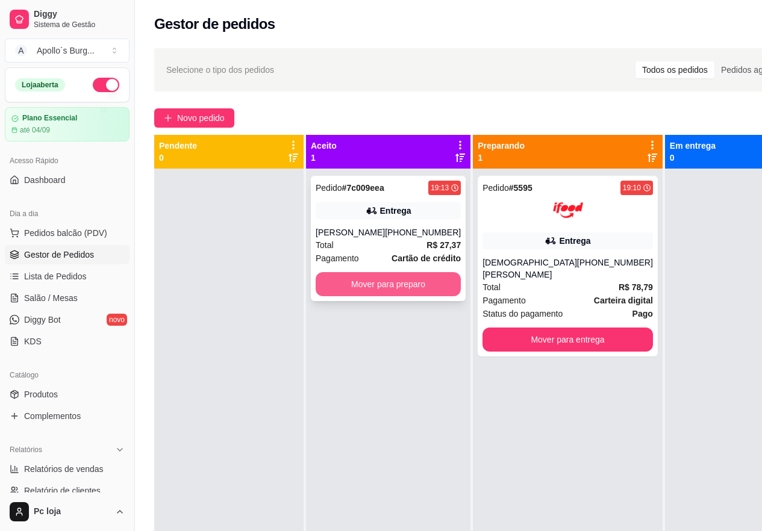
click at [374, 281] on button "Mover para preparo" at bounding box center [387, 284] width 145 height 24
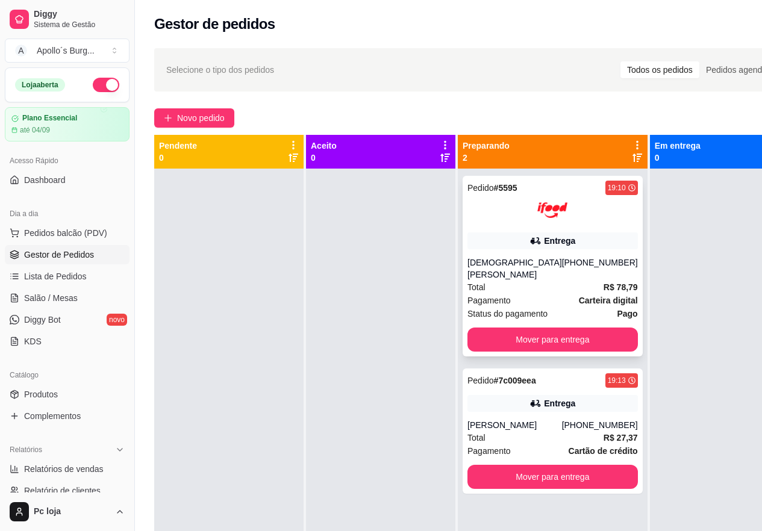
click at [535, 267] on div "[DEMOGRAPHIC_DATA][PERSON_NAME]" at bounding box center [514, 268] width 95 height 24
click at [544, 431] on div "Total R$ 27,37" at bounding box center [552, 437] width 170 height 13
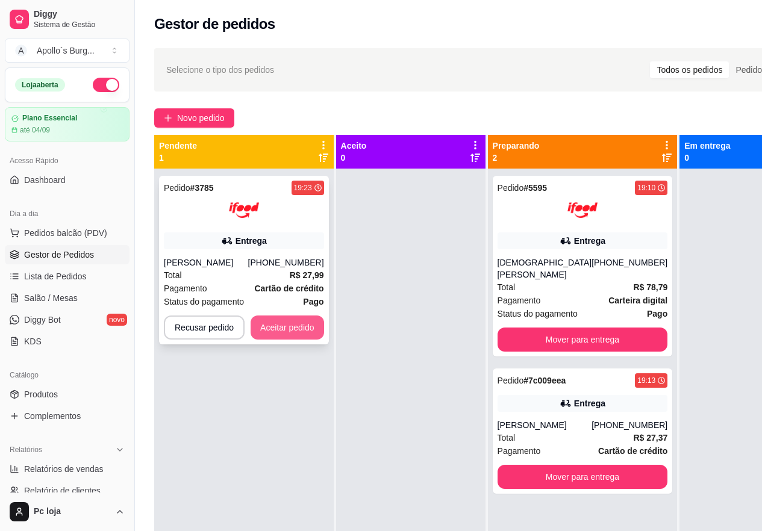
click at [297, 323] on button "Aceitar pedido" at bounding box center [286, 327] width 73 height 24
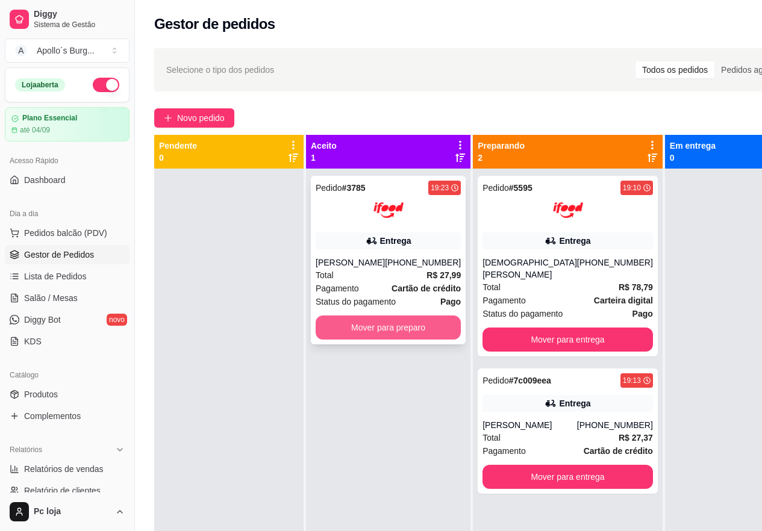
click at [405, 327] on button "Mover para preparo" at bounding box center [387, 327] width 145 height 24
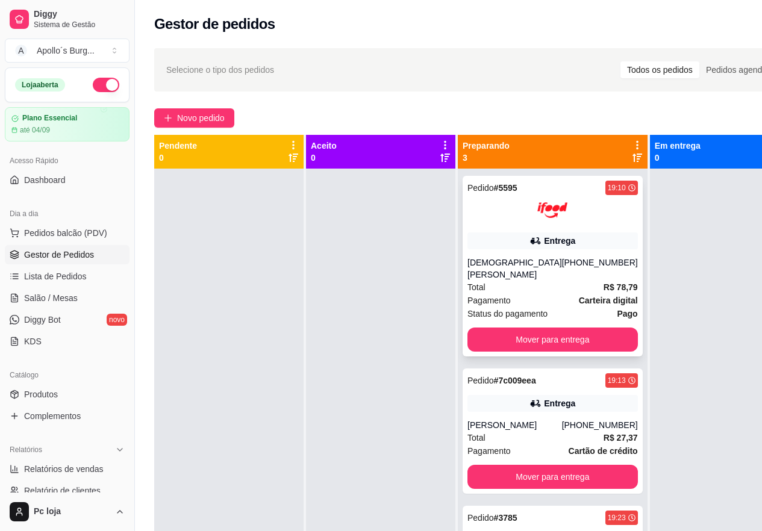
click at [544, 241] on div "Entrega" at bounding box center [559, 241] width 31 height 12
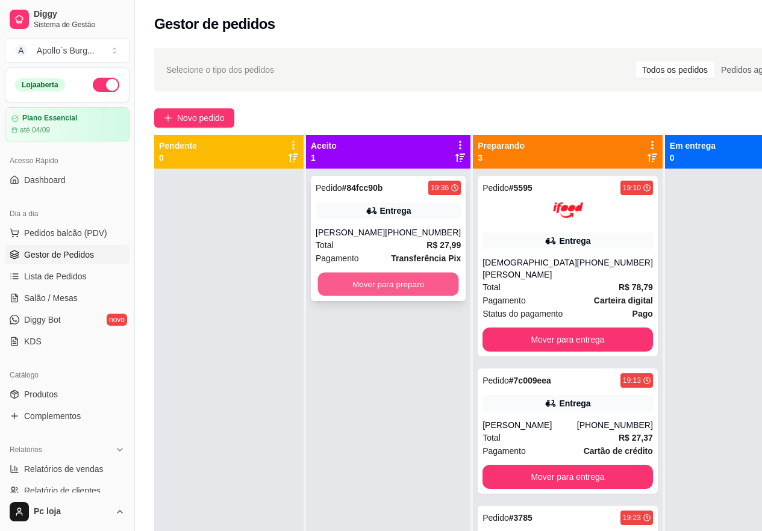
click at [409, 285] on button "Mover para preparo" at bounding box center [388, 284] width 141 height 23
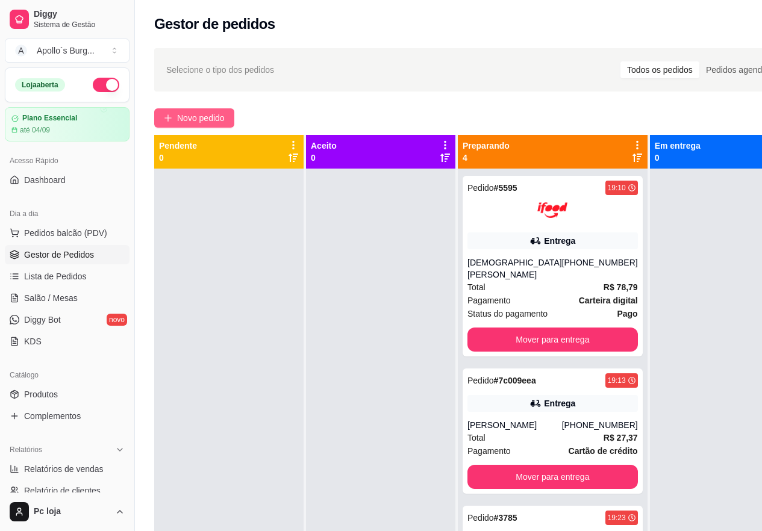
click at [196, 109] on button "Novo pedido" at bounding box center [194, 117] width 80 height 19
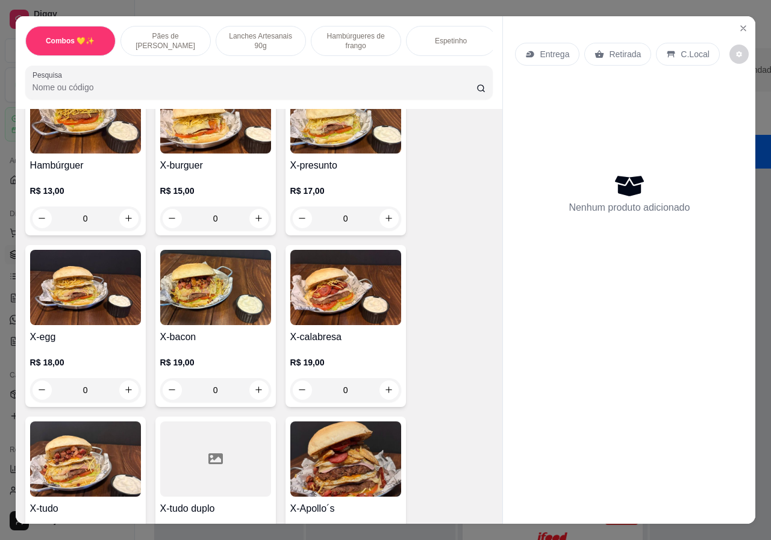
scroll to position [722, 0]
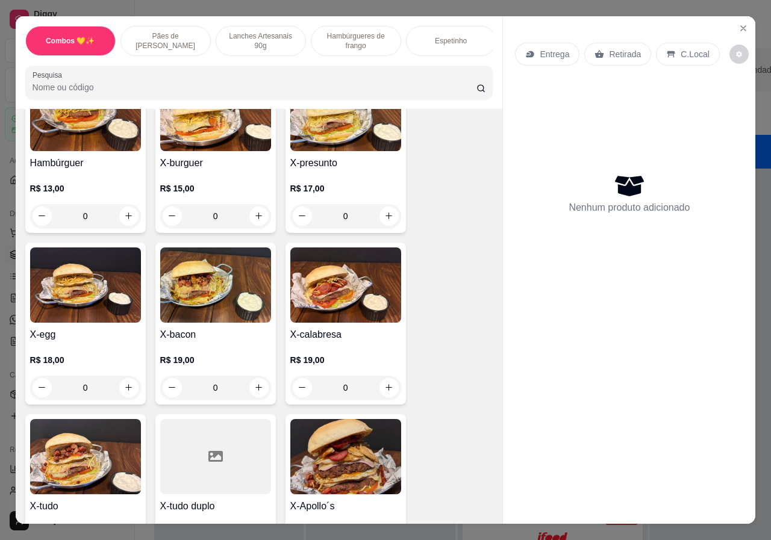
click at [248, 377] on div "0" at bounding box center [215, 388] width 111 height 24
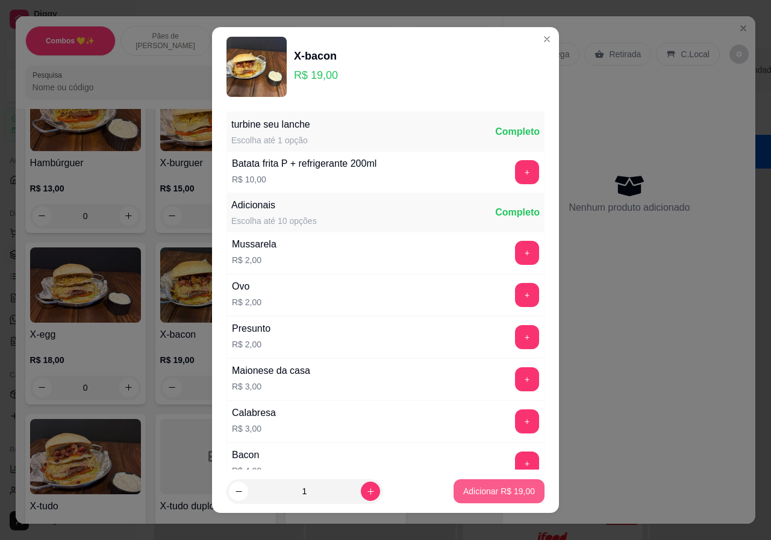
click at [487, 492] on p "Adicionar R$ 19,00" at bounding box center [499, 491] width 72 height 12
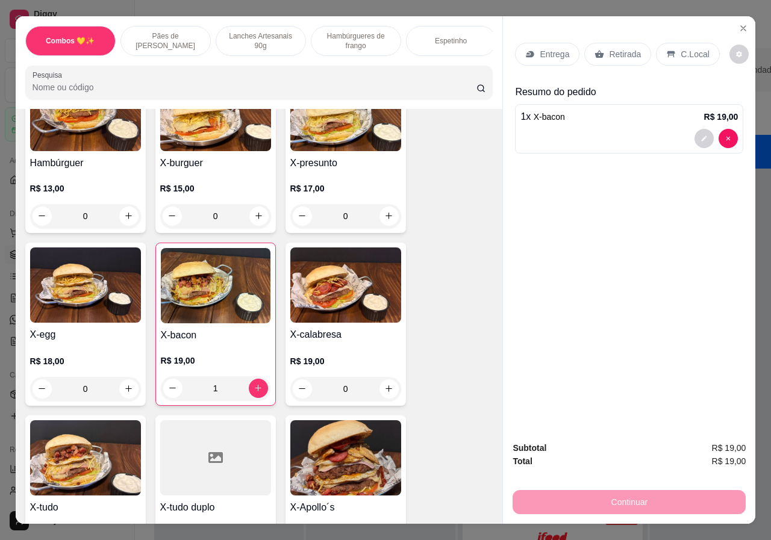
type input "1"
click at [617, 54] on p "Retirada" at bounding box center [625, 54] width 32 height 12
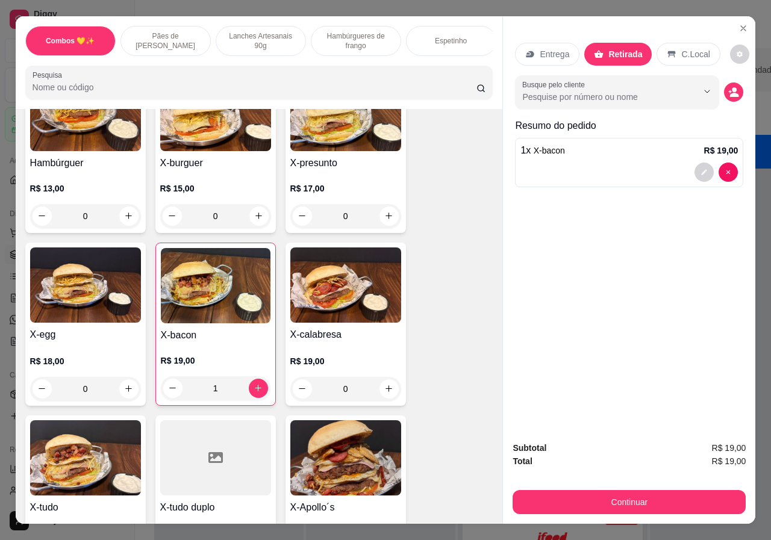
scroll to position [0, 288]
click at [459, 40] on div "Bebidas" at bounding box center [448, 41] width 90 height 30
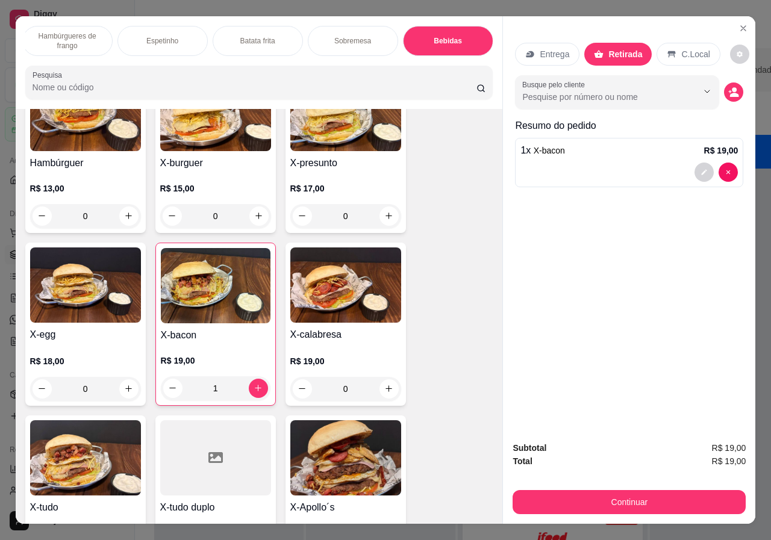
scroll to position [27, 0]
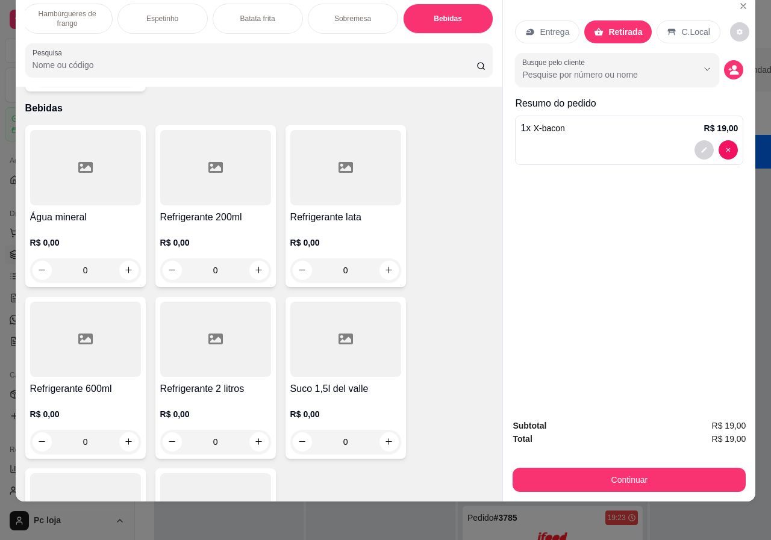
click at [261, 258] on div "0" at bounding box center [215, 270] width 111 height 24
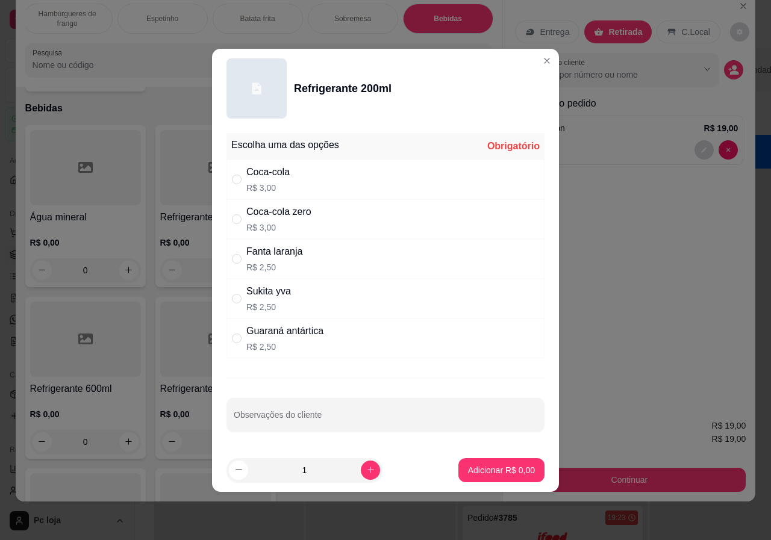
click at [262, 188] on p "R$ 3,00" at bounding box center [267, 188] width 43 height 12
radio input "true"
click at [478, 469] on p "Adicionar R$ 3,00" at bounding box center [501, 470] width 67 height 12
type input "1"
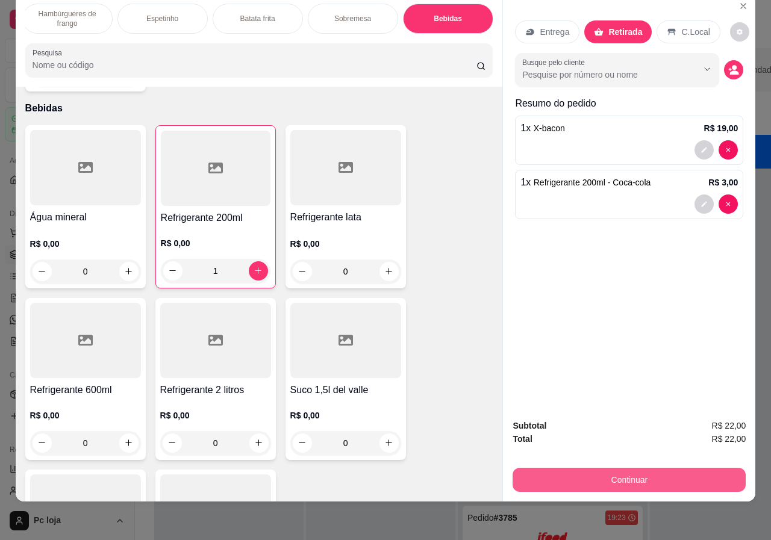
click at [635, 470] on button "Continuar" at bounding box center [628, 480] width 233 height 24
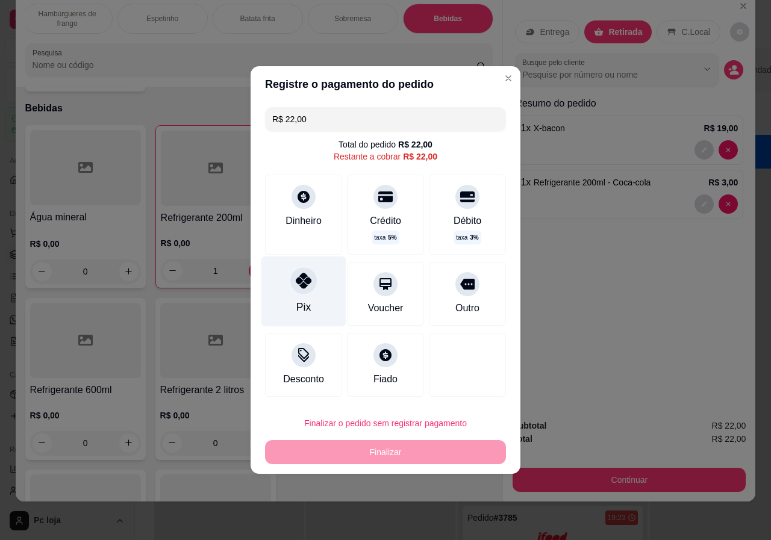
click at [299, 288] on icon at bounding box center [304, 281] width 16 height 16
type input "R$ 0,00"
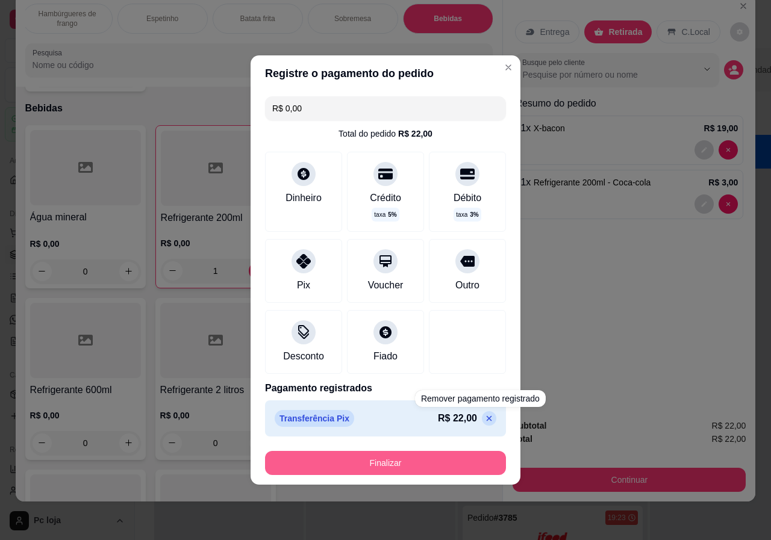
click at [458, 463] on button "Finalizar" at bounding box center [385, 463] width 241 height 24
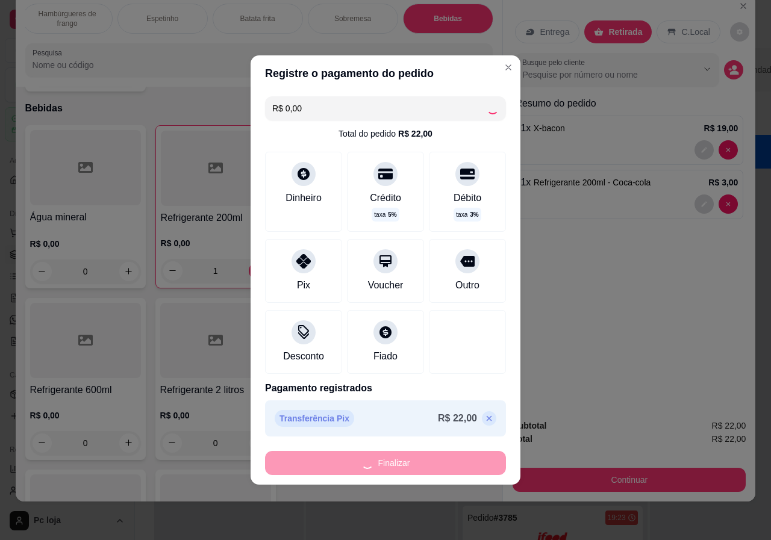
type input "0"
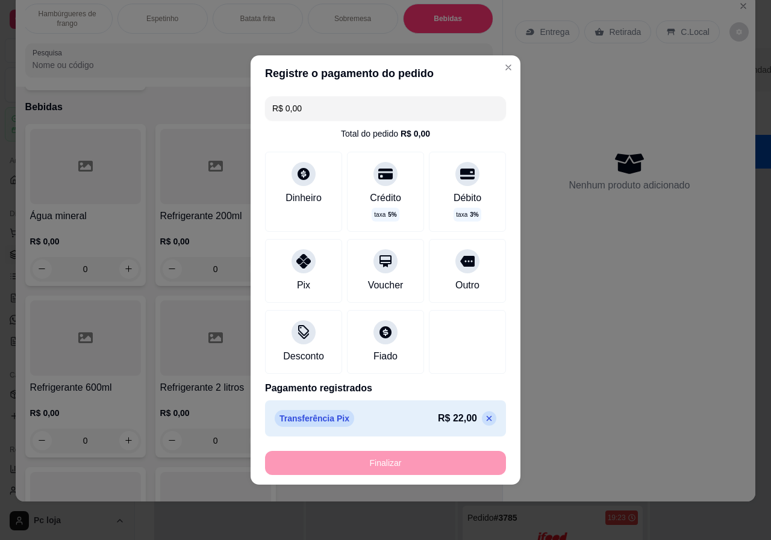
type input "-R$ 22,00"
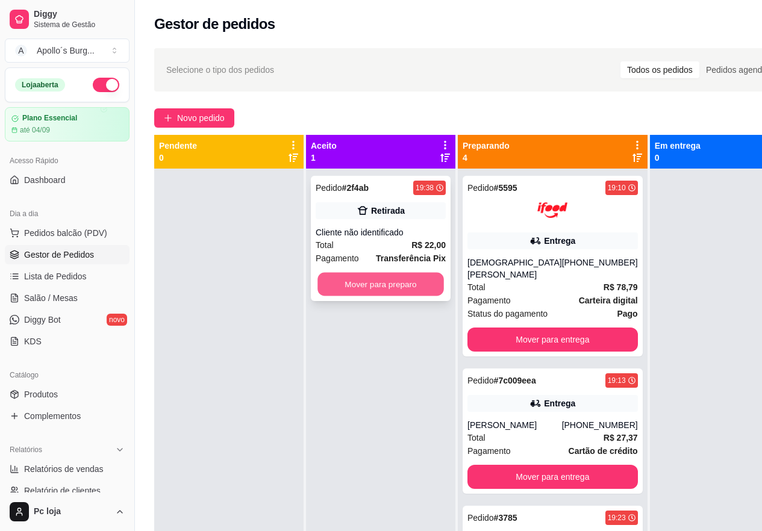
click at [371, 281] on button "Mover para preparo" at bounding box center [380, 284] width 126 height 23
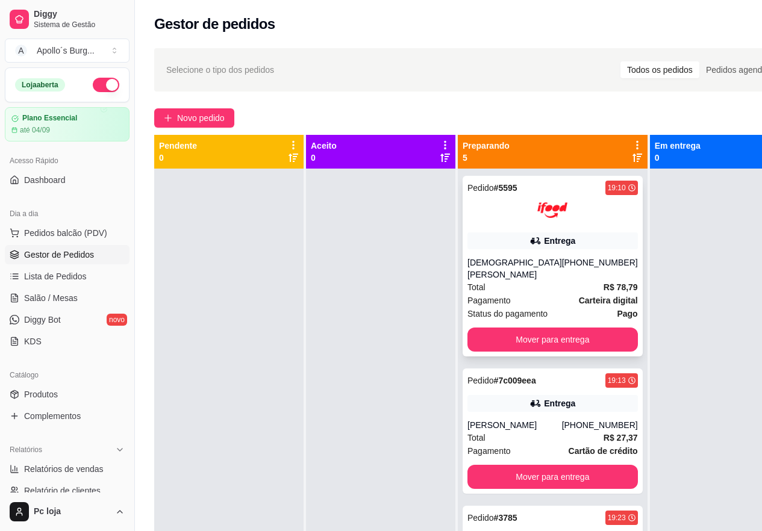
click at [501, 281] on div "Total R$ 78,79" at bounding box center [552, 287] width 170 height 13
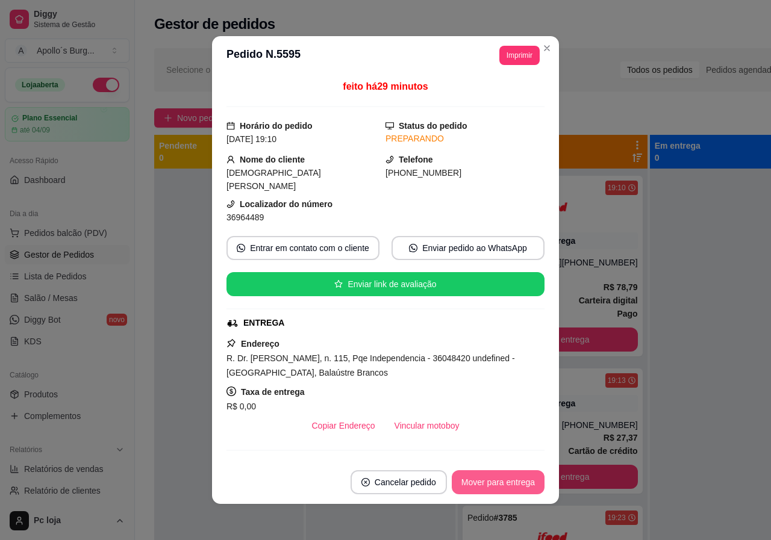
click at [508, 479] on button "Mover para entrega" at bounding box center [498, 482] width 93 height 24
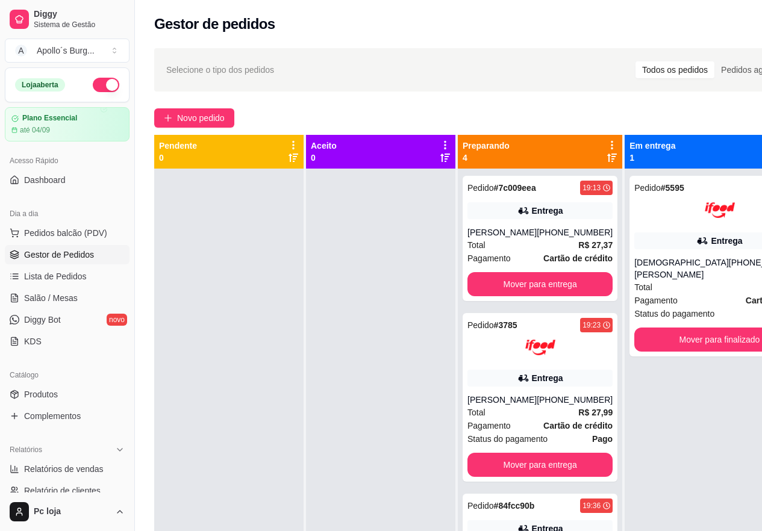
drag, startPoint x: 394, startPoint y: 170, endPoint x: 364, endPoint y: 181, distance: 32.0
click at [395, 173] on div "Aceito 0" at bounding box center [381, 417] width 151 height 565
click at [198, 113] on span "Novo pedido" at bounding box center [201, 117] width 48 height 13
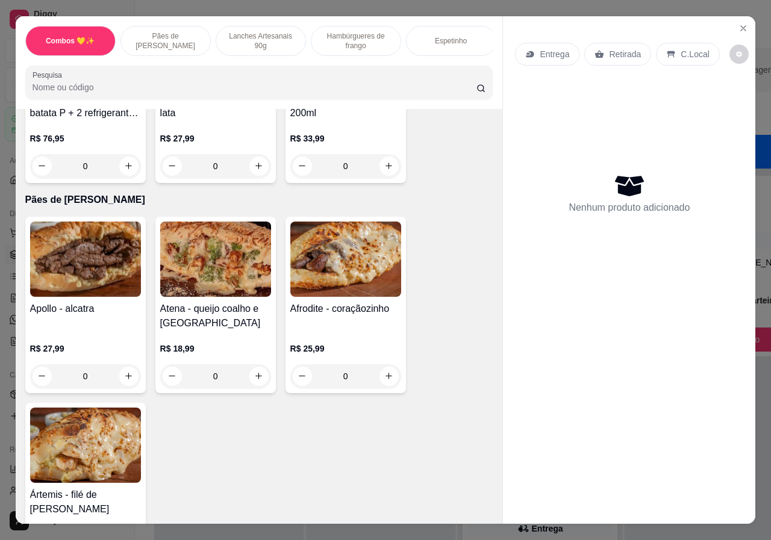
scroll to position [60, 0]
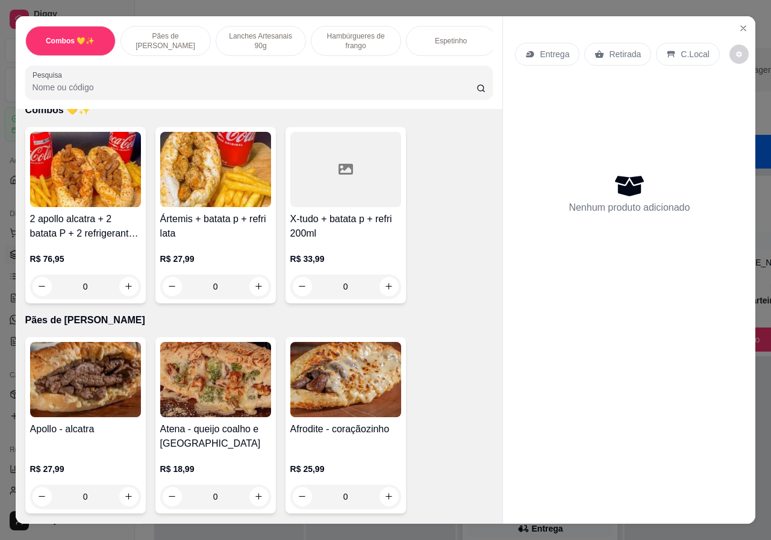
click at [252, 40] on p "Lanches Artesanais 90g" at bounding box center [261, 40] width 70 height 19
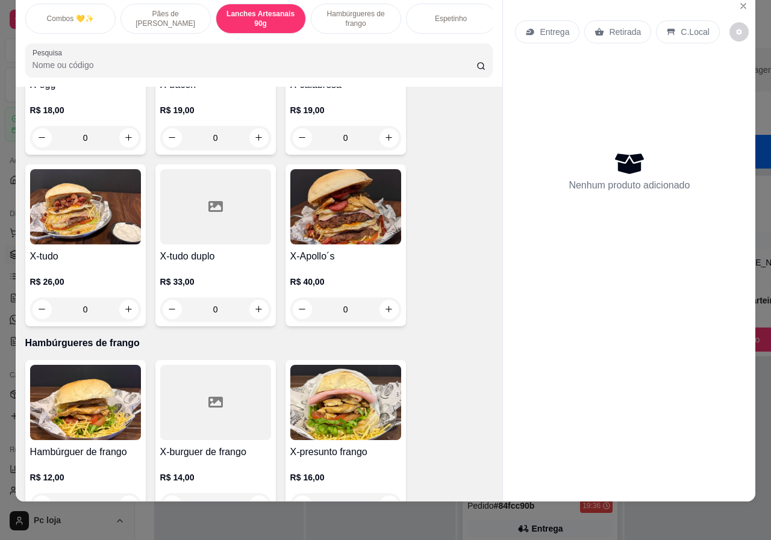
scroll to position [1007, 0]
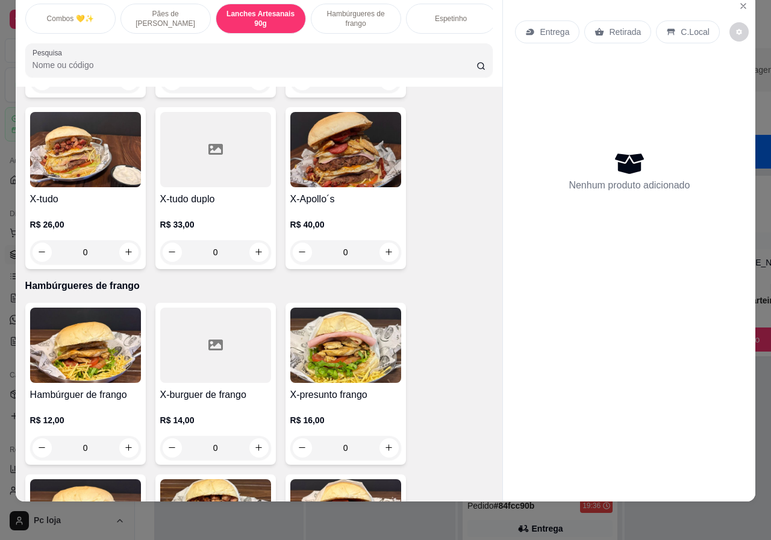
click at [122, 240] on div "0" at bounding box center [85, 252] width 111 height 24
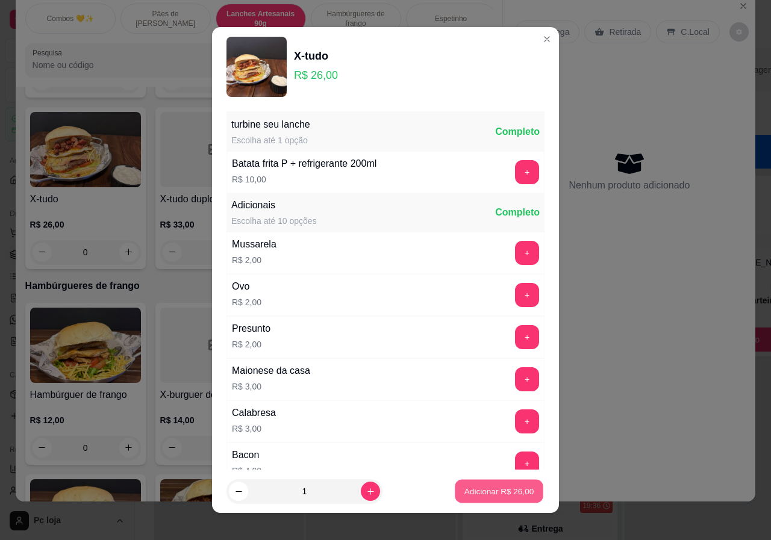
click at [473, 486] on p "Adicionar R$ 26,00" at bounding box center [499, 490] width 70 height 11
type input "1"
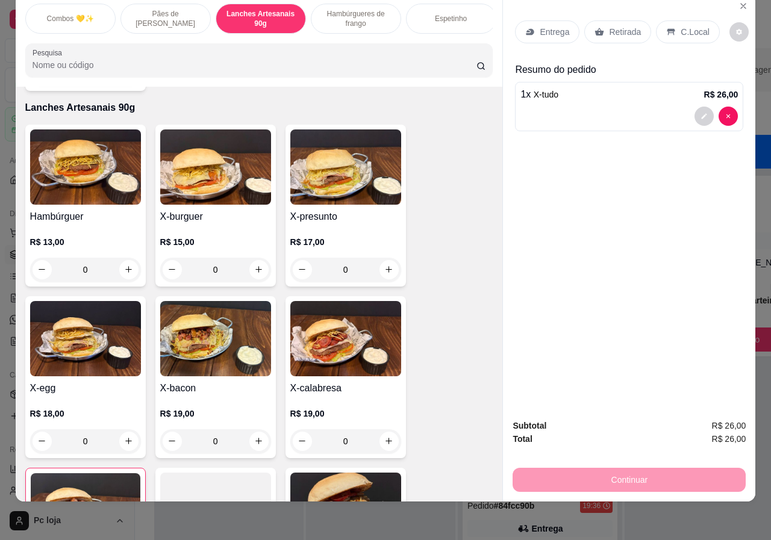
scroll to position [646, 0]
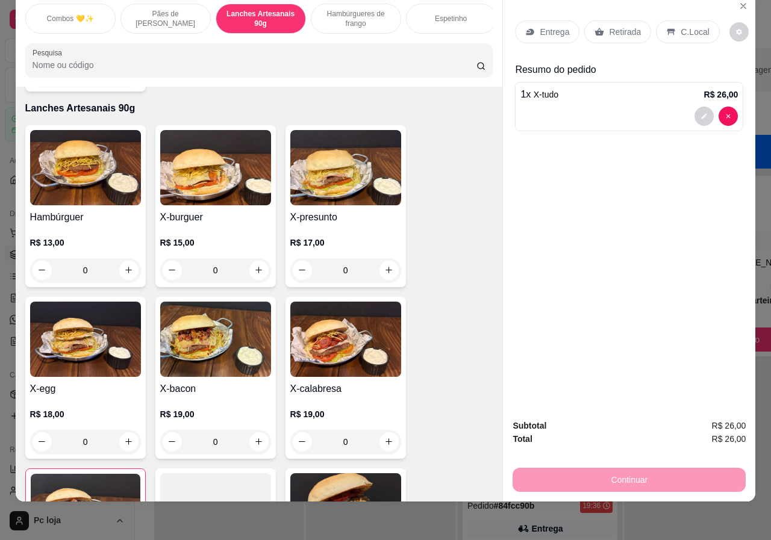
click at [252, 258] on div "0" at bounding box center [215, 270] width 111 height 24
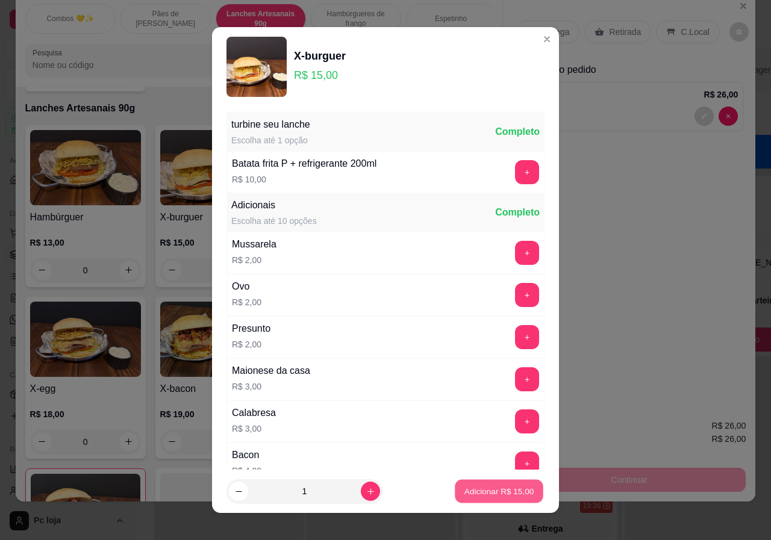
click at [474, 491] on p "Adicionar R$ 15,00" at bounding box center [499, 490] width 70 height 11
type input "1"
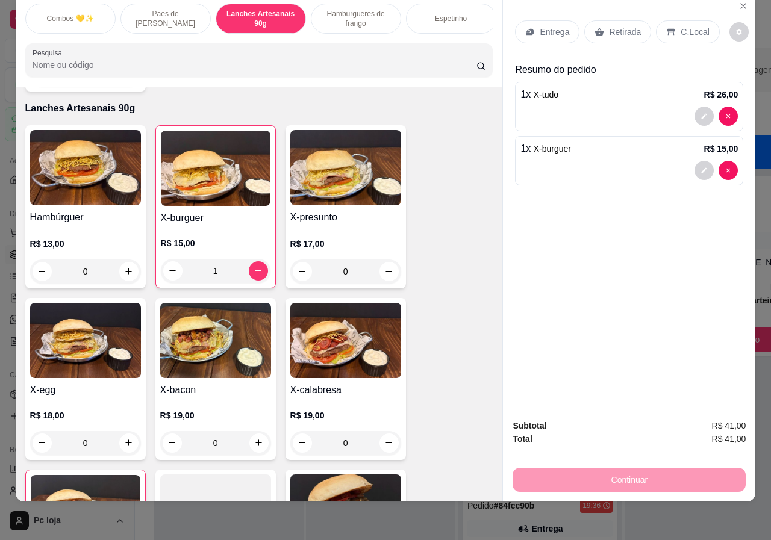
click at [246, 431] on div "0" at bounding box center [215, 443] width 111 height 24
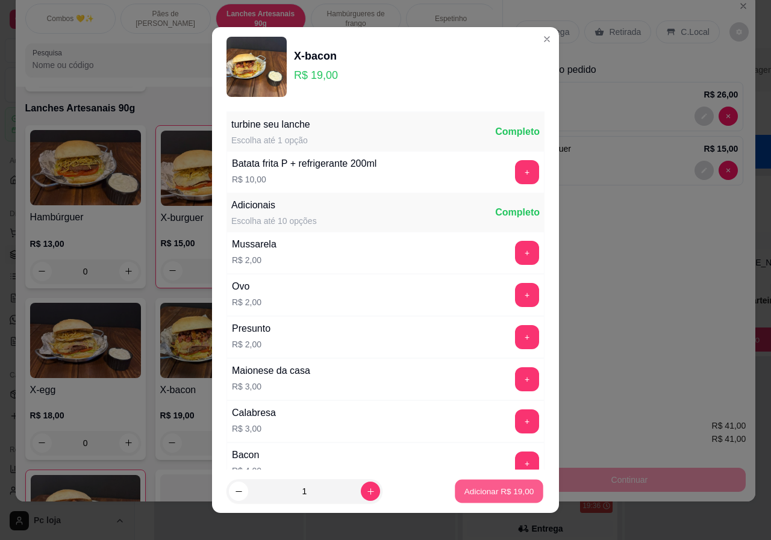
click at [465, 488] on p "Adicionar R$ 19,00" at bounding box center [499, 490] width 70 height 11
type input "1"
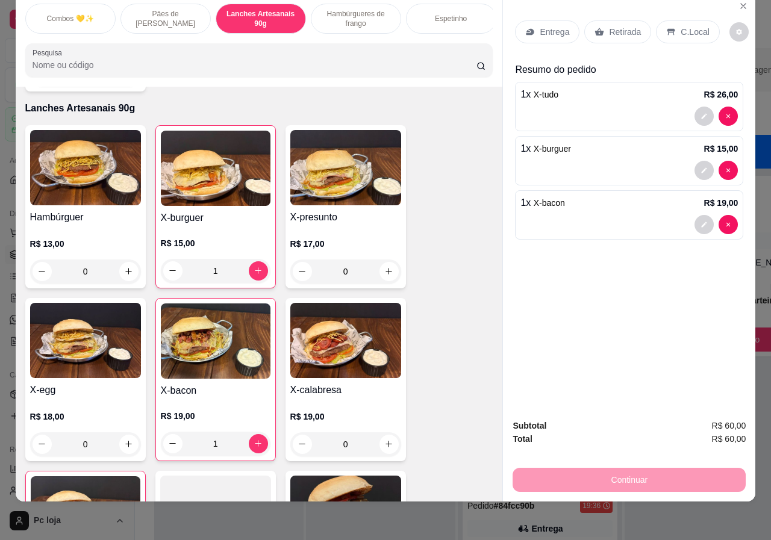
click at [121, 259] on div "0" at bounding box center [85, 271] width 111 height 24
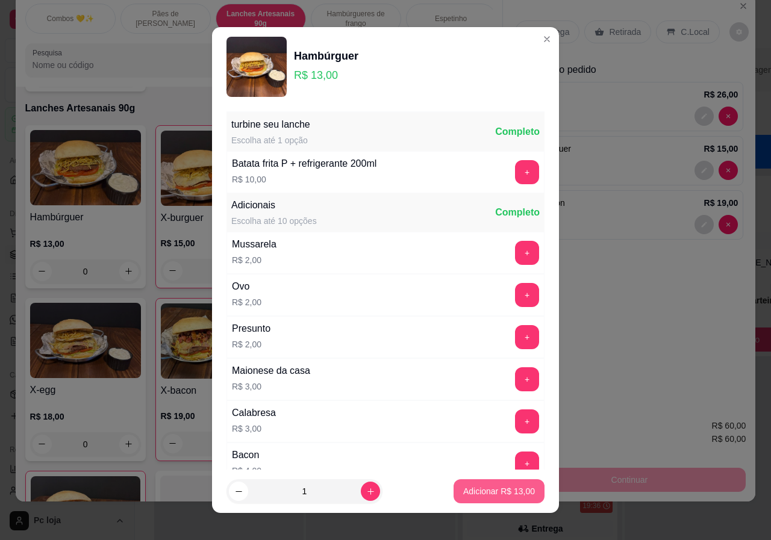
click at [506, 488] on p "Adicionar R$ 13,00" at bounding box center [499, 491] width 72 height 12
type input "1"
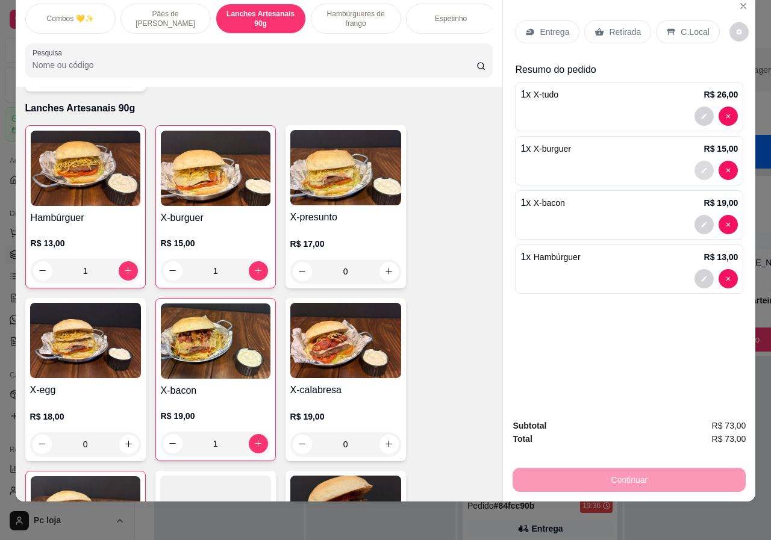
click at [701, 161] on button "decrease-product-quantity" at bounding box center [703, 170] width 19 height 19
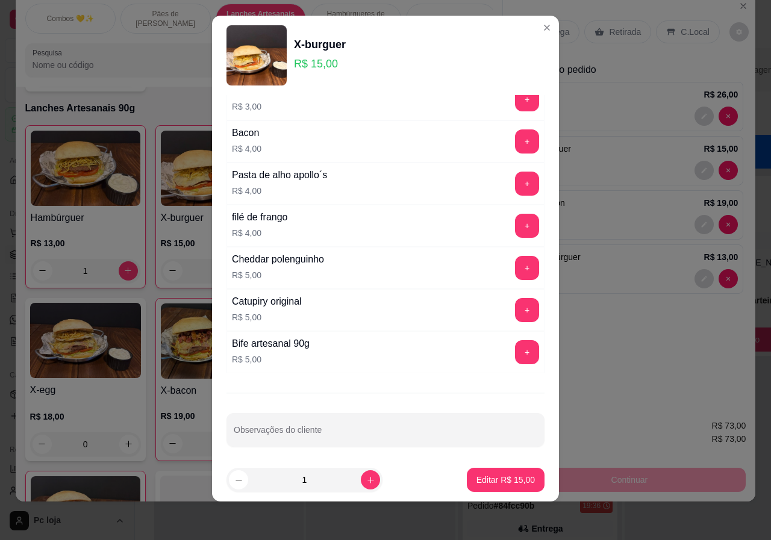
scroll to position [316, 0]
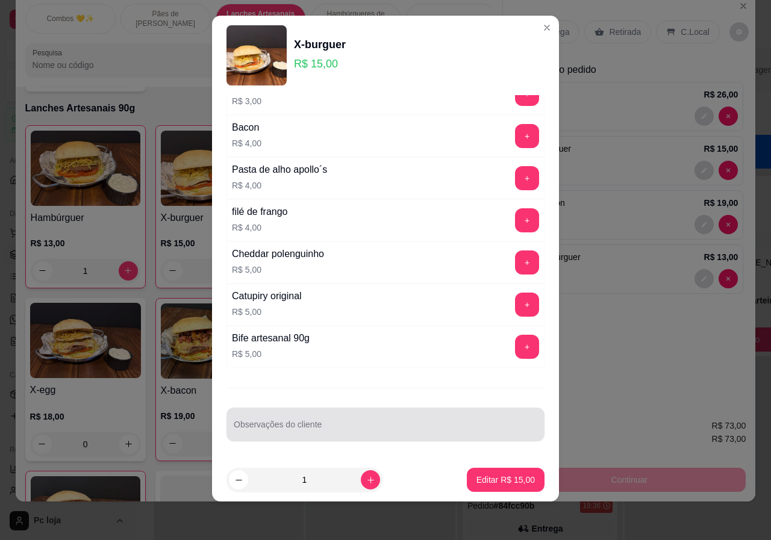
click at [287, 424] on div "Observações do cliente" at bounding box center [385, 425] width 318 height 34
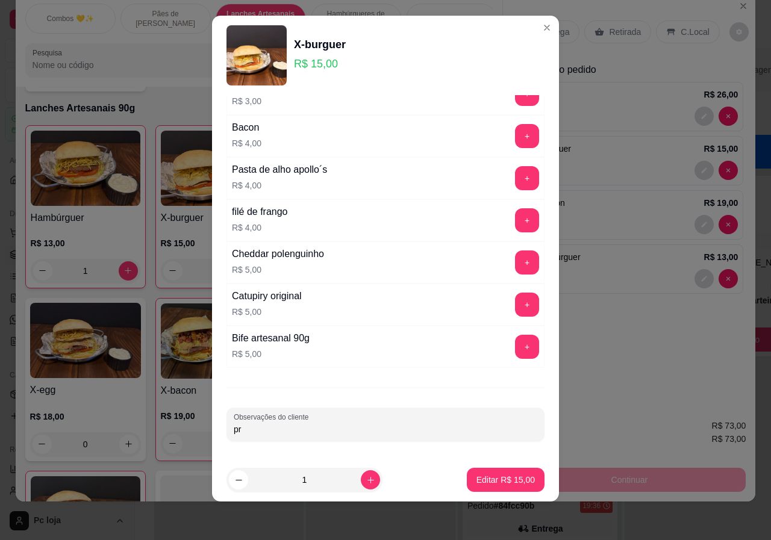
type input "p"
type input "PRA LEVAR"
click at [499, 485] on p "Editar R$ 15,00" at bounding box center [505, 480] width 58 height 12
type input "0"
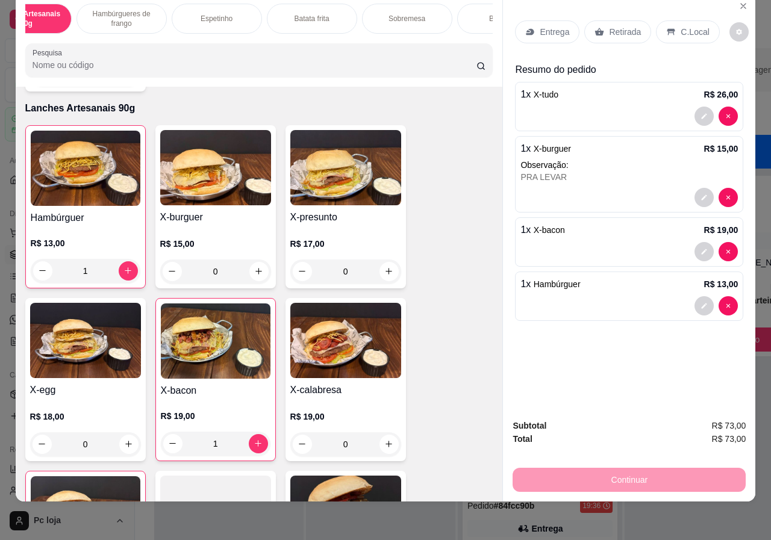
scroll to position [0, 288]
click at [672, 20] on div "C.Local" at bounding box center [687, 31] width 63 height 23
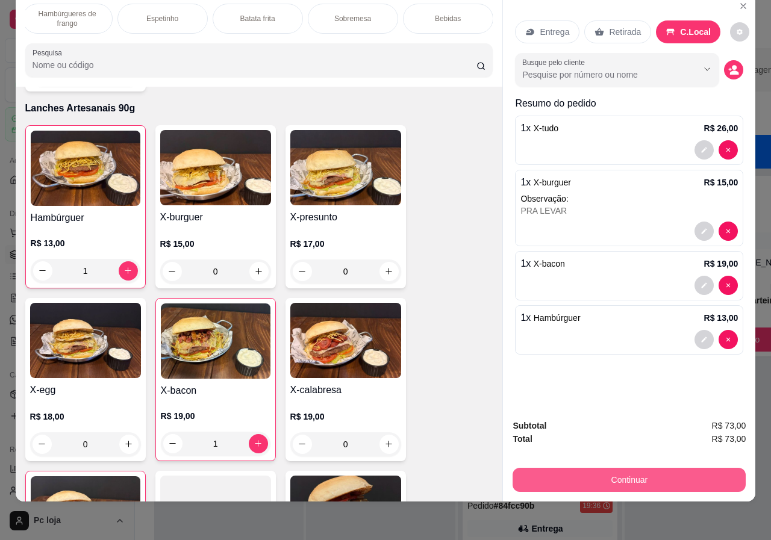
click at [656, 468] on button "Continuar" at bounding box center [628, 480] width 233 height 24
click at [448, 14] on p "Bebidas" at bounding box center [448, 19] width 26 height 10
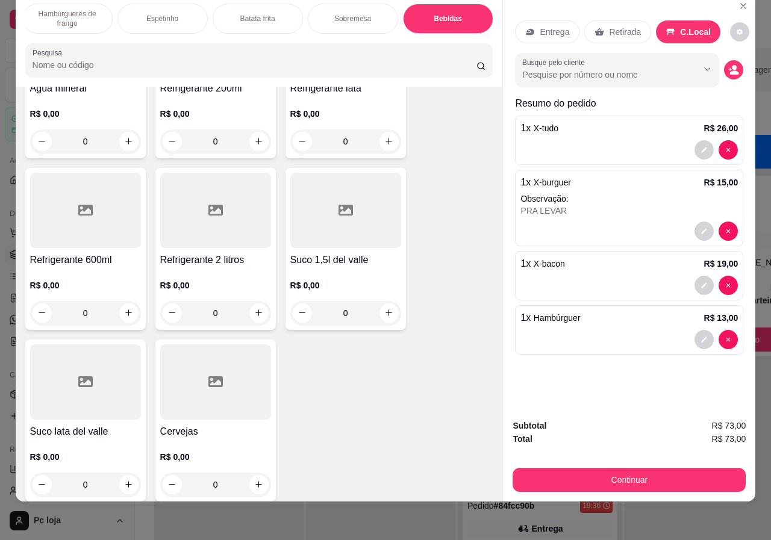
scroll to position [2485, 0]
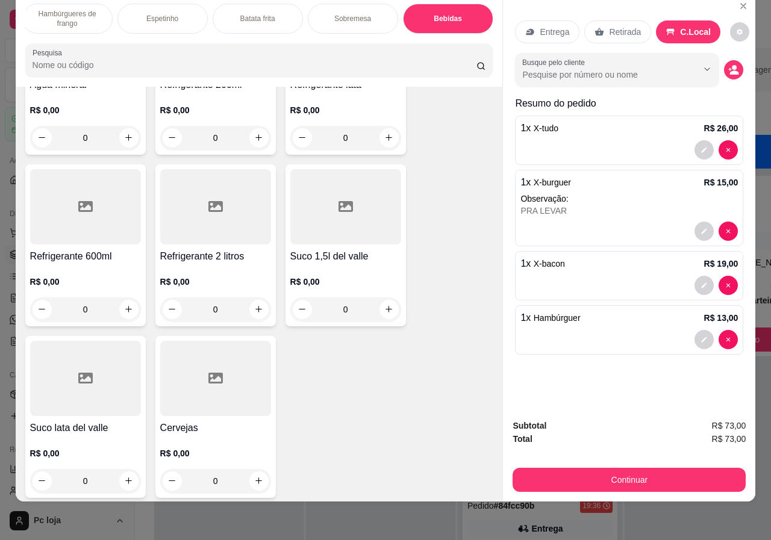
click at [253, 469] on div "0" at bounding box center [215, 481] width 111 height 24
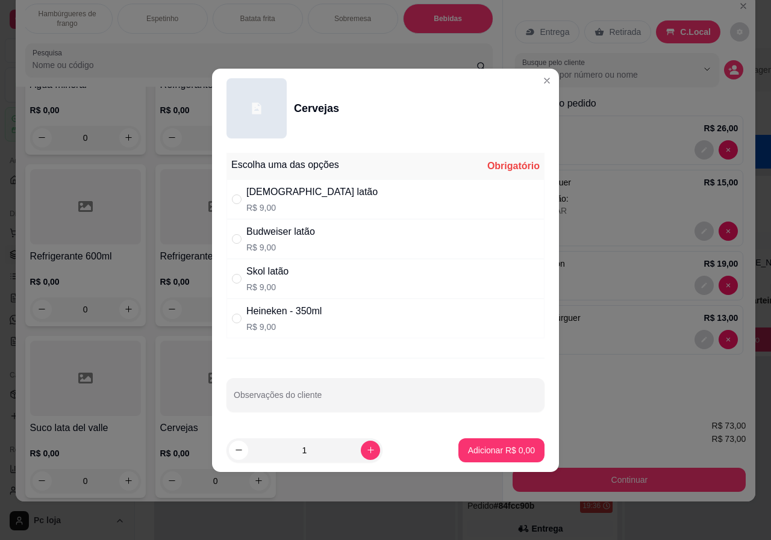
click at [255, 196] on div "[DEMOGRAPHIC_DATA] latão" at bounding box center [311, 192] width 131 height 14
radio input "true"
click at [508, 448] on p "Adicionar R$ 9,00" at bounding box center [501, 450] width 67 height 12
type input "1"
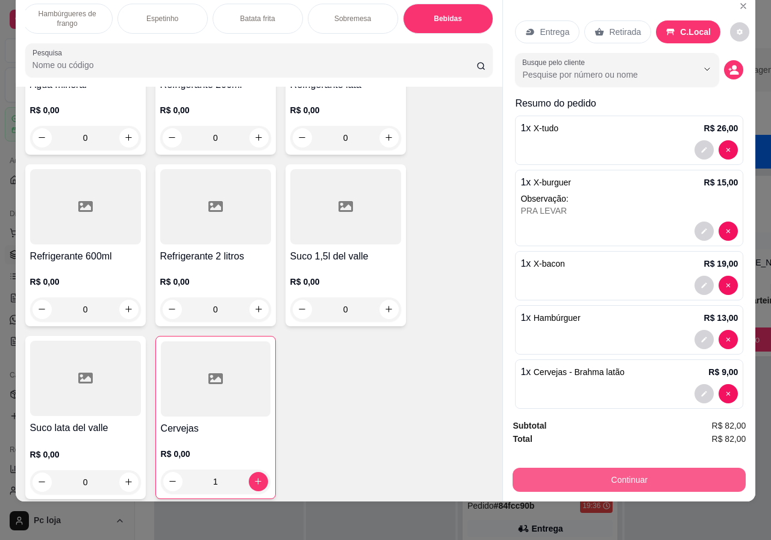
click at [641, 474] on button "Continuar" at bounding box center [628, 480] width 233 height 24
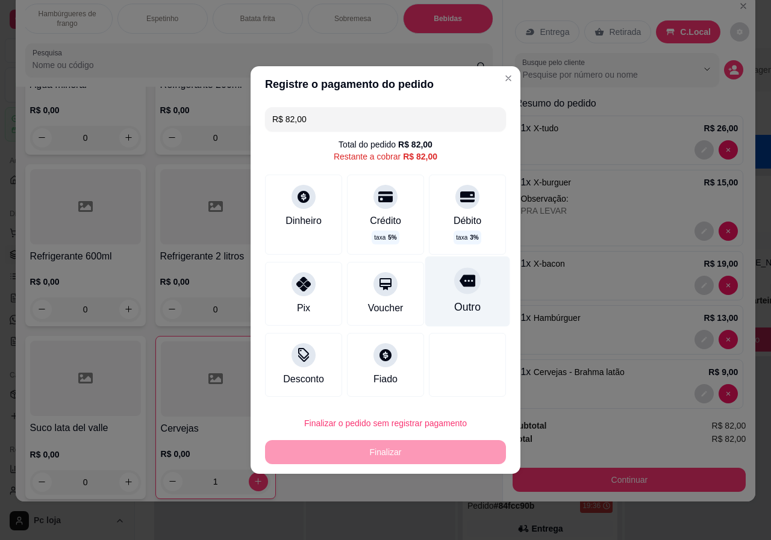
click at [454, 283] on div at bounding box center [467, 280] width 26 height 26
type input "R$ 0,00"
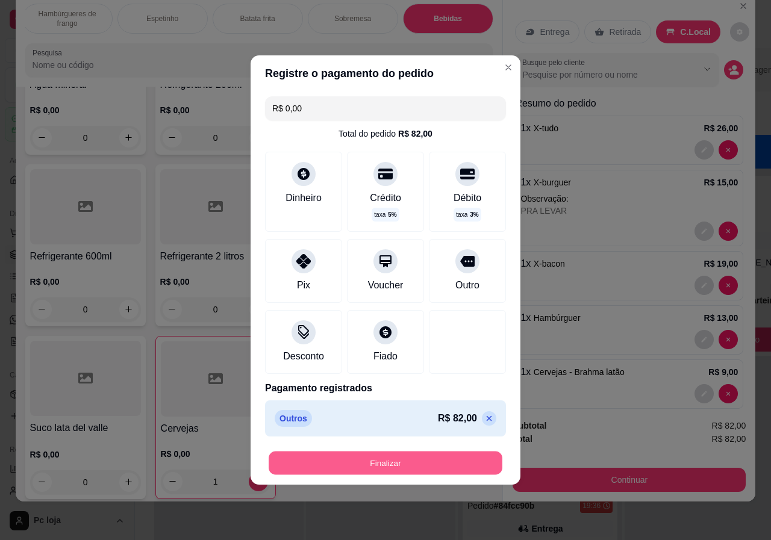
click at [414, 461] on button "Finalizar" at bounding box center [386, 463] width 234 height 23
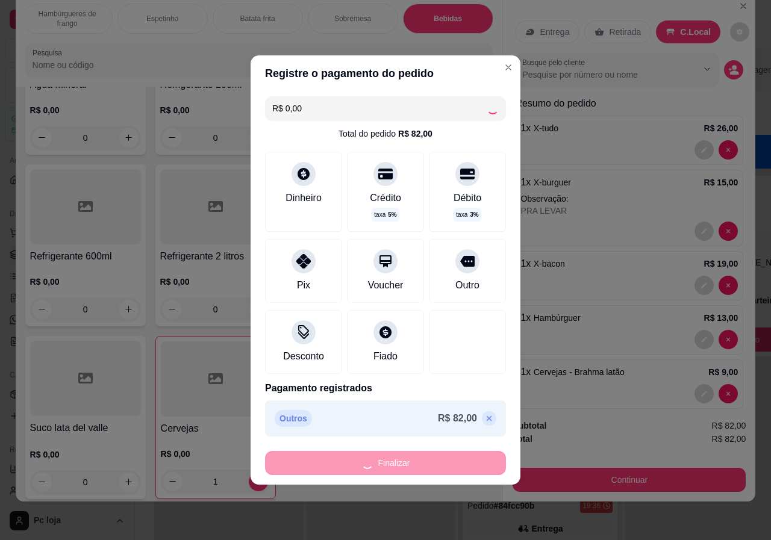
type input "0"
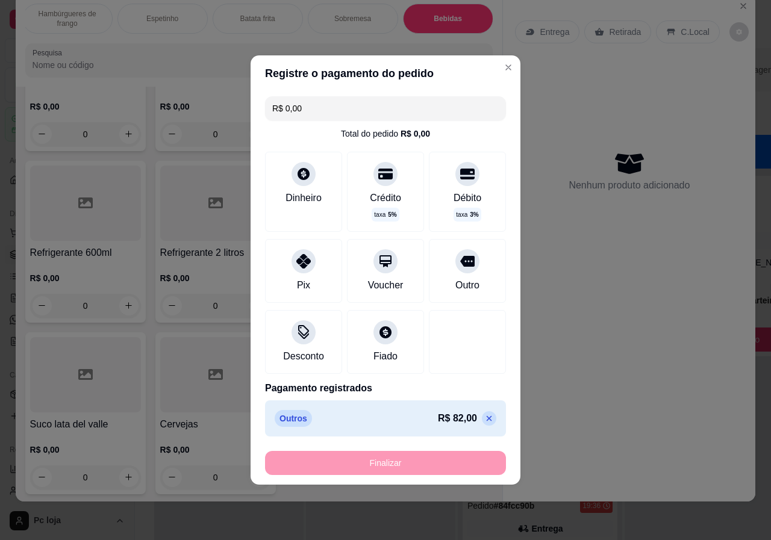
type input "-R$ 82,00"
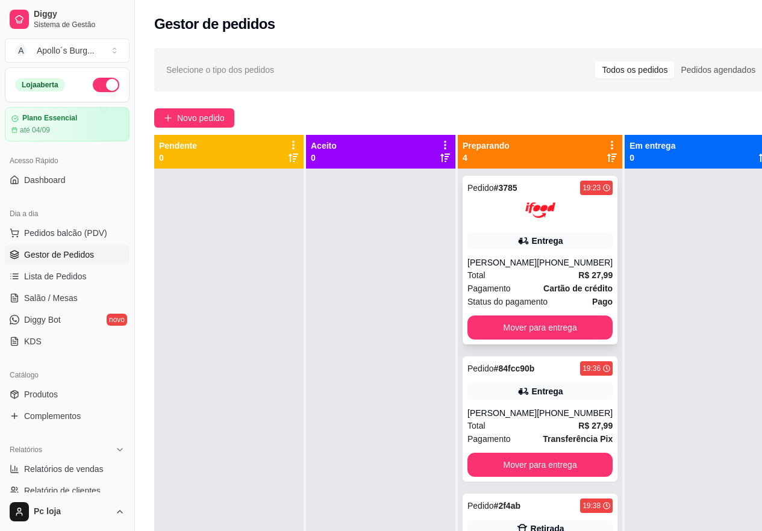
click at [542, 237] on div "Entrega" at bounding box center [547, 241] width 31 height 12
click at [541, 324] on button "Mover para entrega" at bounding box center [539, 327] width 145 height 24
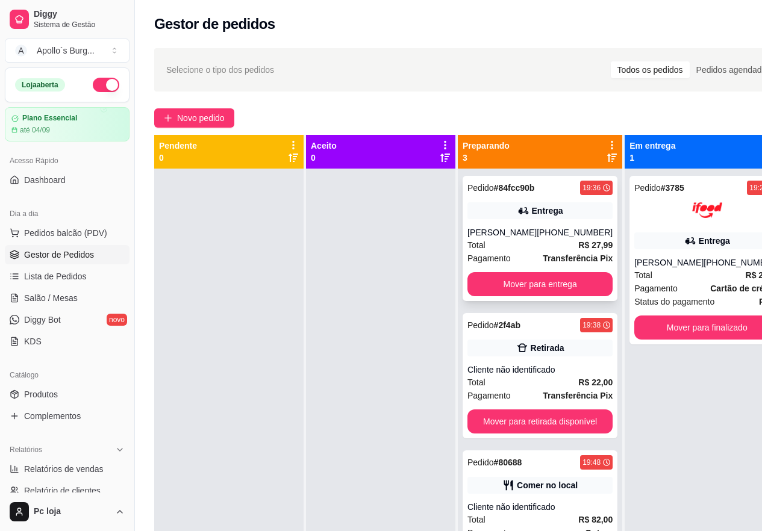
click at [536, 231] on div "[PERSON_NAME]" at bounding box center [501, 232] width 69 height 12
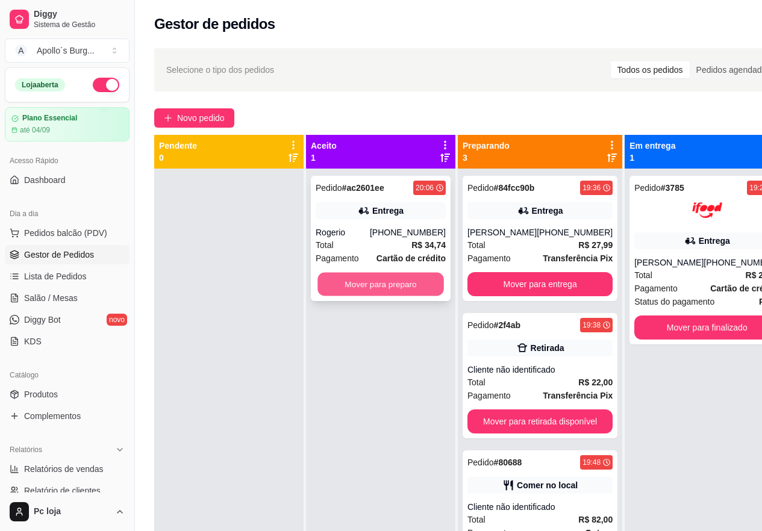
click at [337, 284] on button "Mover para preparo" at bounding box center [380, 284] width 126 height 23
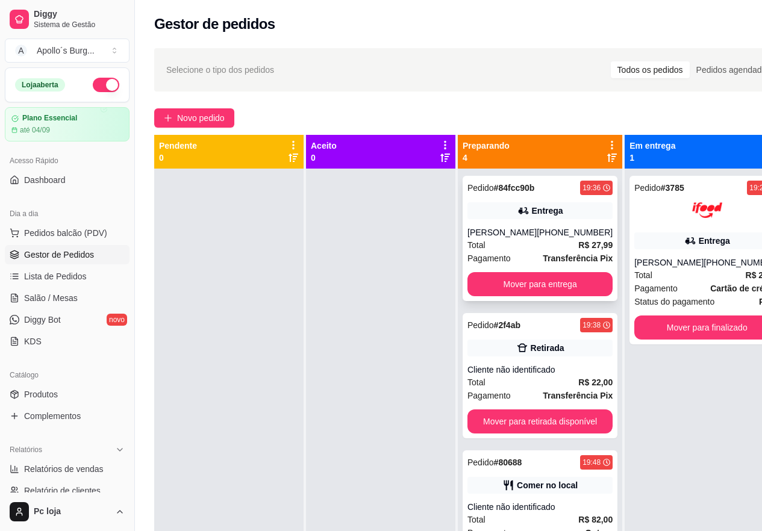
click at [571, 234] on div "[PHONE_NUMBER]" at bounding box center [574, 232] width 76 height 12
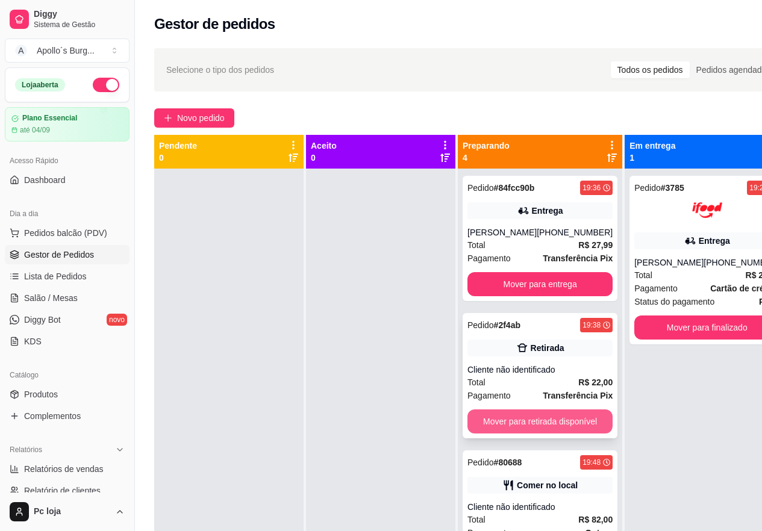
click at [551, 417] on button "Mover para retirada disponível" at bounding box center [539, 421] width 145 height 24
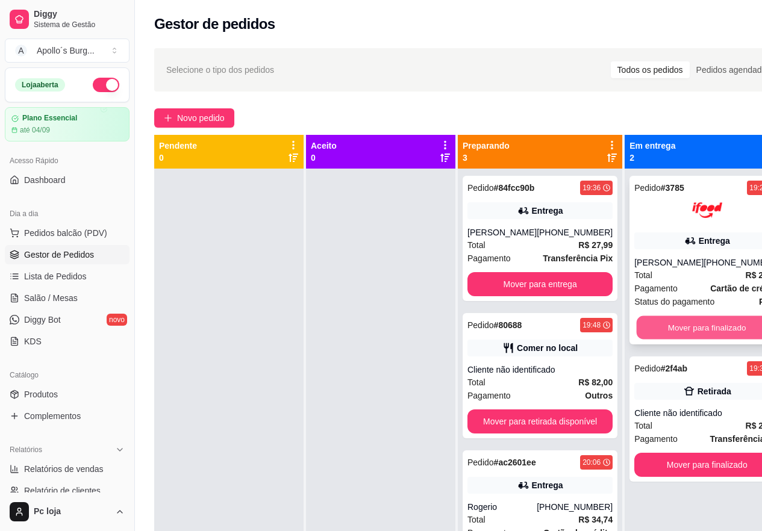
click at [680, 318] on button "Mover para finalizado" at bounding box center [706, 327] width 141 height 23
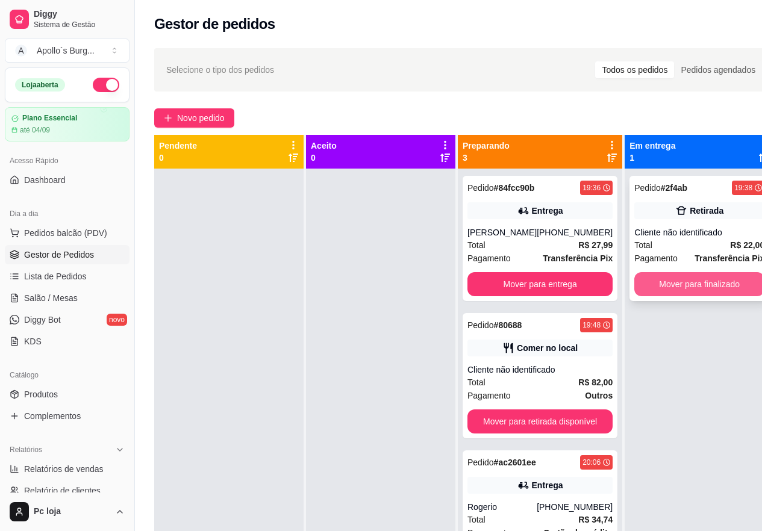
click at [697, 294] on button "Mover para finalizado" at bounding box center [699, 284] width 130 height 24
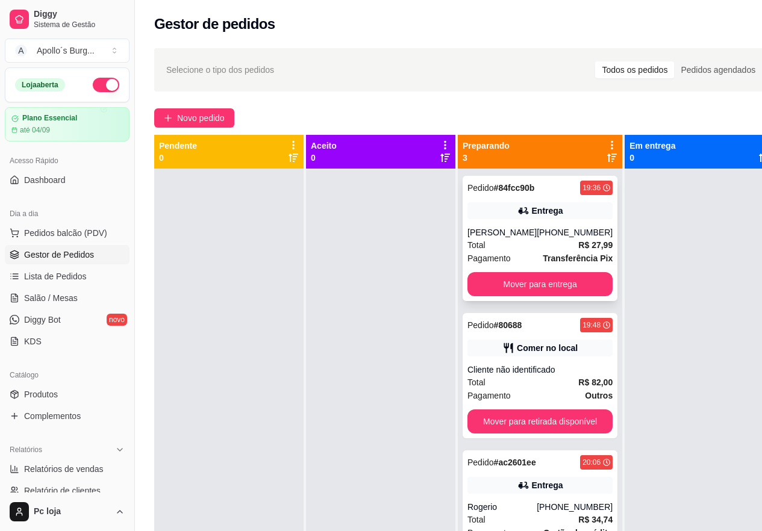
click at [556, 242] on div "Total R$ 27,99" at bounding box center [539, 244] width 145 height 13
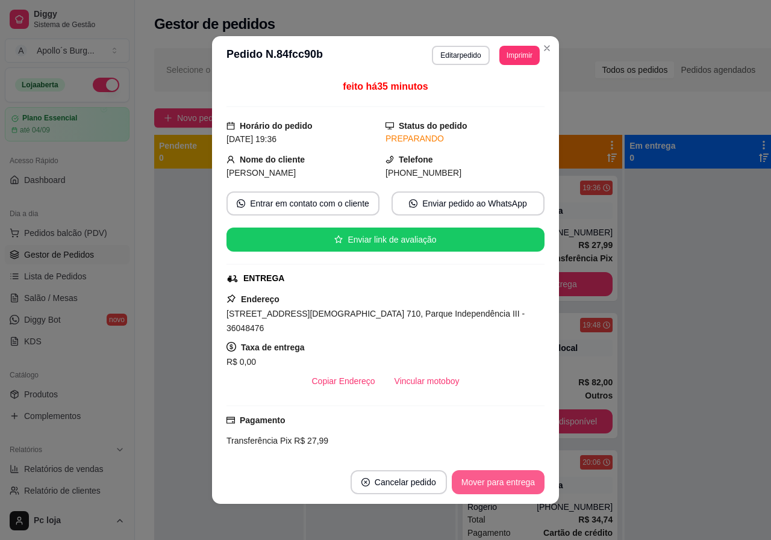
click at [489, 478] on button "Mover para entrega" at bounding box center [498, 482] width 93 height 24
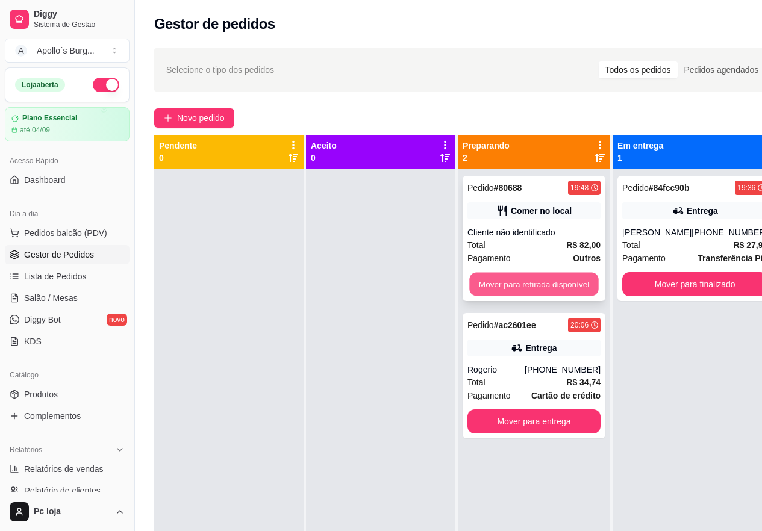
click at [544, 282] on button "Mover para retirada disponível" at bounding box center [533, 284] width 129 height 23
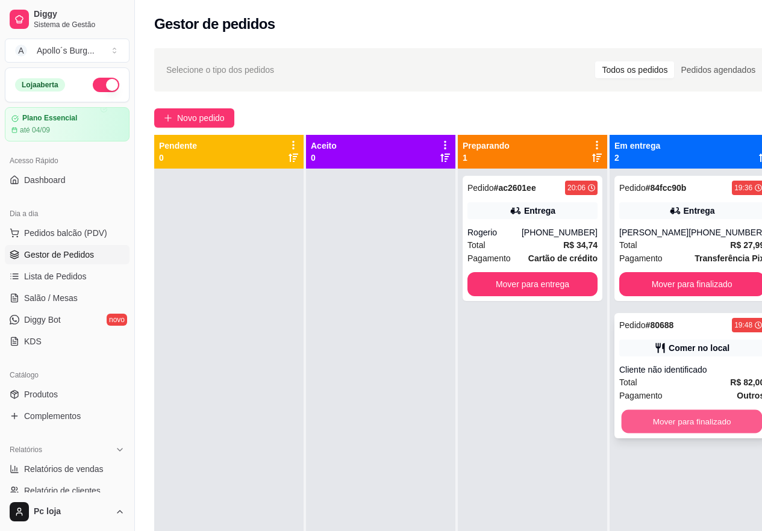
click at [697, 424] on button "Mover para finalizado" at bounding box center [691, 421] width 141 height 23
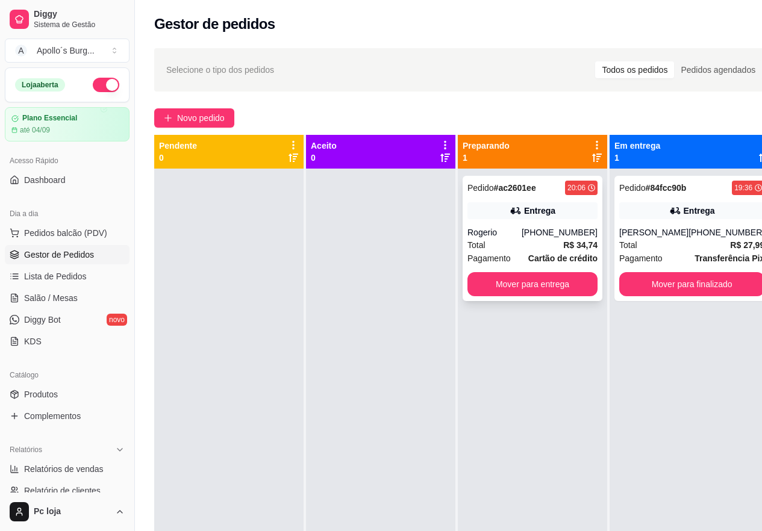
click at [545, 231] on div "[PHONE_NUMBER]" at bounding box center [559, 232] width 76 height 12
click at [681, 223] on div "Pedido # 84fcc90b 19:36 Entrega [PERSON_NAME] [PHONE_NUMBER] Total R$ 27,99 Pag…" at bounding box center [691, 238] width 155 height 125
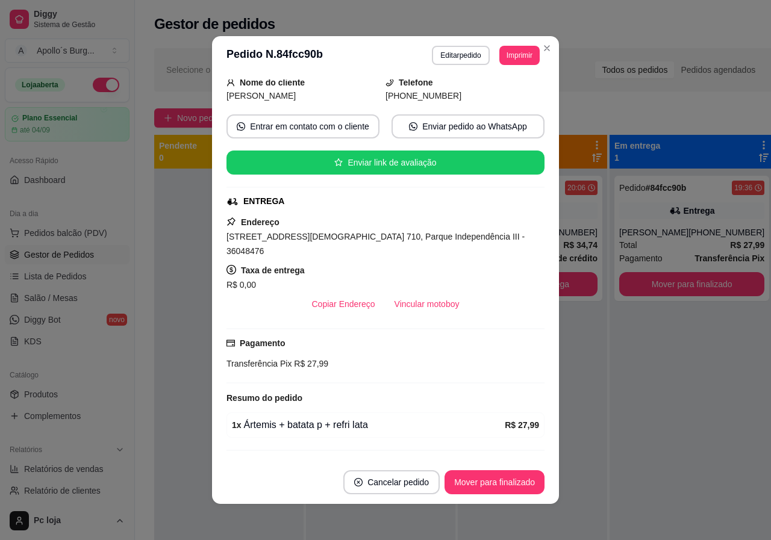
scroll to position [92, 0]
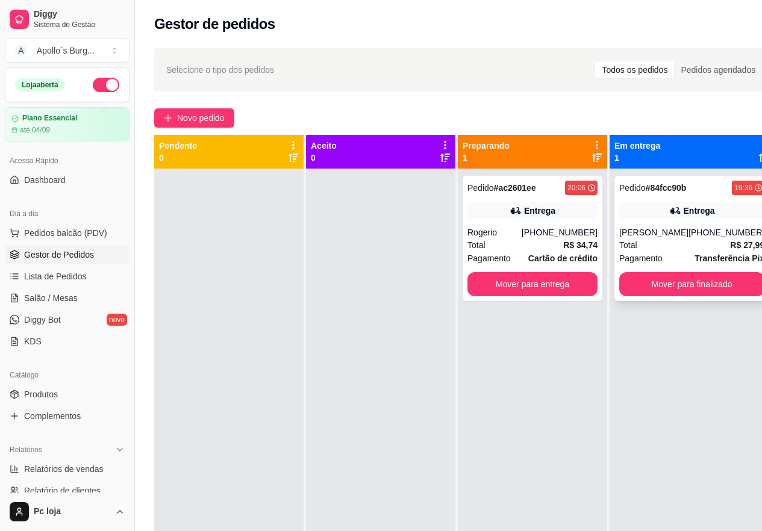
click at [700, 225] on div "Pedido # 84fcc90b 19:36 Entrega [PERSON_NAME] [PHONE_NUMBER] Total R$ 27,99 Pag…" at bounding box center [691, 238] width 155 height 125
click at [190, 116] on span "Novo pedido" at bounding box center [201, 117] width 48 height 13
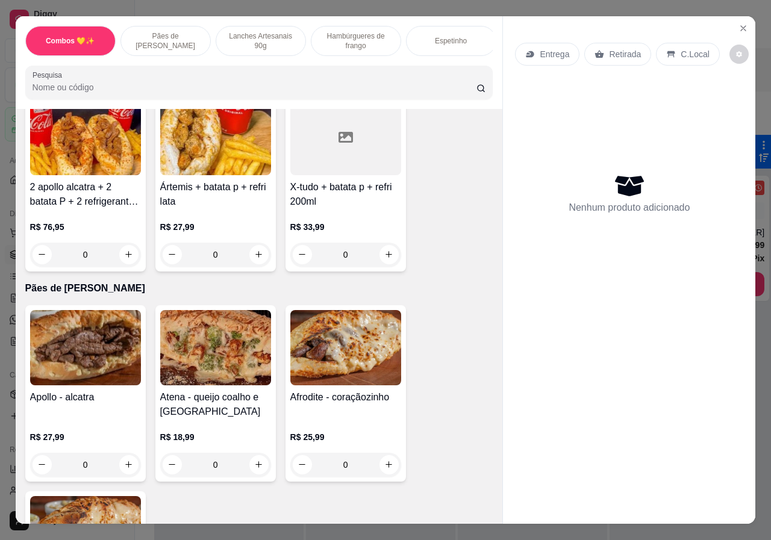
scroll to position [120, 0]
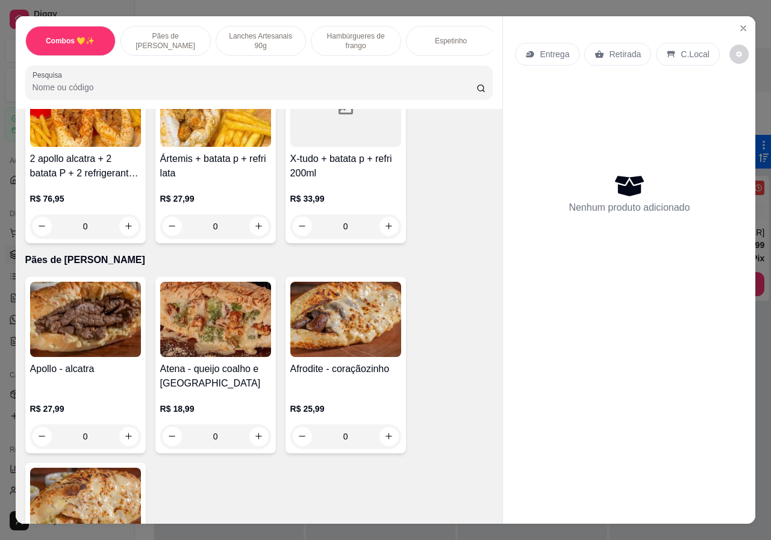
click at [254, 35] on p "Lanches Artesanais 90g" at bounding box center [261, 40] width 70 height 19
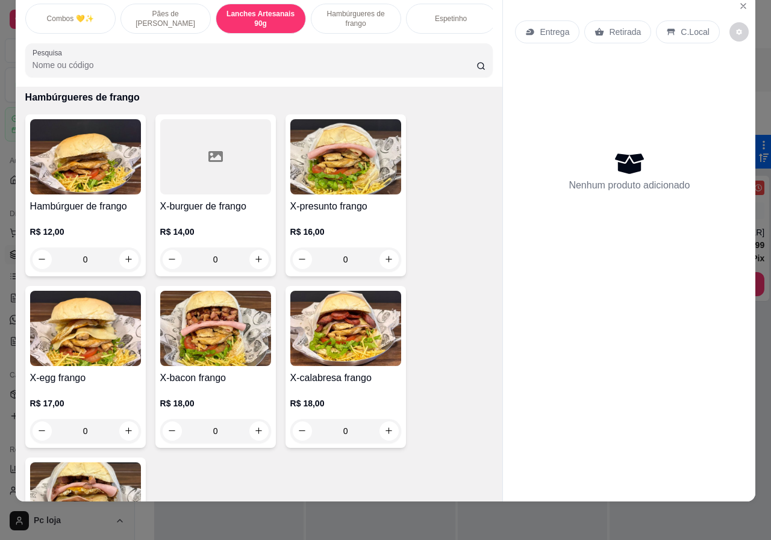
scroll to position [947, 0]
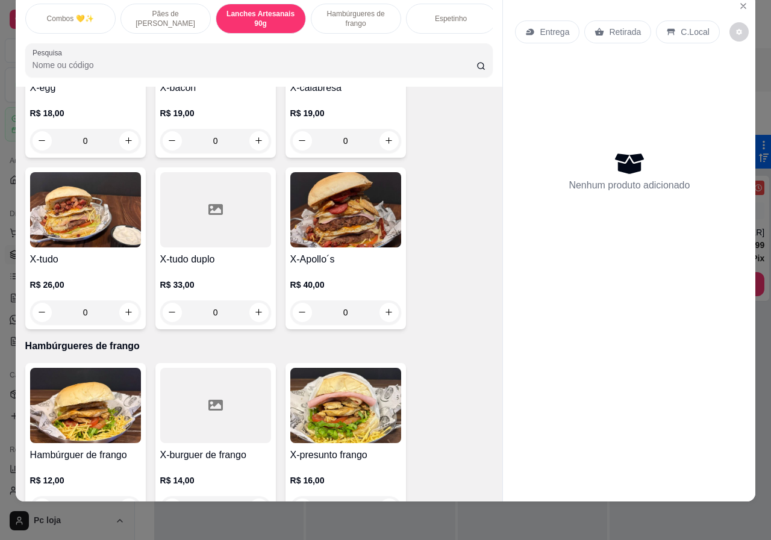
click at [124, 300] on div "0" at bounding box center [85, 312] width 111 height 24
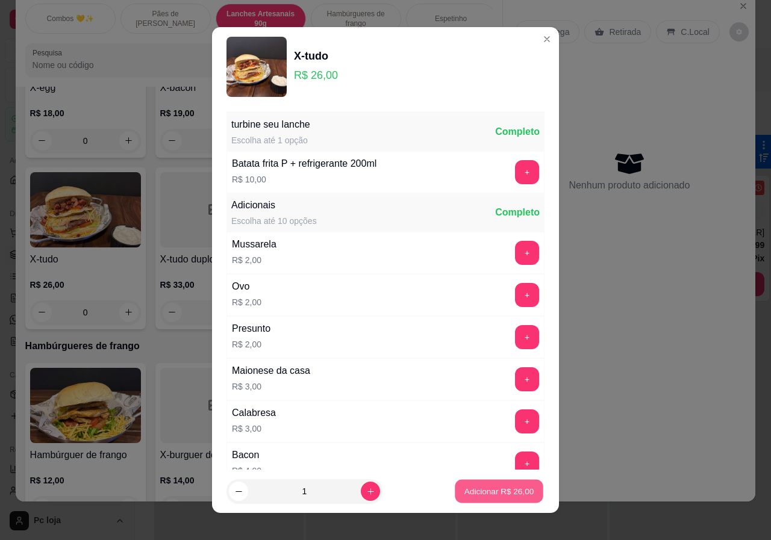
click at [476, 493] on p "Adicionar R$ 26,00" at bounding box center [499, 490] width 70 height 11
type input "1"
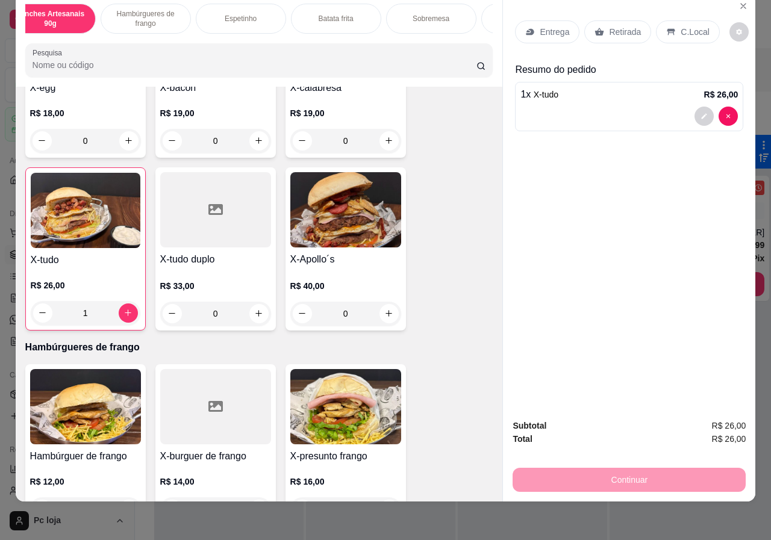
scroll to position [0, 288]
click at [445, 14] on p "Bebidas" at bounding box center [448, 19] width 26 height 10
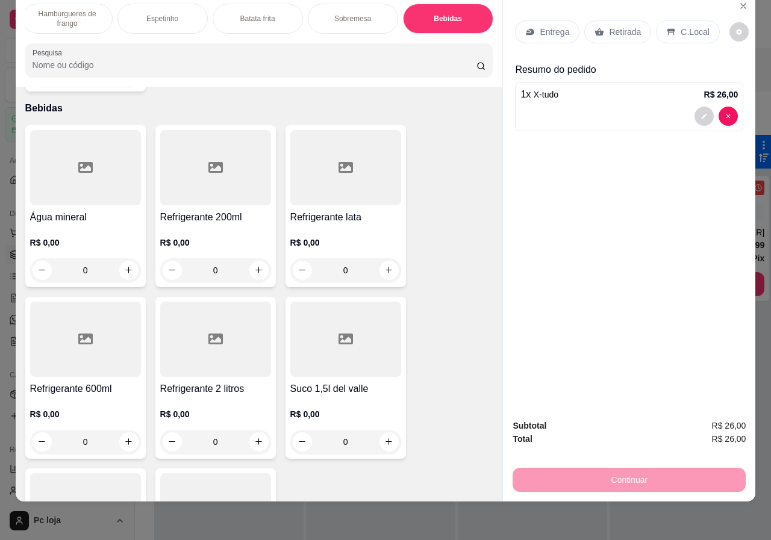
click at [214, 237] on p "R$ 0,00" at bounding box center [215, 243] width 111 height 12
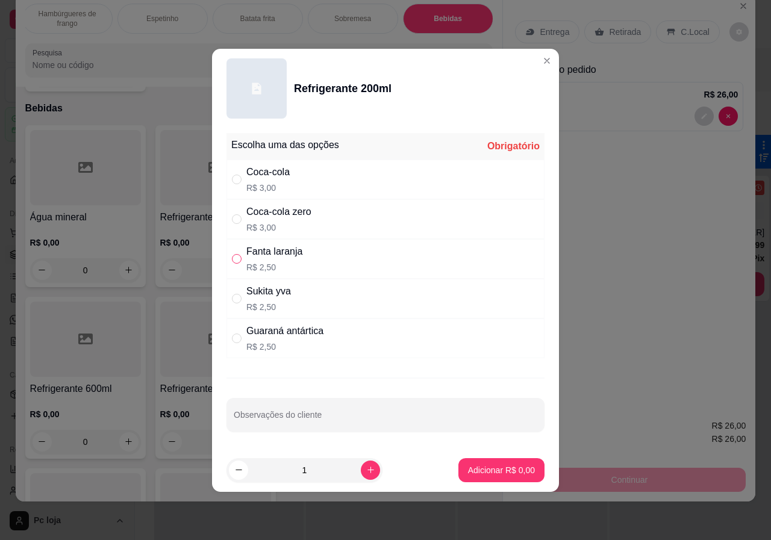
click at [237, 254] on input "" at bounding box center [237, 259] width 10 height 10
radio input "true"
click at [498, 471] on p "Adicionar R$ 2,50" at bounding box center [500, 469] width 65 height 11
type input "1"
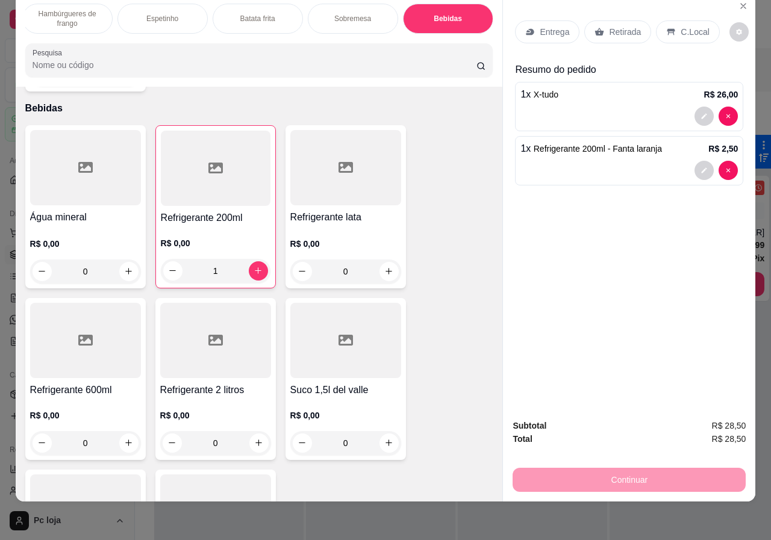
click at [688, 26] on p "C.Local" at bounding box center [694, 32] width 28 height 12
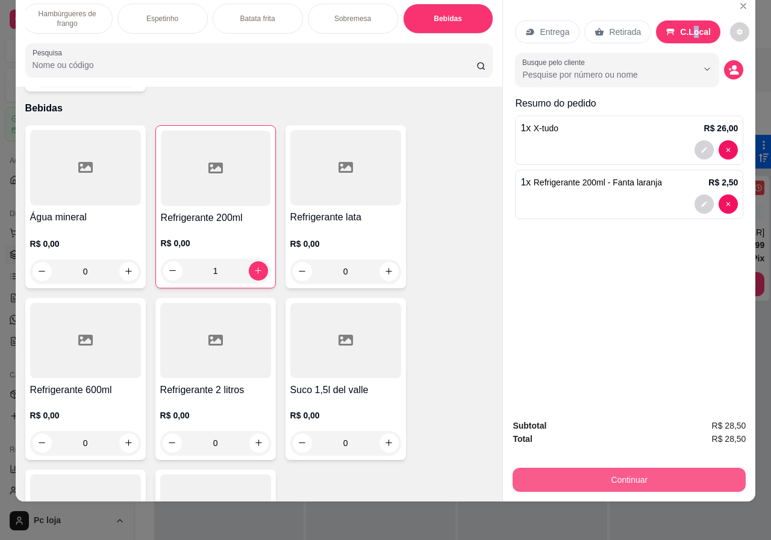
click at [611, 474] on button "Continuar" at bounding box center [628, 480] width 233 height 24
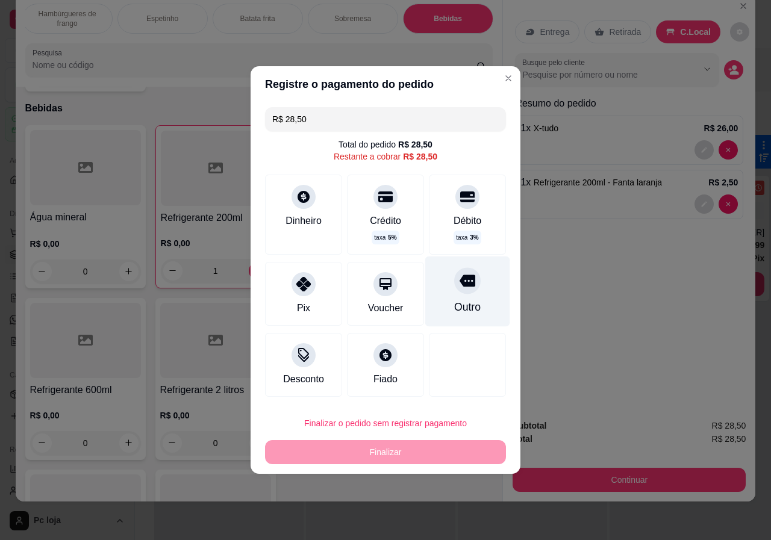
click at [455, 302] on div "Outro" at bounding box center [467, 307] width 26 height 16
type input "R$ 0,00"
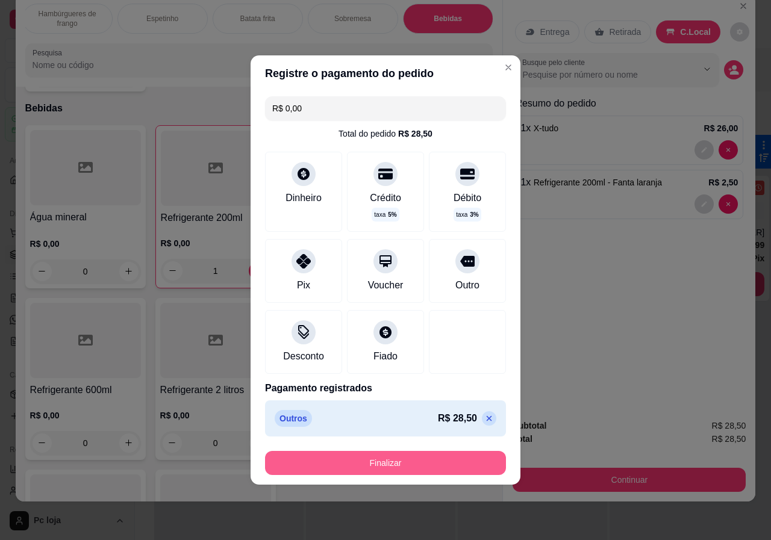
click at [403, 457] on button "Finalizar" at bounding box center [385, 463] width 241 height 24
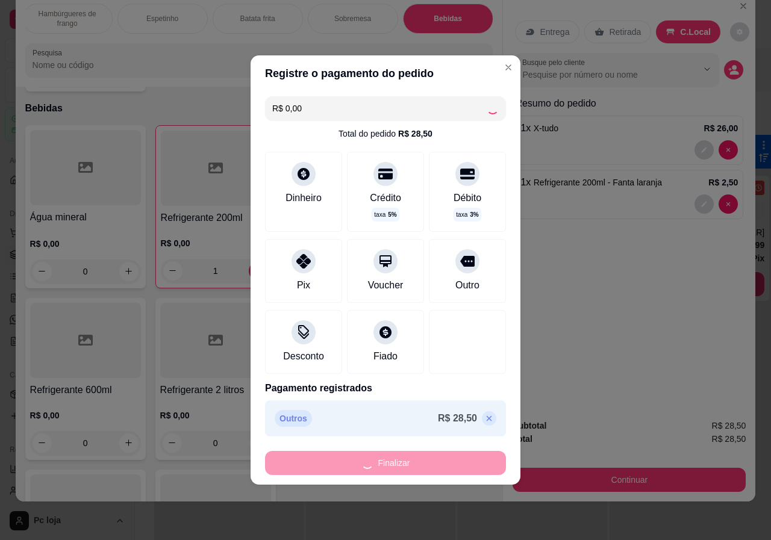
type input "0"
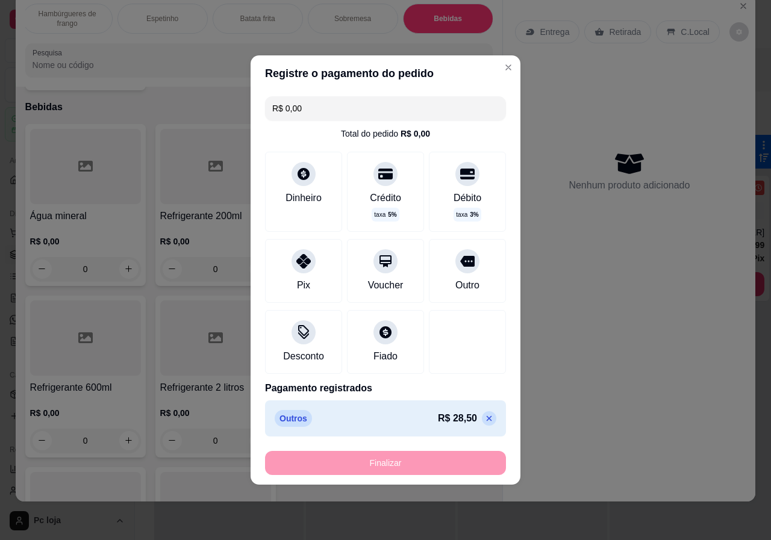
type input "-R$ 28,50"
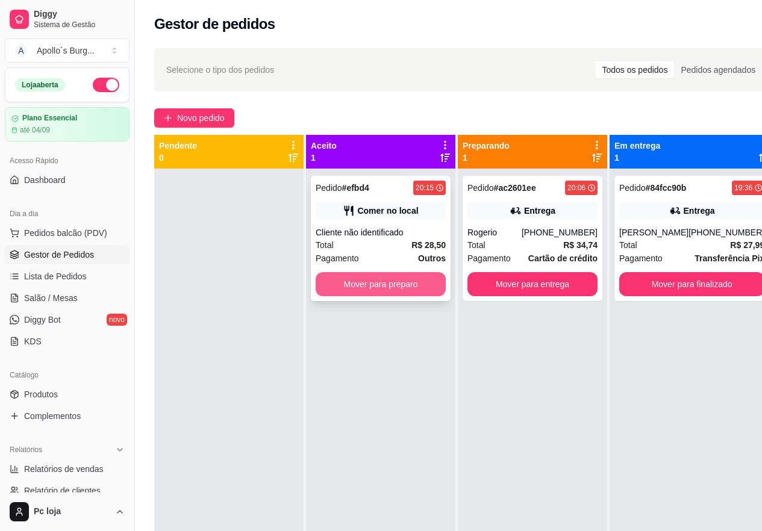
click at [396, 290] on button "Mover para preparo" at bounding box center [380, 284] width 130 height 24
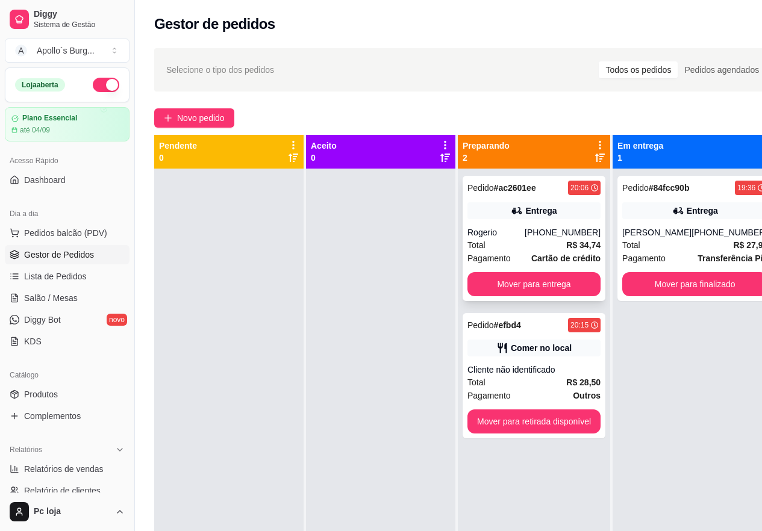
click at [515, 235] on div "Rogerio" at bounding box center [495, 232] width 57 height 12
click at [545, 238] on div "Total R$ 34,74" at bounding box center [533, 244] width 133 height 13
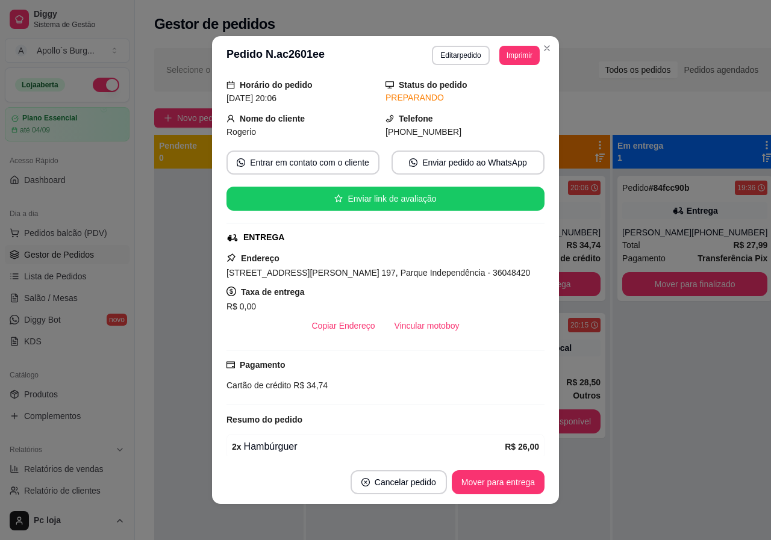
scroll to position [129, 0]
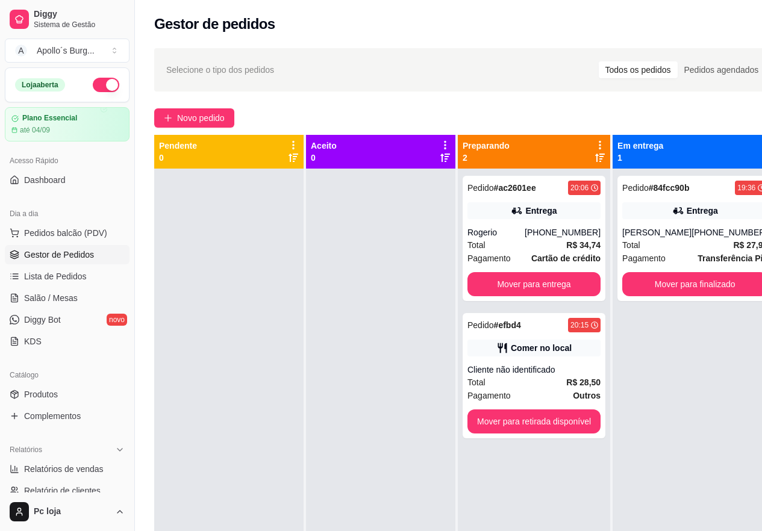
click at [412, 153] on div "Aceito 0" at bounding box center [381, 152] width 140 height 24
click at [523, 430] on button "Mover para retirada disponível" at bounding box center [533, 421] width 129 height 23
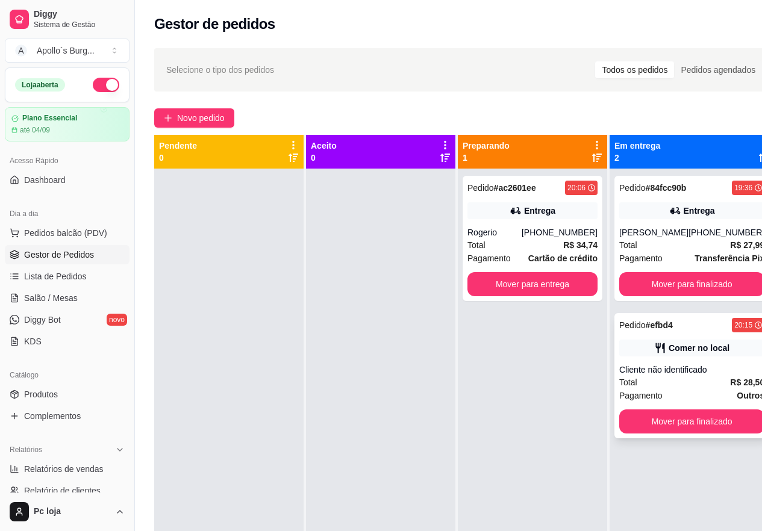
click at [674, 436] on div "Pedido # efbd4 20:15 Comer no local Cliente não identificado Total R$ 28,50 Pag…" at bounding box center [691, 375] width 155 height 125
click at [673, 418] on button "Mover para finalizado" at bounding box center [691, 421] width 145 height 24
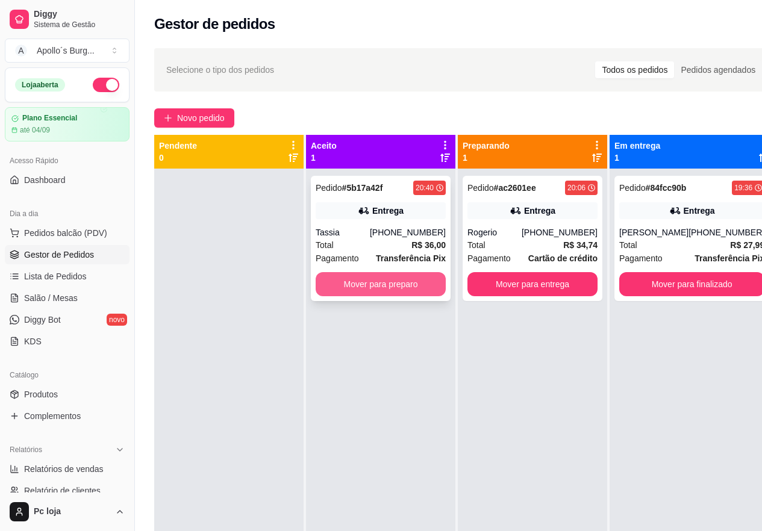
click at [379, 290] on button "Mover para preparo" at bounding box center [380, 284] width 130 height 24
click at [379, 290] on div "Mover para preparo" at bounding box center [380, 284] width 130 height 24
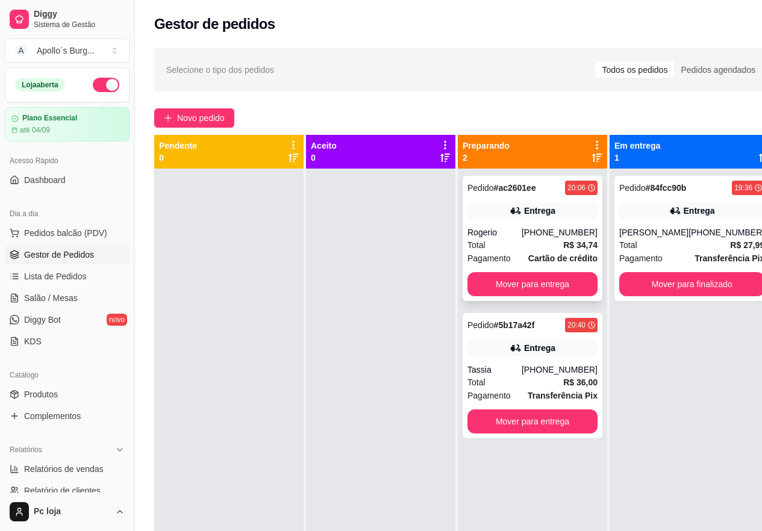
click at [514, 227] on div "Rogerio" at bounding box center [494, 232] width 54 height 12
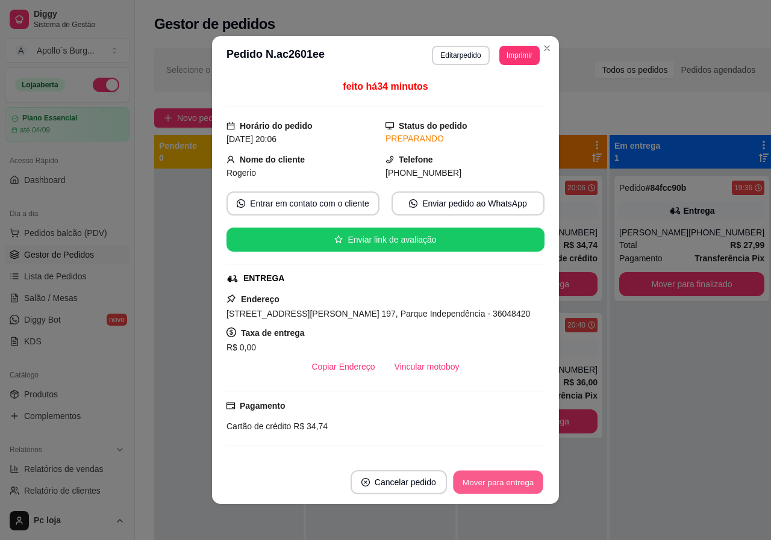
click at [517, 481] on button "Mover para entrega" at bounding box center [498, 482] width 90 height 23
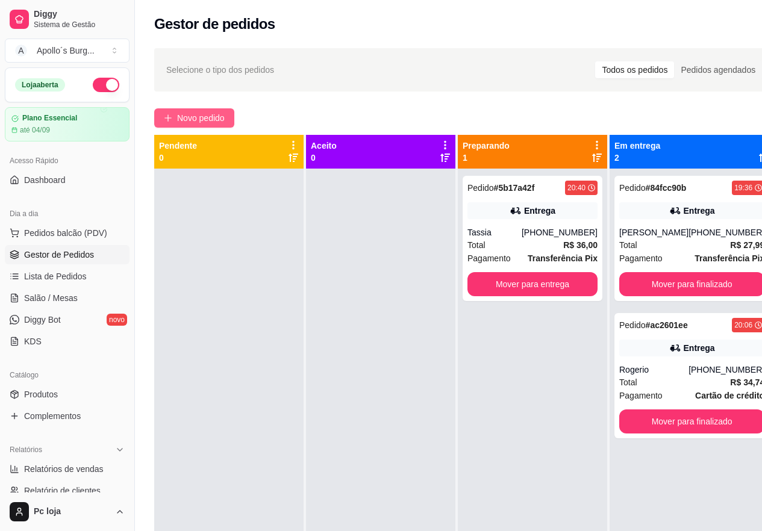
click at [188, 119] on span "Novo pedido" at bounding box center [201, 117] width 48 height 13
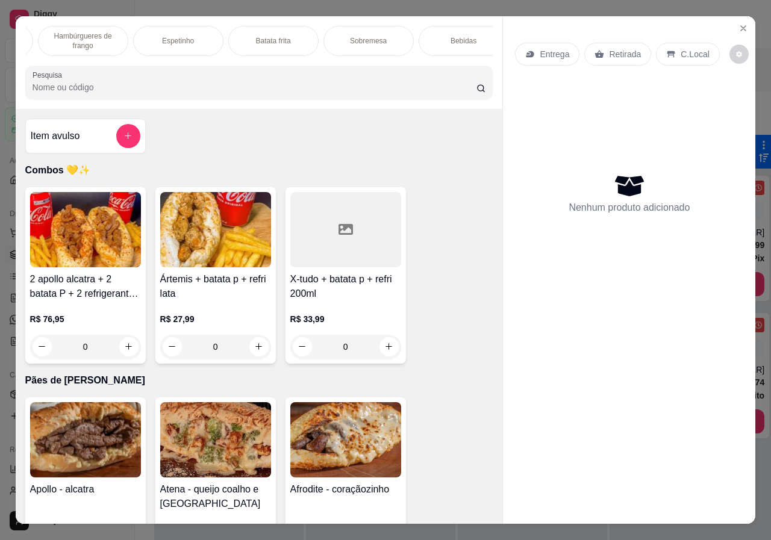
scroll to position [0, 288]
click at [447, 39] on p "Bebidas" at bounding box center [448, 41] width 26 height 10
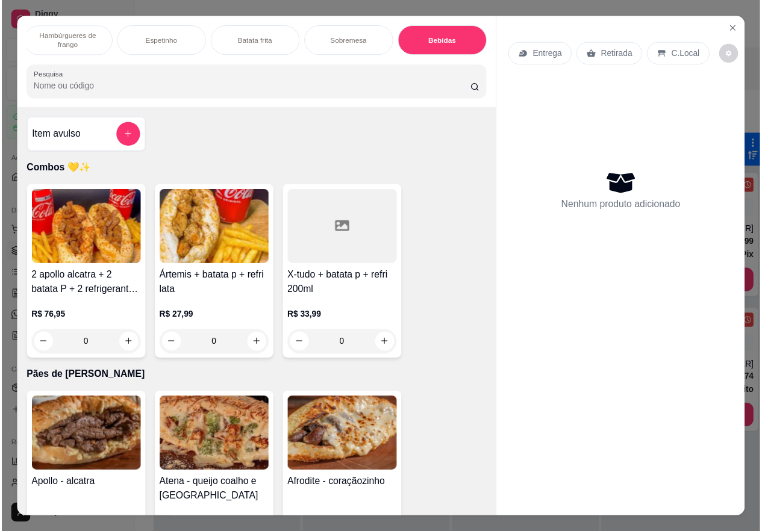
scroll to position [27, 0]
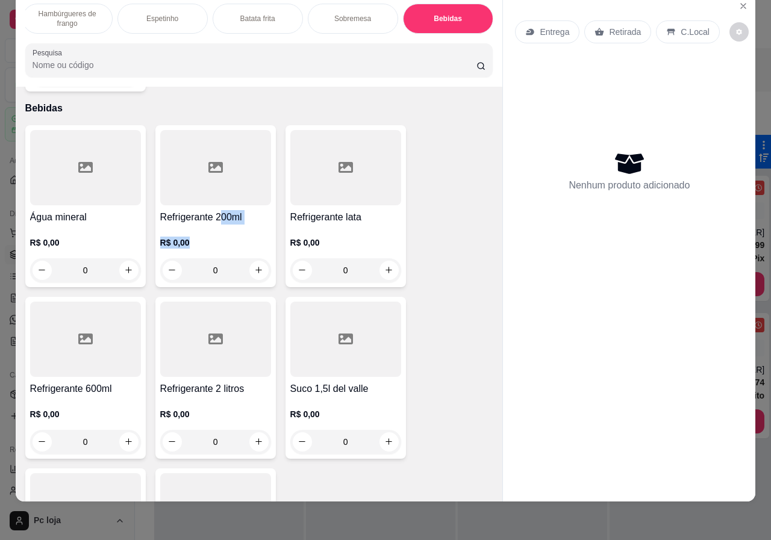
click at [216, 210] on div "Refrigerante 200ml R$ 0,00 0" at bounding box center [215, 206] width 120 height 162
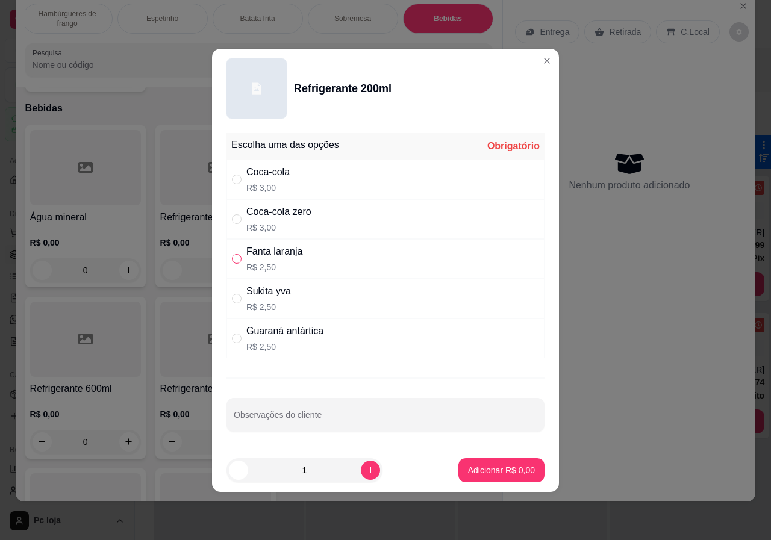
click at [237, 255] on div "Fanta laranja R$ 2,50" at bounding box center [385, 259] width 318 height 40
radio input "true"
click at [477, 464] on p "Adicionar R$ 2,50" at bounding box center [500, 469] width 65 height 11
type input "1"
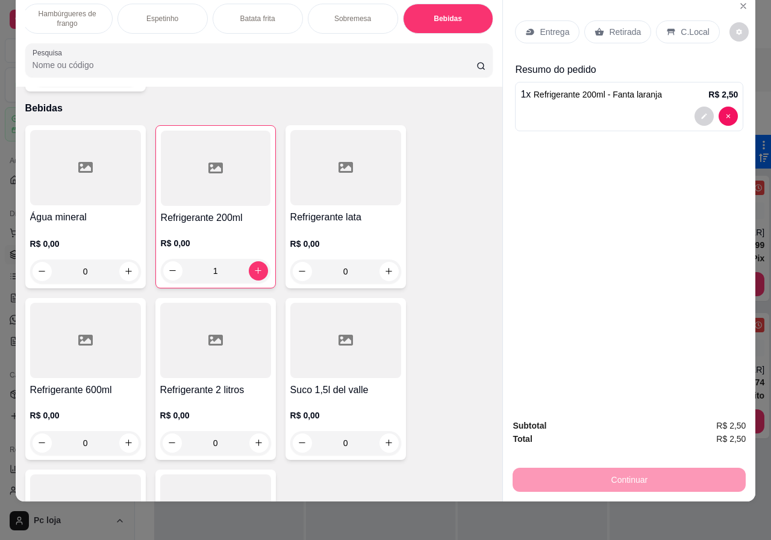
click at [624, 26] on p "Retirada" at bounding box center [625, 32] width 32 height 12
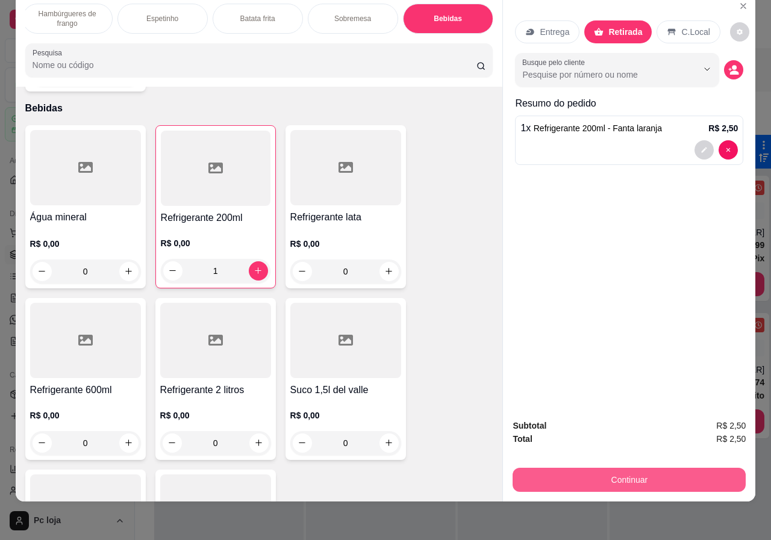
click at [651, 471] on button "Continuar" at bounding box center [628, 480] width 233 height 24
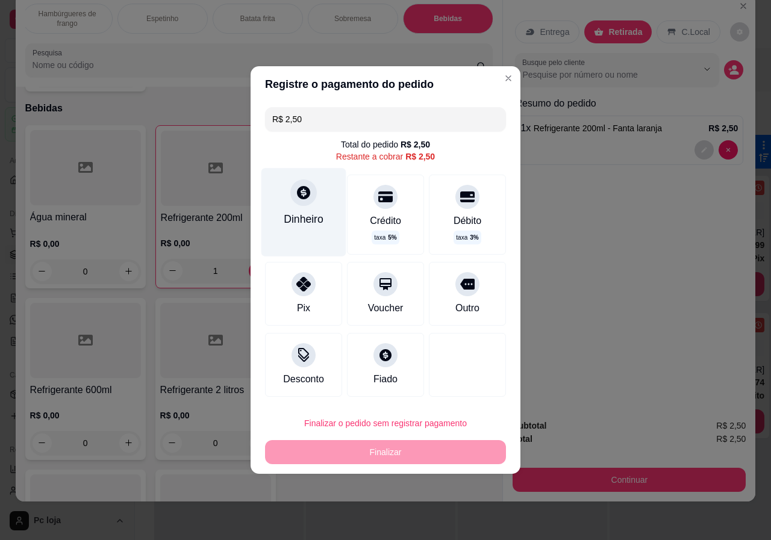
click at [298, 213] on div "Dinheiro" at bounding box center [304, 219] width 40 height 16
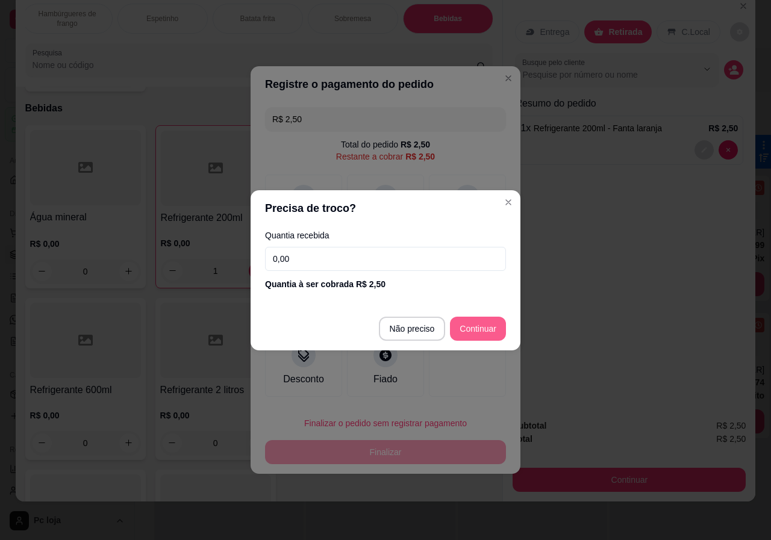
type input "R$ 0,00"
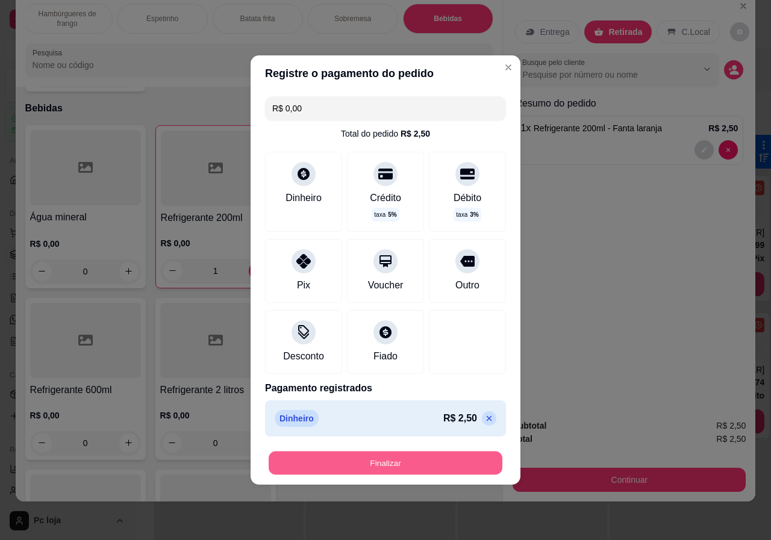
click at [427, 458] on button "Finalizar" at bounding box center [386, 463] width 234 height 23
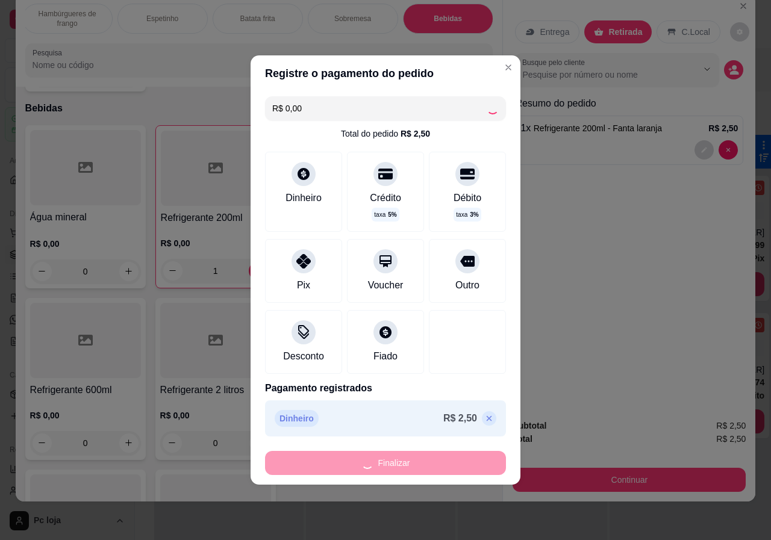
type input "0"
type input "-R$ 2,50"
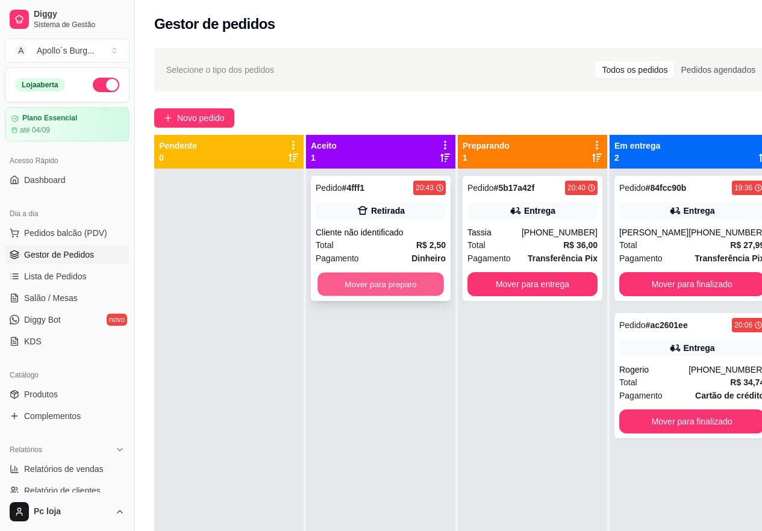
click at [367, 288] on button "Mover para preparo" at bounding box center [380, 284] width 126 height 23
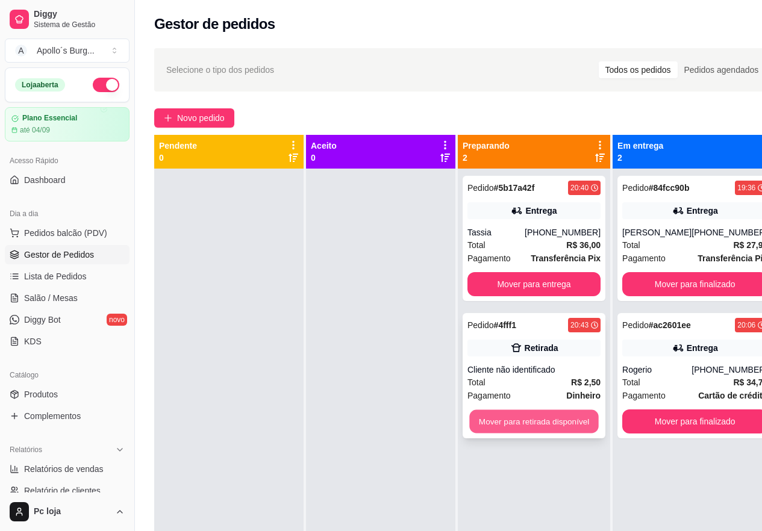
click at [489, 430] on button "Mover para retirada disponível" at bounding box center [533, 421] width 129 height 23
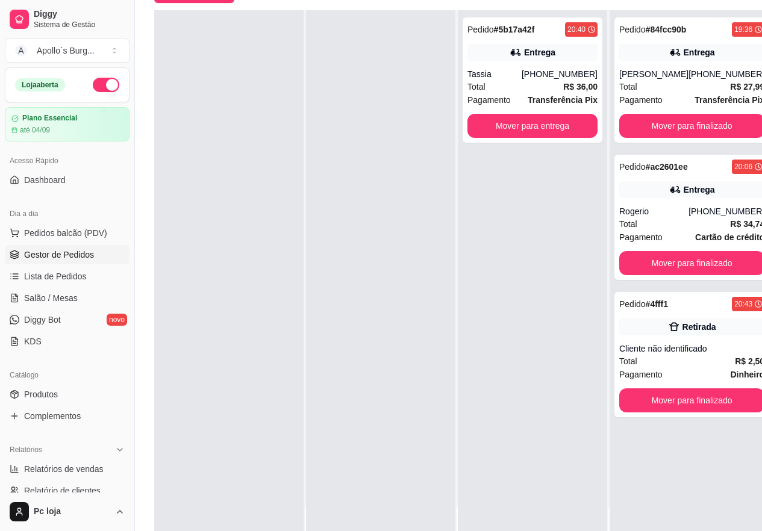
scroll to position [193, 0]
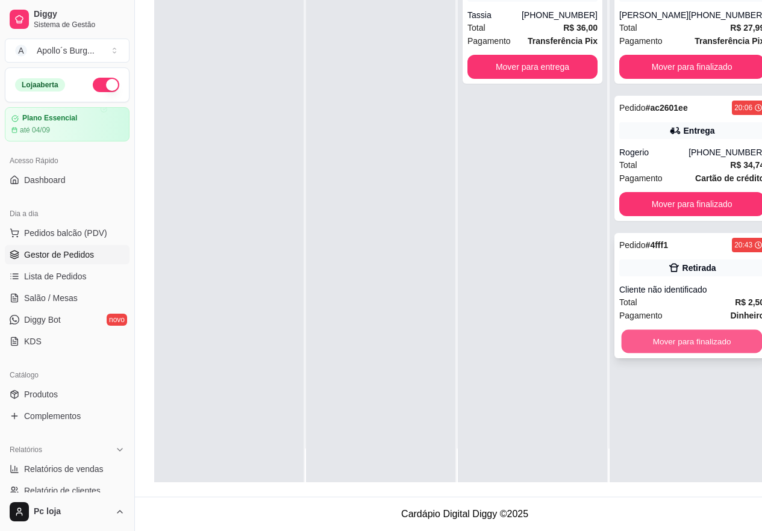
click at [707, 339] on button "Mover para finalizado" at bounding box center [691, 341] width 141 height 23
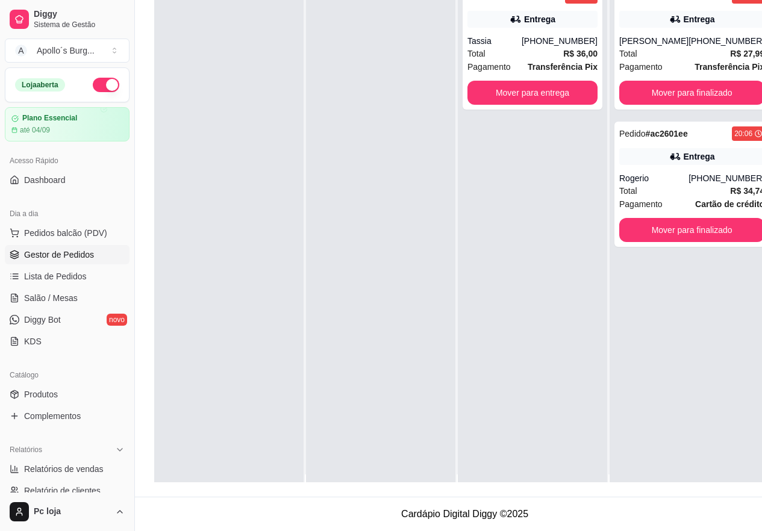
scroll to position [0, 0]
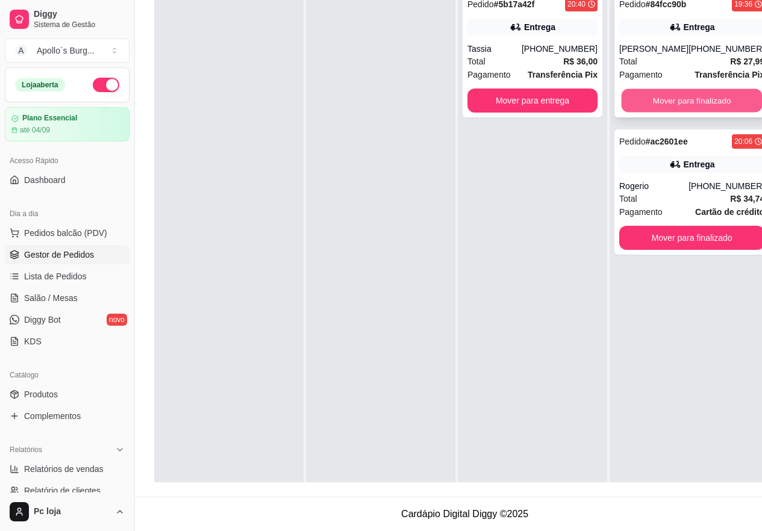
click at [632, 90] on button "Mover para finalizado" at bounding box center [691, 100] width 141 height 23
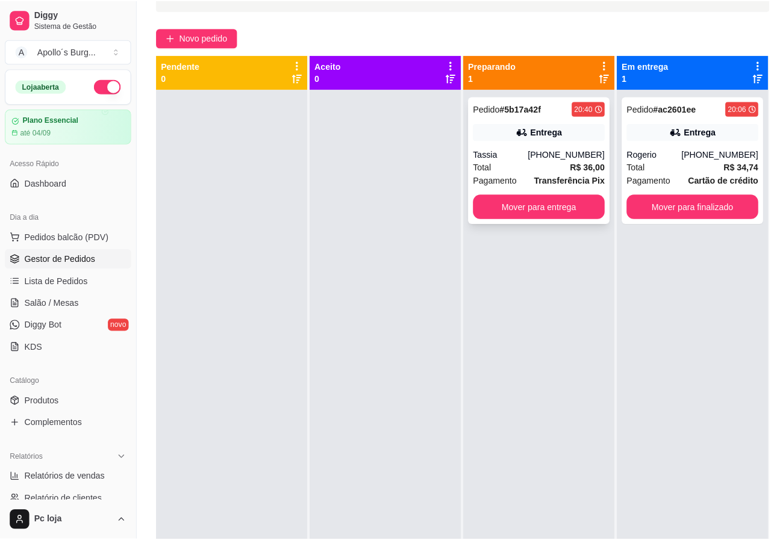
scroll to position [72, 0]
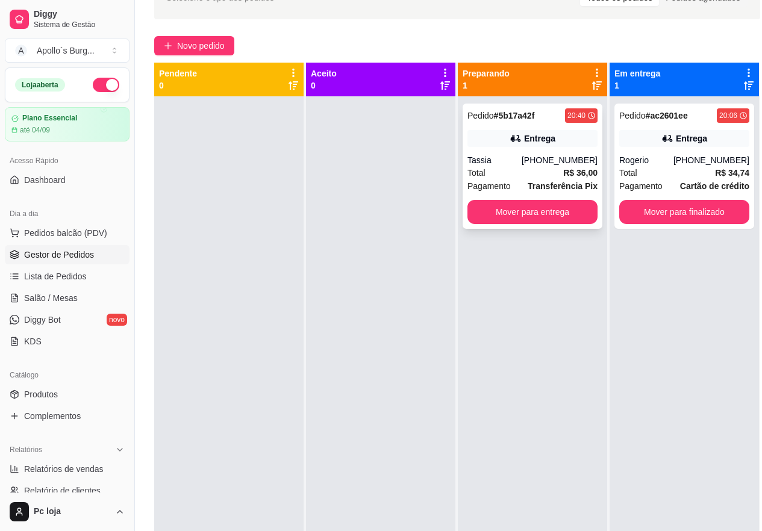
click at [521, 160] on div "Tassia" at bounding box center [494, 160] width 54 height 12
click at [675, 206] on button "Mover para finalizado" at bounding box center [684, 212] width 130 height 24
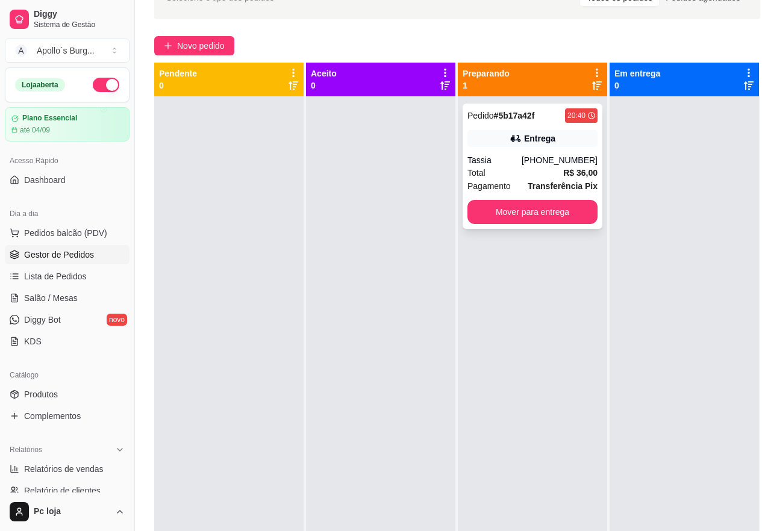
click at [494, 141] on div "Entrega" at bounding box center [532, 138] width 130 height 17
click at [550, 209] on button "Mover para entrega" at bounding box center [532, 211] width 126 height 23
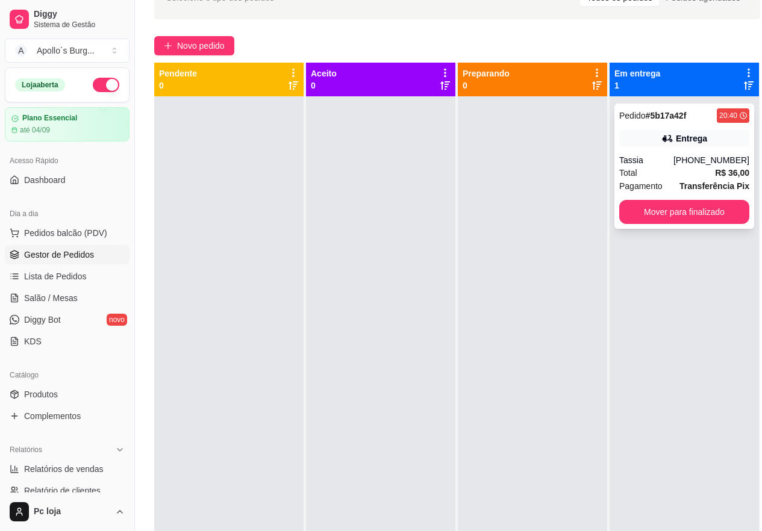
click at [663, 158] on div "Tassia" at bounding box center [646, 160] width 54 height 12
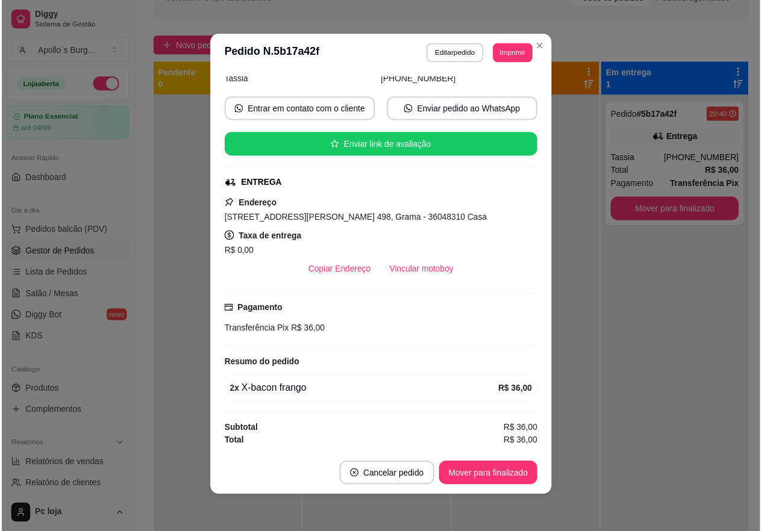
scroll to position [2, 0]
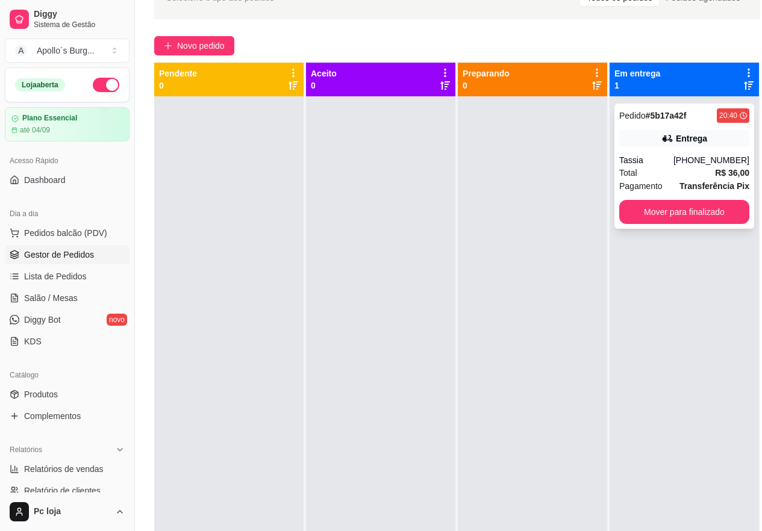
click at [691, 176] on div "Total R$ 36,00" at bounding box center [684, 172] width 130 height 13
click at [662, 145] on div "Entrega" at bounding box center [684, 138] width 130 height 17
click at [721, 206] on button "Mover para finalizado" at bounding box center [684, 212] width 130 height 24
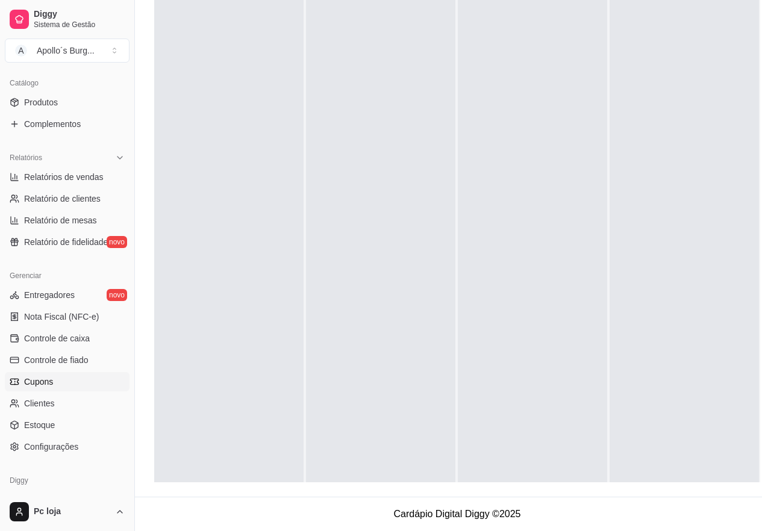
scroll to position [301, 0]
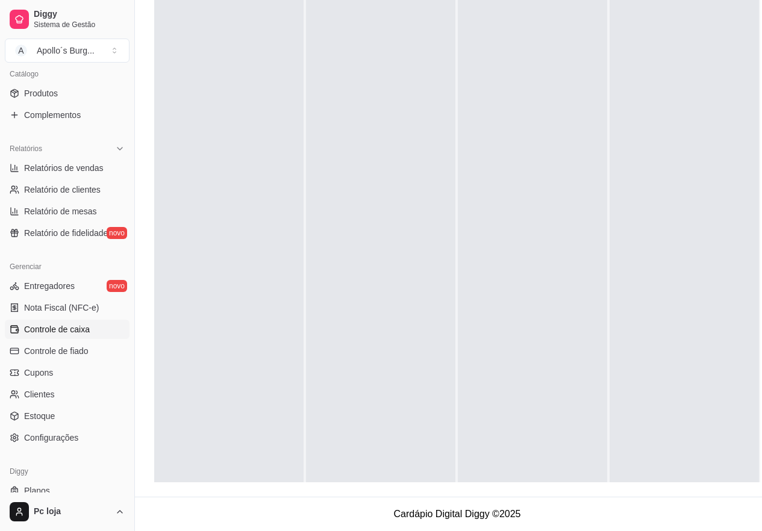
click at [67, 328] on span "Controle de caixa" at bounding box center [57, 329] width 66 height 12
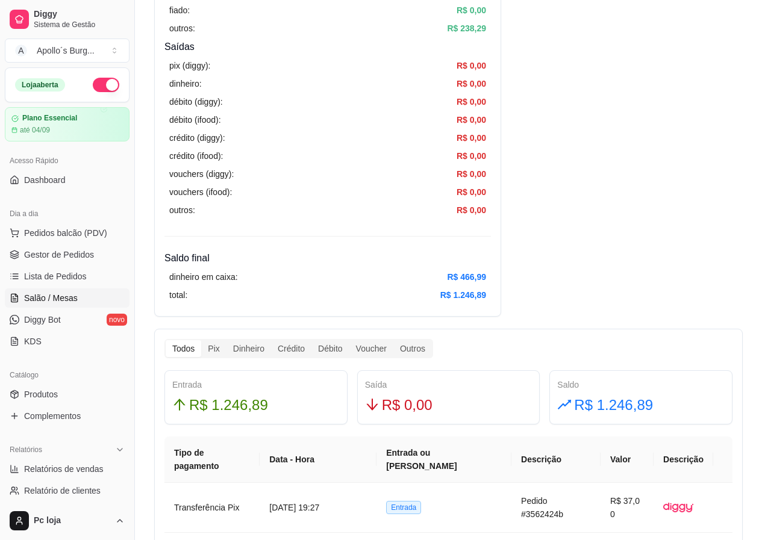
scroll to position [421, 0]
click at [59, 256] on span "Gestor de Pedidos" at bounding box center [59, 255] width 70 height 12
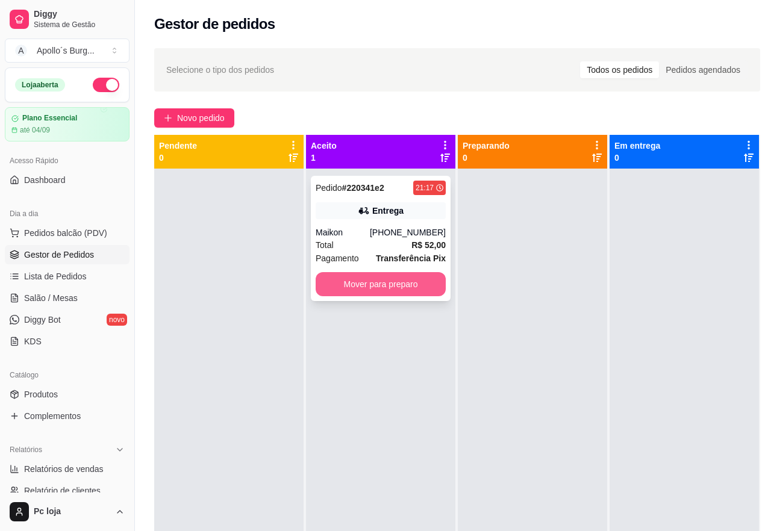
click at [438, 293] on button "Mover para preparo" at bounding box center [380, 284] width 130 height 24
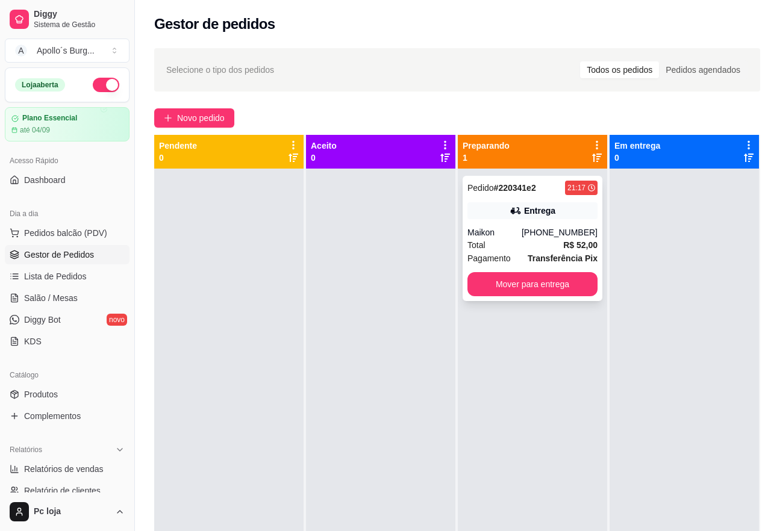
click at [578, 234] on div "[PHONE_NUMBER]" at bounding box center [559, 232] width 76 height 12
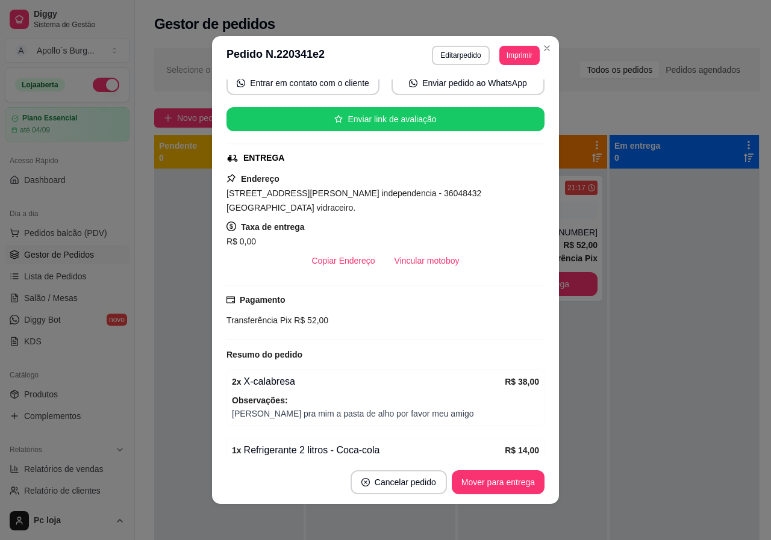
scroll to position [175, 0]
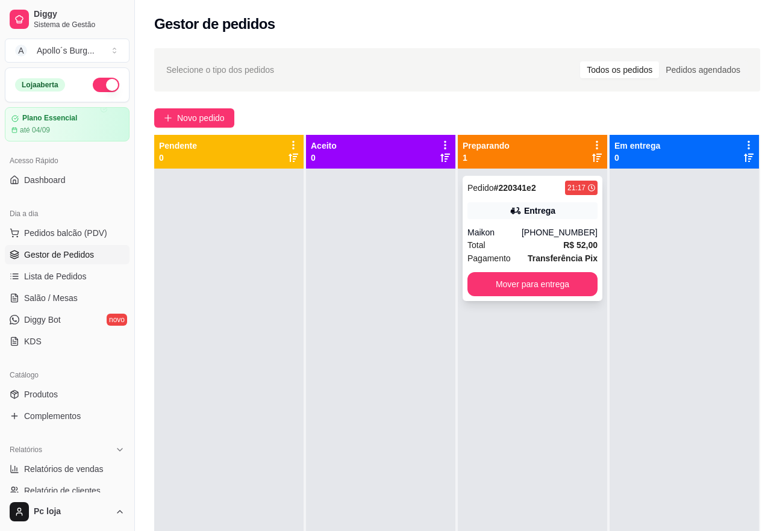
click at [545, 246] on div "Total R$ 52,00" at bounding box center [532, 244] width 130 height 13
drag, startPoint x: 544, startPoint y: 49, endPoint x: 393, endPoint y: 365, distance: 350.9
click at [379, 368] on div at bounding box center [380, 434] width 149 height 531
click at [528, 282] on button "Mover para entrega" at bounding box center [532, 284] width 130 height 24
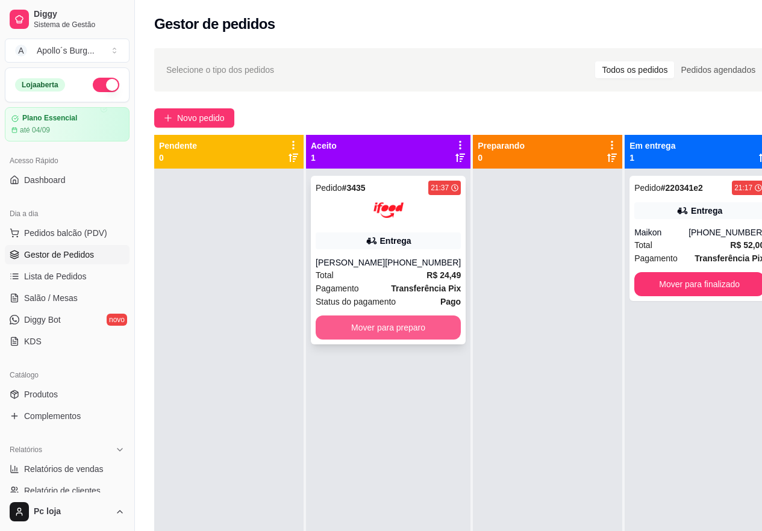
click at [332, 334] on button "Mover para preparo" at bounding box center [387, 327] width 145 height 24
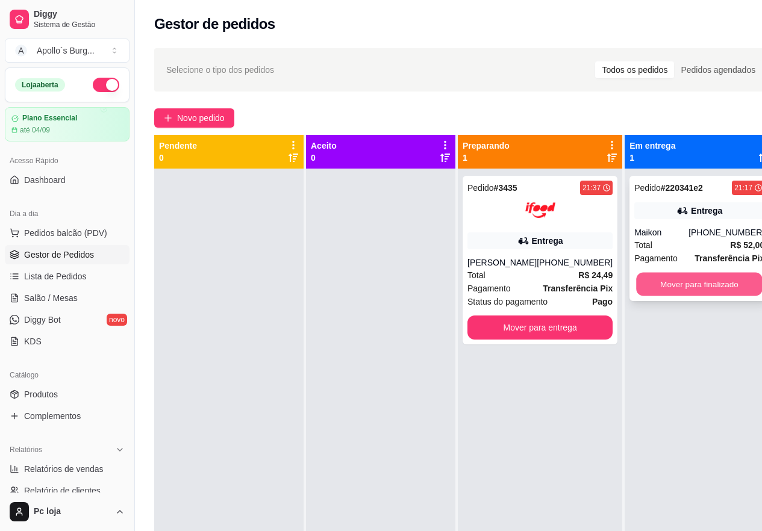
click at [675, 281] on button "Mover para finalizado" at bounding box center [699, 284] width 126 height 23
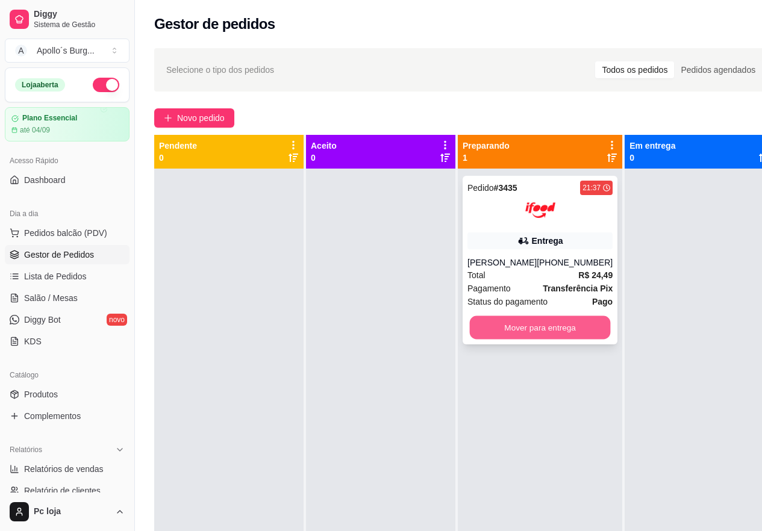
click at [562, 324] on button "Mover para entrega" at bounding box center [540, 327] width 141 height 23
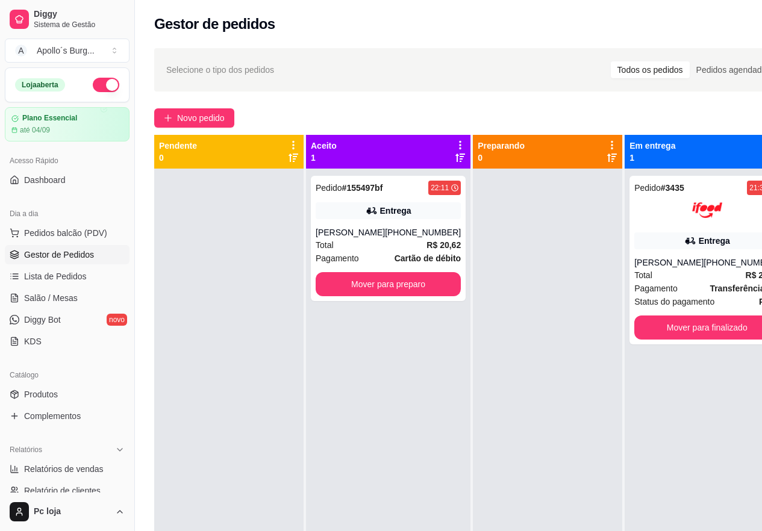
click at [562, 324] on div at bounding box center [547, 434] width 149 height 531
click at [417, 282] on button "Mover para preparo" at bounding box center [388, 284] width 141 height 23
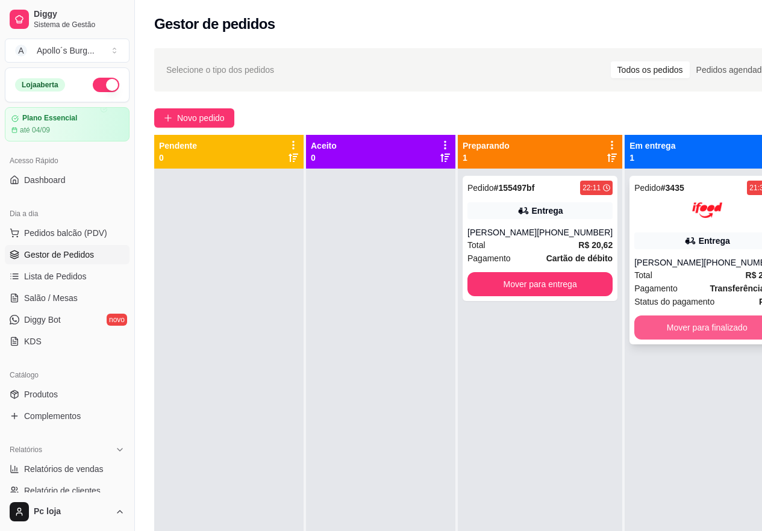
click at [696, 332] on button "Mover para finalizado" at bounding box center [706, 327] width 145 height 24
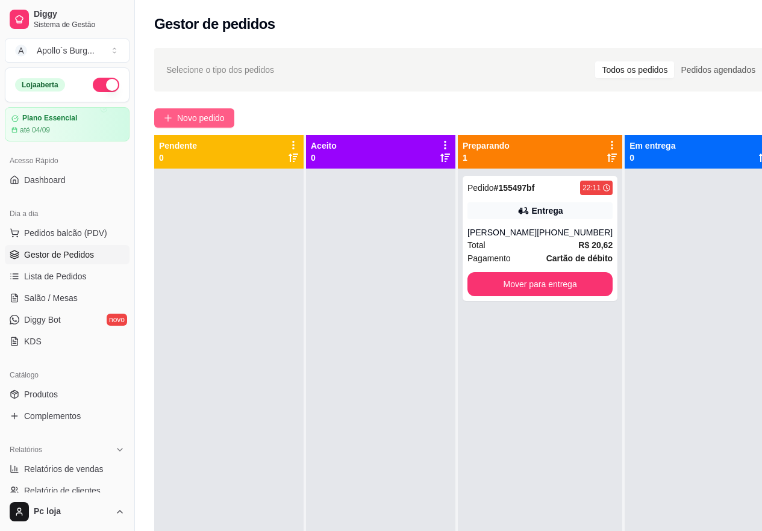
click at [194, 121] on span "Novo pedido" at bounding box center [201, 117] width 48 height 13
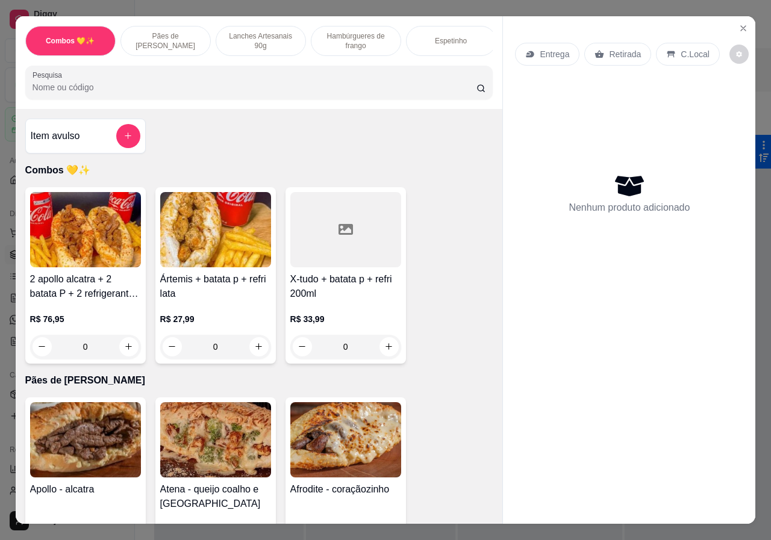
click at [261, 32] on p "Lanches Artesanais 90g" at bounding box center [261, 40] width 70 height 19
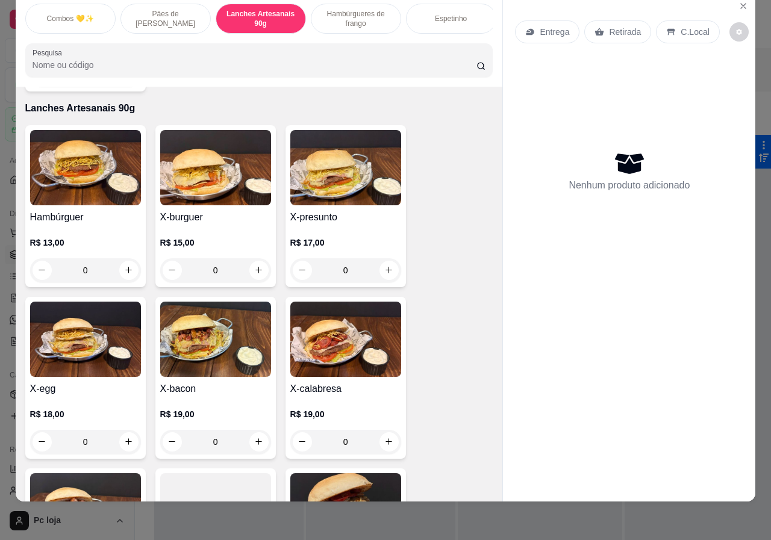
click at [253, 258] on div "0" at bounding box center [215, 270] width 111 height 24
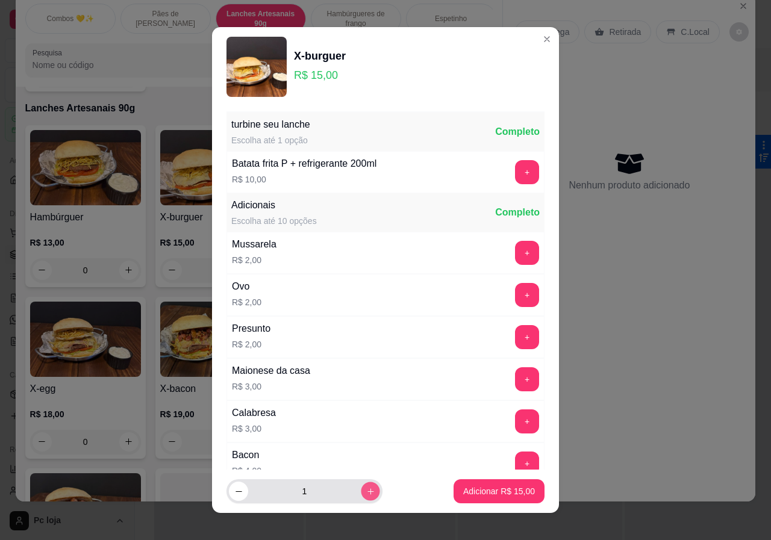
click at [366, 495] on icon "increase-product-quantity" at bounding box center [370, 491] width 9 height 9
type input "2"
click at [489, 488] on p "Adicionar R$ 30,00" at bounding box center [499, 490] width 70 height 11
type input "2"
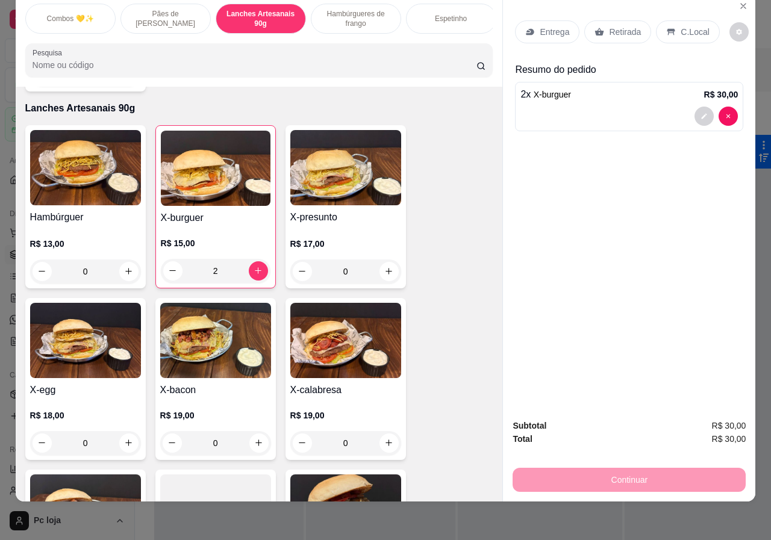
click at [695, 28] on p "C.Local" at bounding box center [694, 32] width 28 height 12
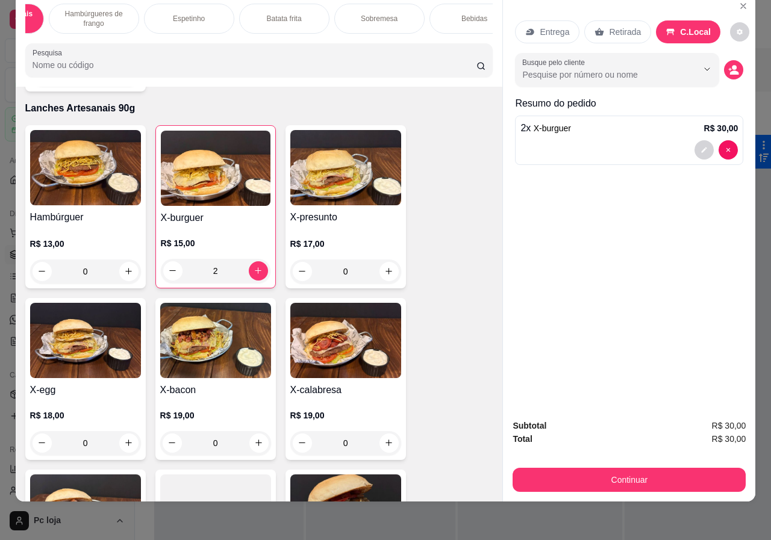
scroll to position [0, 288]
click at [455, 14] on p "Bebidas" at bounding box center [448, 19] width 26 height 10
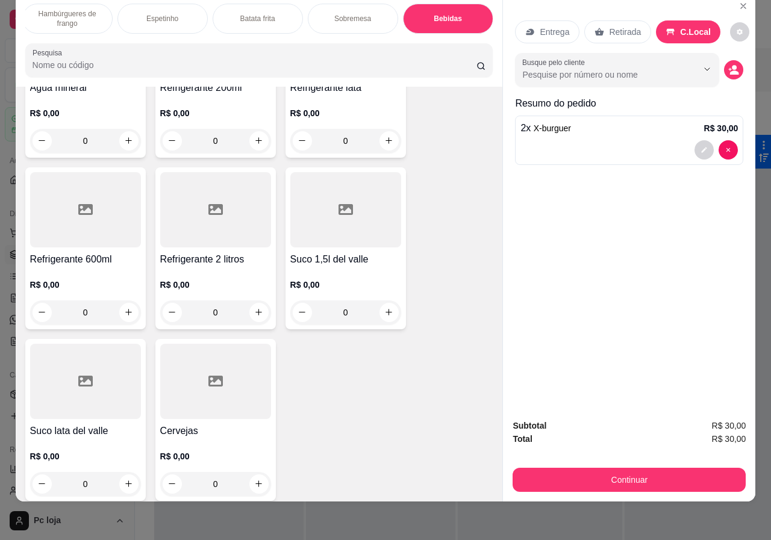
scroll to position [2483, 0]
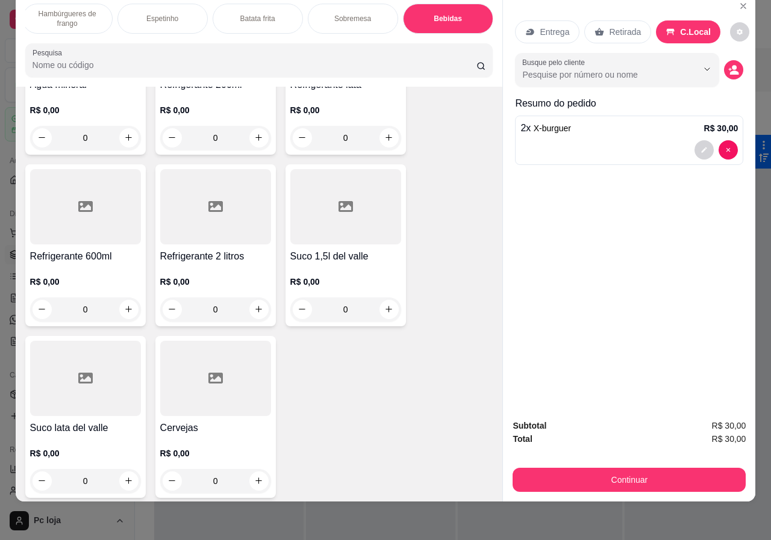
click at [90, 264] on div "R$ 0,00 0" at bounding box center [85, 293] width 111 height 58
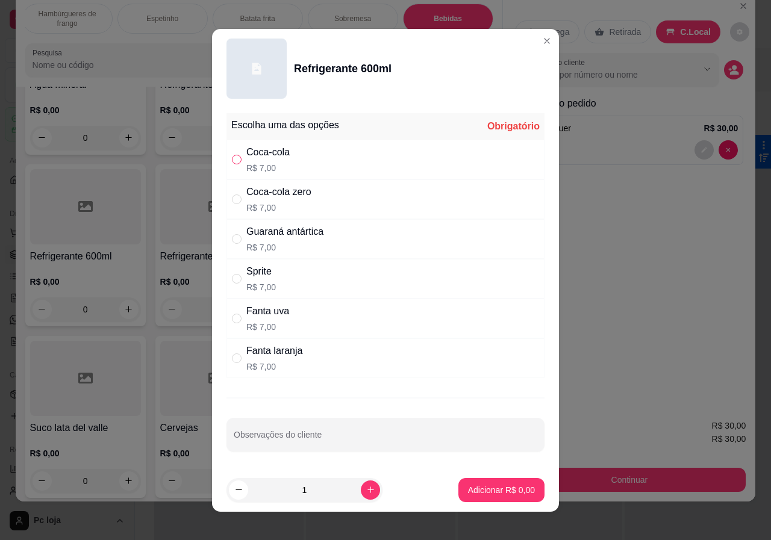
click at [235, 159] on input "" at bounding box center [237, 160] width 10 height 10
radio input "true"
click at [487, 490] on p "Adicionar R$ 7,00" at bounding box center [500, 489] width 65 height 11
type input "1"
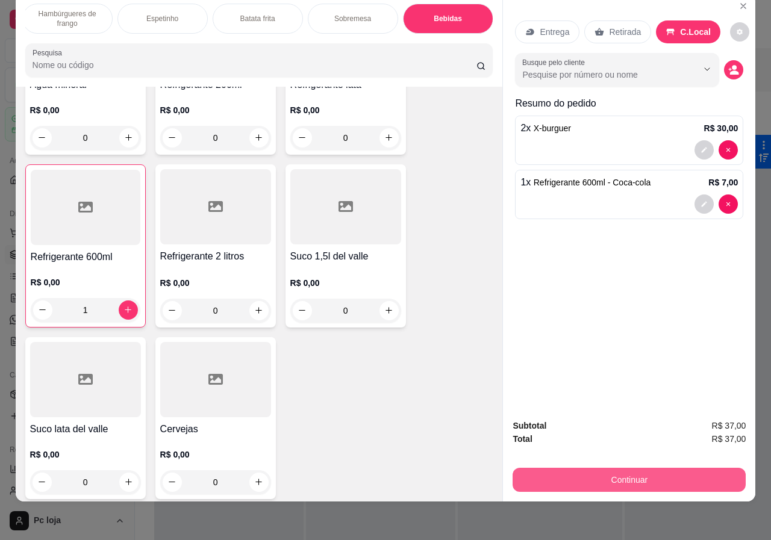
click at [591, 473] on button "Continuar" at bounding box center [628, 480] width 233 height 24
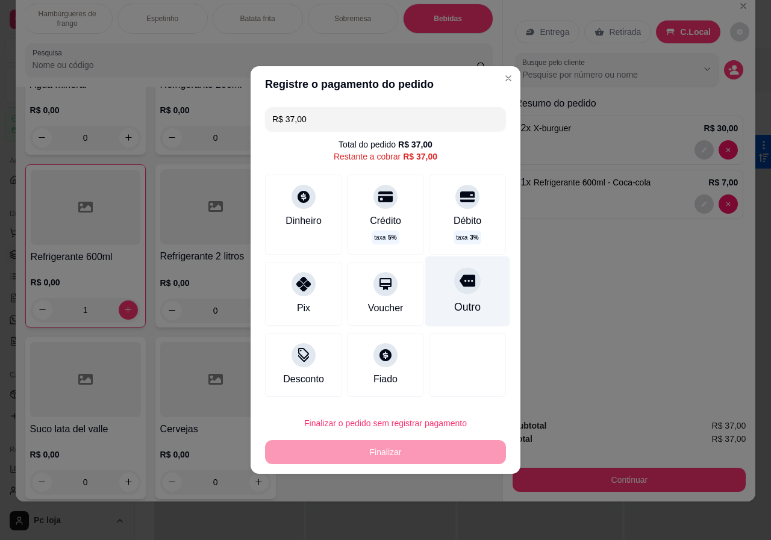
click at [461, 294] on div "Outro" at bounding box center [467, 291] width 85 height 70
type input "R$ 0,00"
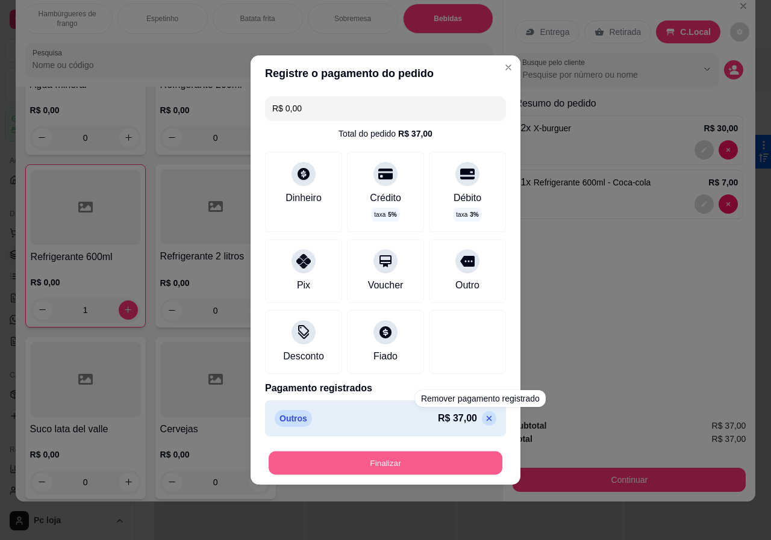
click at [433, 460] on button "Finalizar" at bounding box center [386, 463] width 234 height 23
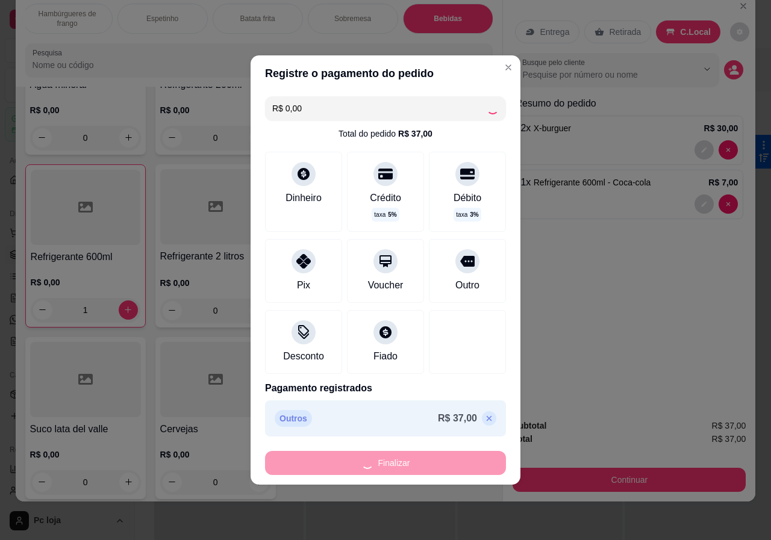
type input "0"
type input "-R$ 37,00"
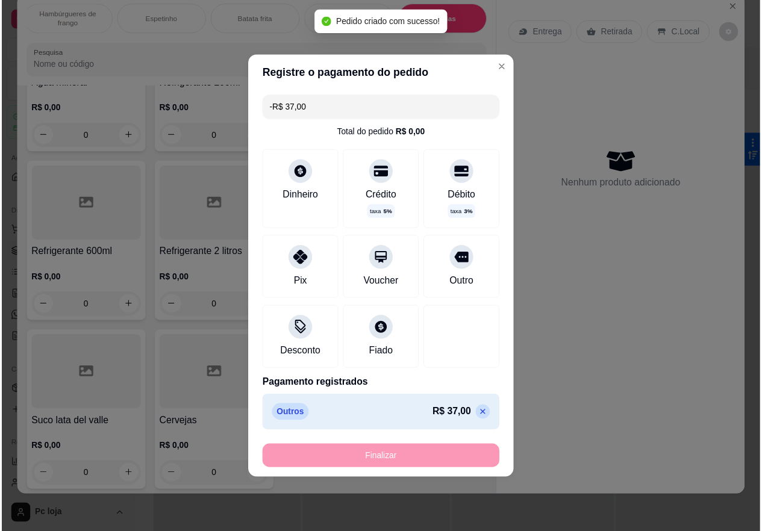
scroll to position [2482, 0]
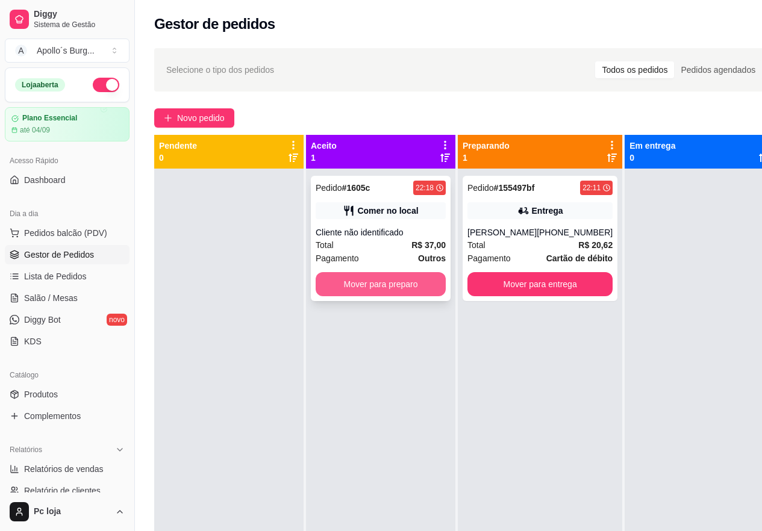
click at [347, 281] on button "Mover para preparo" at bounding box center [380, 284] width 130 height 24
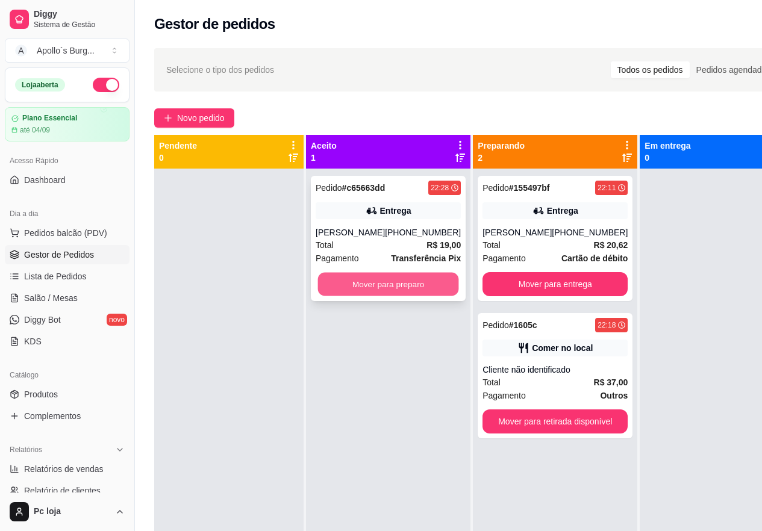
click at [341, 286] on button "Mover para preparo" at bounding box center [388, 284] width 141 height 23
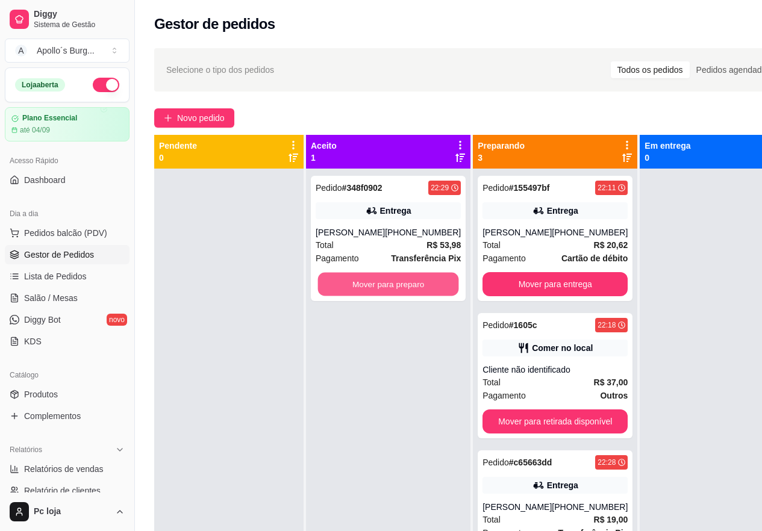
click at [341, 286] on button "Mover para preparo" at bounding box center [388, 284] width 141 height 23
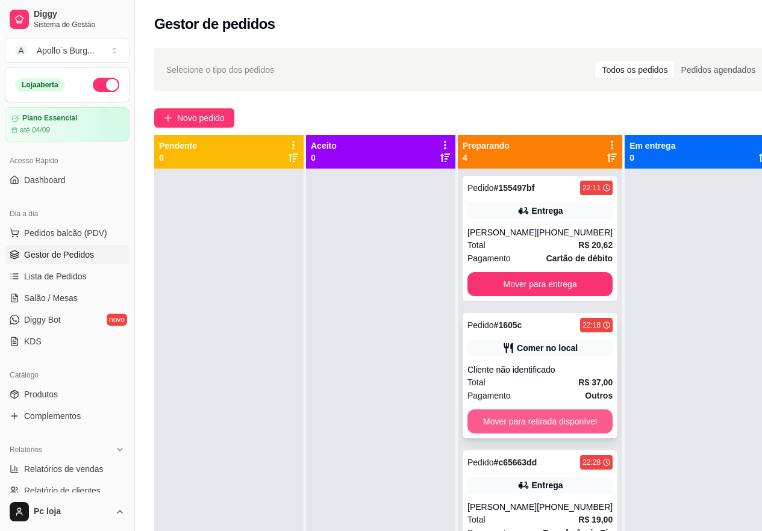
click at [529, 420] on button "Mover para retirada disponível" at bounding box center [539, 421] width 145 height 24
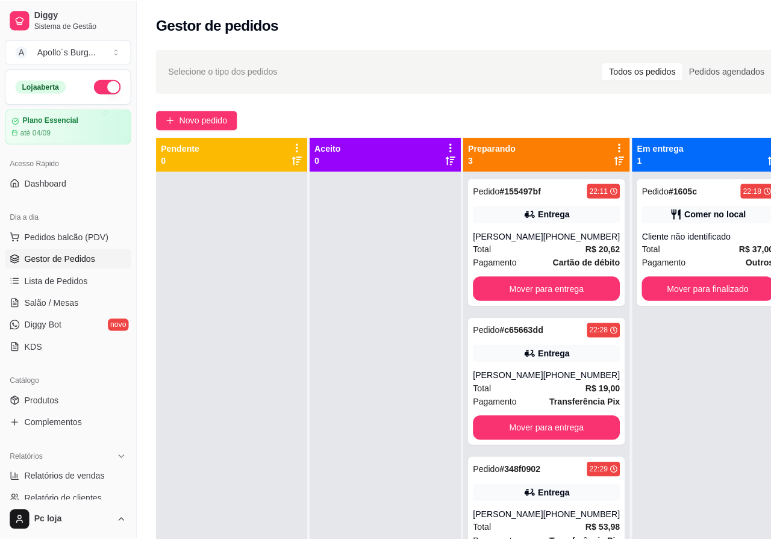
scroll to position [34, 0]
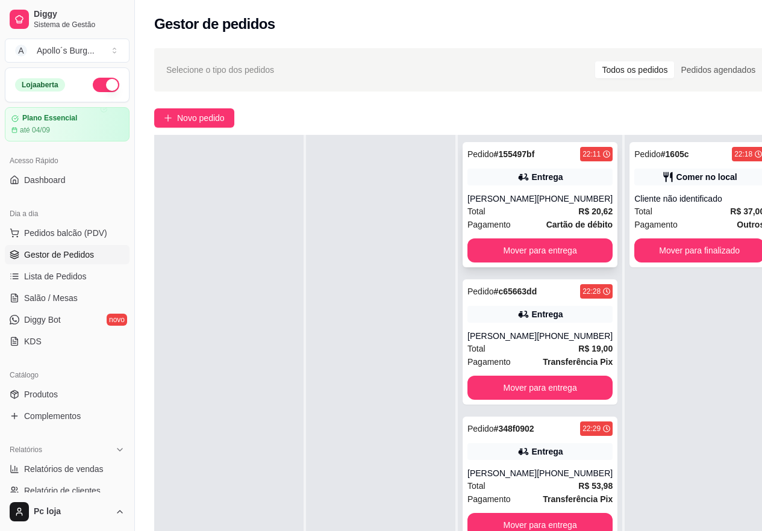
click at [524, 208] on div "Total R$ 20,62" at bounding box center [539, 211] width 145 height 13
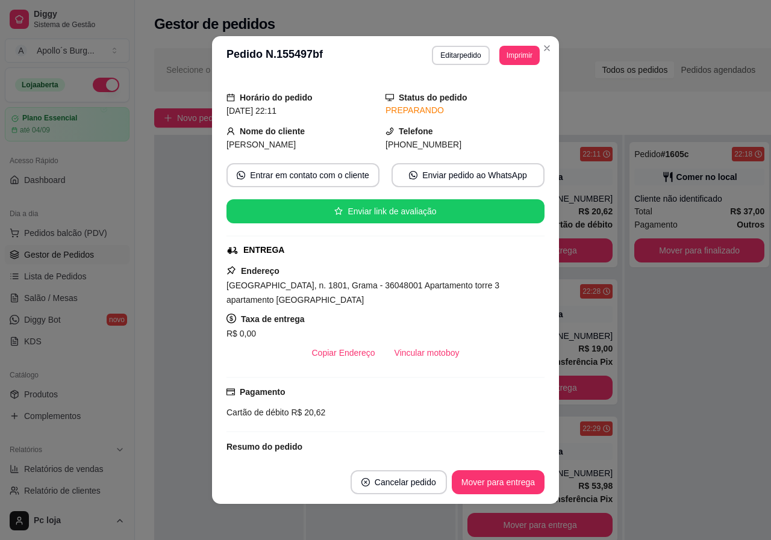
scroll to position [120, 0]
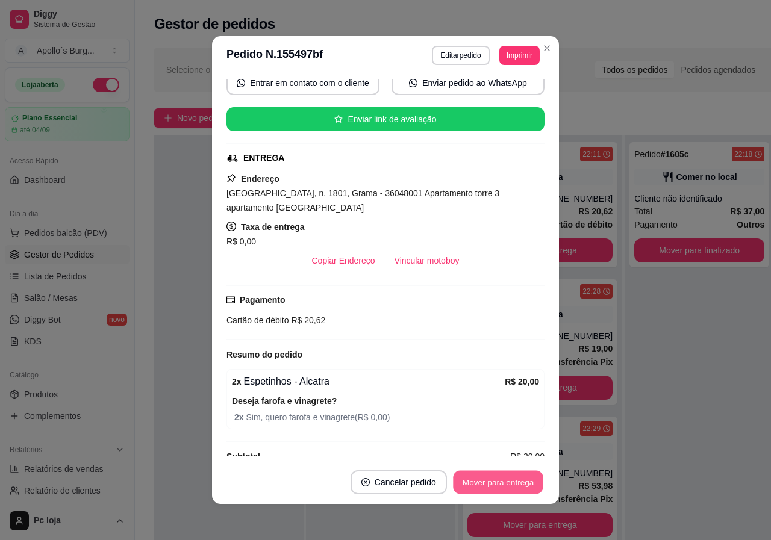
click at [480, 481] on button "Mover para entrega" at bounding box center [498, 482] width 90 height 23
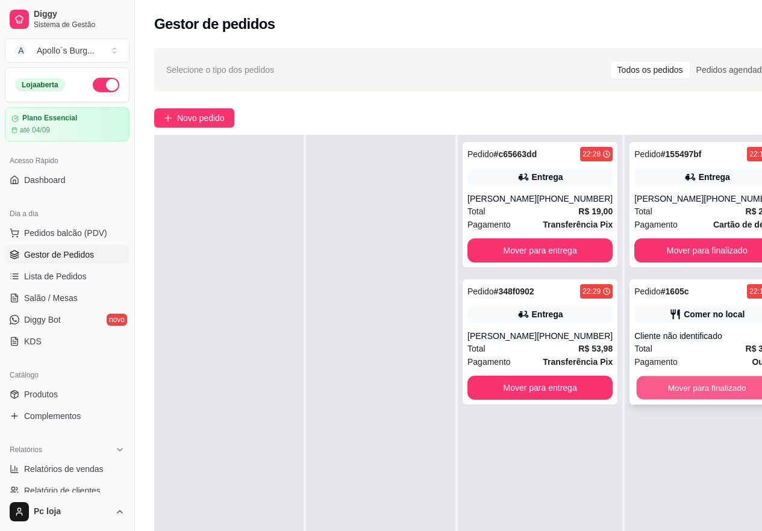
click at [719, 384] on button "Mover para finalizado" at bounding box center [706, 387] width 141 height 23
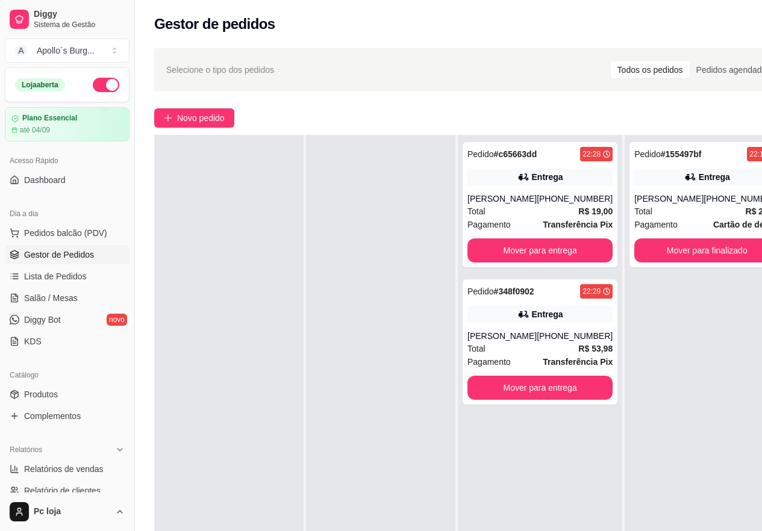
click at [460, 353] on div "Pedido # c65663dd 22:28 Entrega [PERSON_NAME] [PHONE_NUMBER] Total R$ 19,00 Pag…" at bounding box center [540, 400] width 164 height 531
click at [547, 205] on div "[PHONE_NUMBER]" at bounding box center [574, 199] width 76 height 12
click at [539, 320] on div "Entrega" at bounding box center [547, 314] width 31 height 12
click at [141, 151] on div "Selecione o tipo dos pedidos Todos os pedidos Pedidos agendados Novo pedido Pen…" at bounding box center [472, 360] width 674 height 639
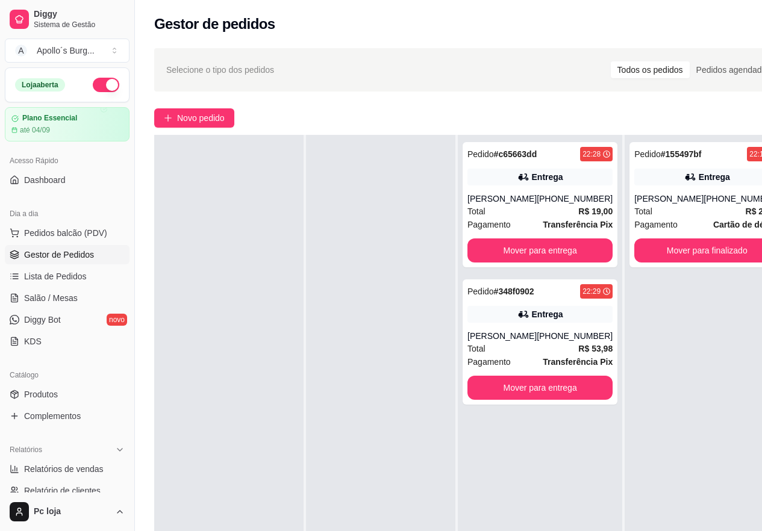
click at [141, 151] on div "Selecione o tipo dos pedidos Todos os pedidos Pedidos agendados Novo pedido Pen…" at bounding box center [472, 360] width 674 height 639
click at [654, 255] on button "Mover para finalizado" at bounding box center [706, 250] width 141 height 23
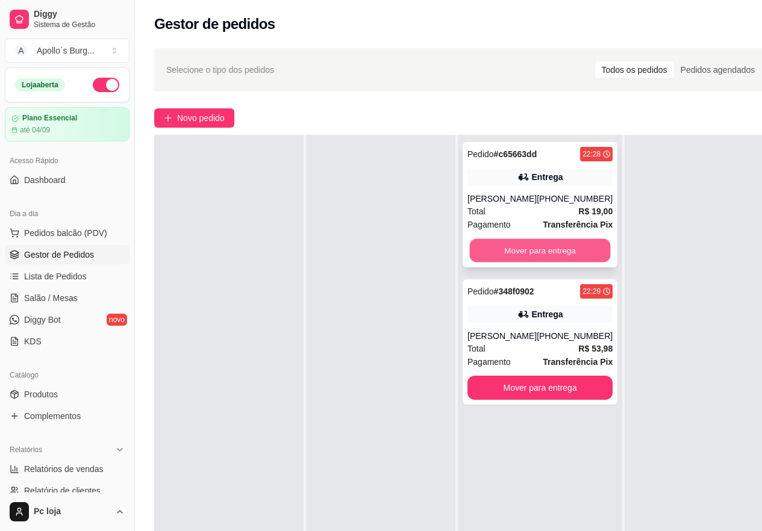
click at [585, 259] on button "Mover para entrega" at bounding box center [540, 250] width 141 height 23
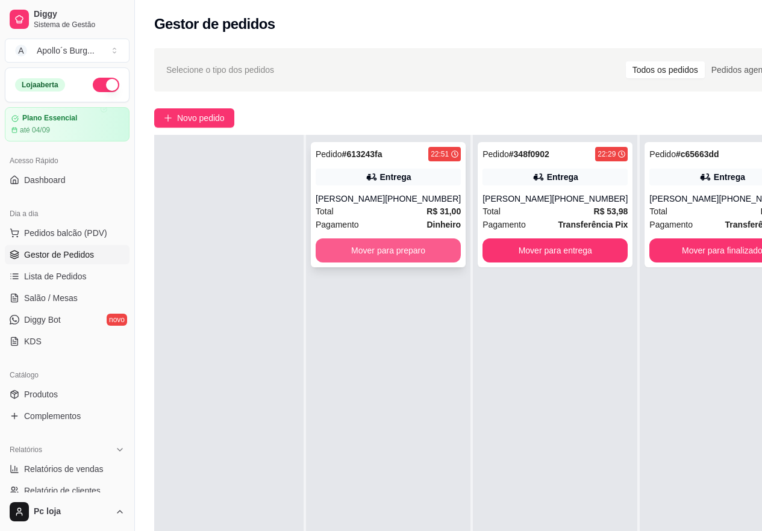
click at [352, 241] on button "Mover para preparo" at bounding box center [387, 250] width 145 height 24
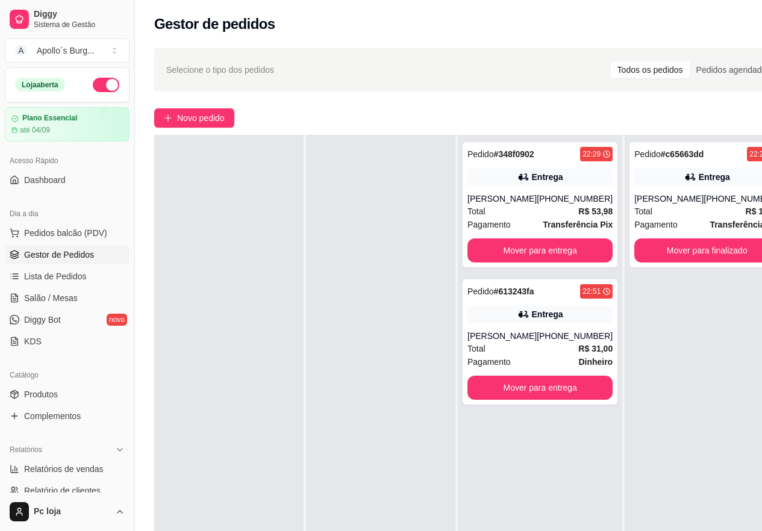
click at [364, 368] on div at bounding box center [380, 400] width 149 height 531
click at [526, 203] on div "[PERSON_NAME]" at bounding box center [501, 199] width 69 height 12
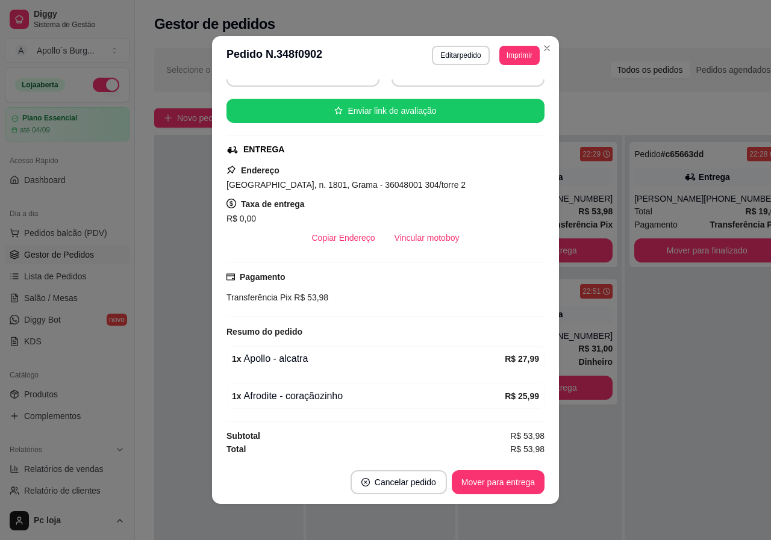
scroll to position [2, 0]
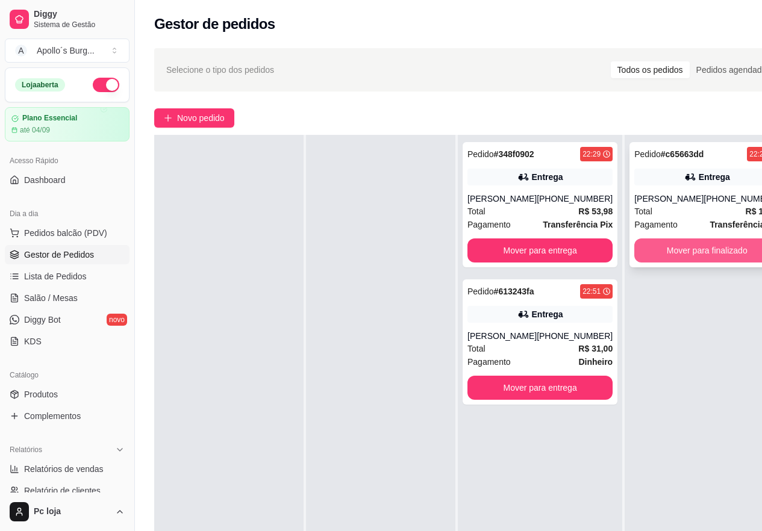
click at [725, 256] on button "Mover para finalizado" at bounding box center [706, 250] width 145 height 24
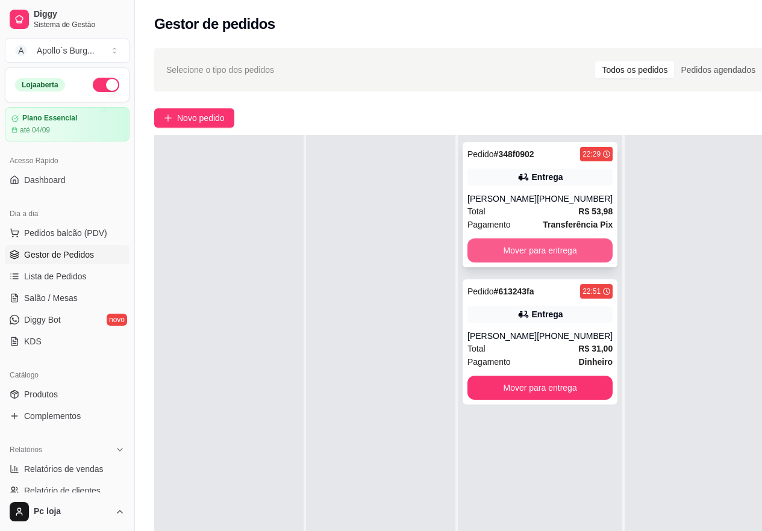
click at [515, 245] on button "Mover para entrega" at bounding box center [539, 250] width 145 height 24
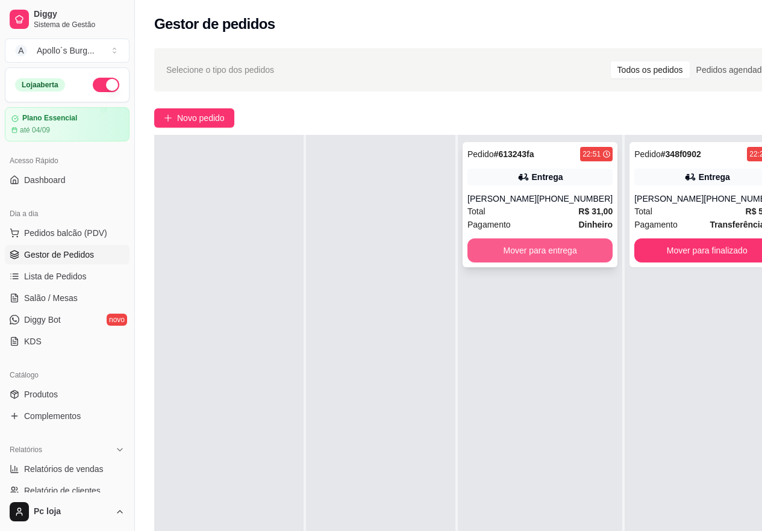
click at [549, 256] on button "Mover para entrega" at bounding box center [539, 250] width 145 height 24
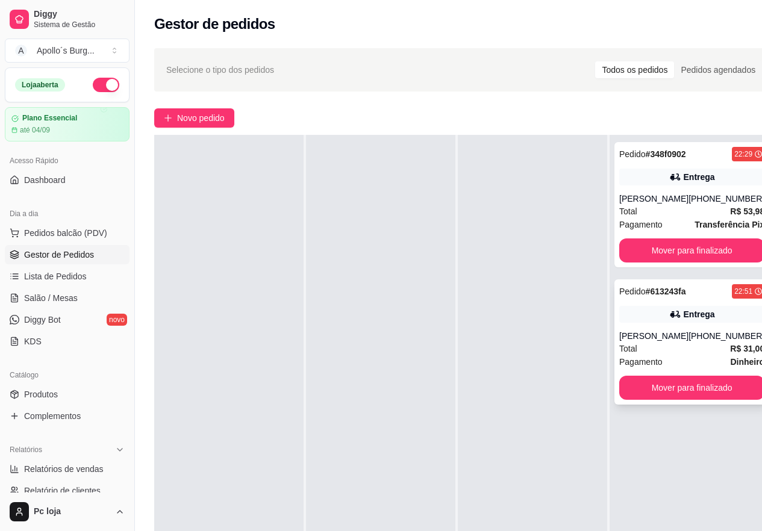
click at [683, 326] on div "Pedido # 613243fa 22:51 Entrega Carlos [PHONE_NUMBER] Total R$ 31,00 Pagamento …" at bounding box center [691, 341] width 155 height 125
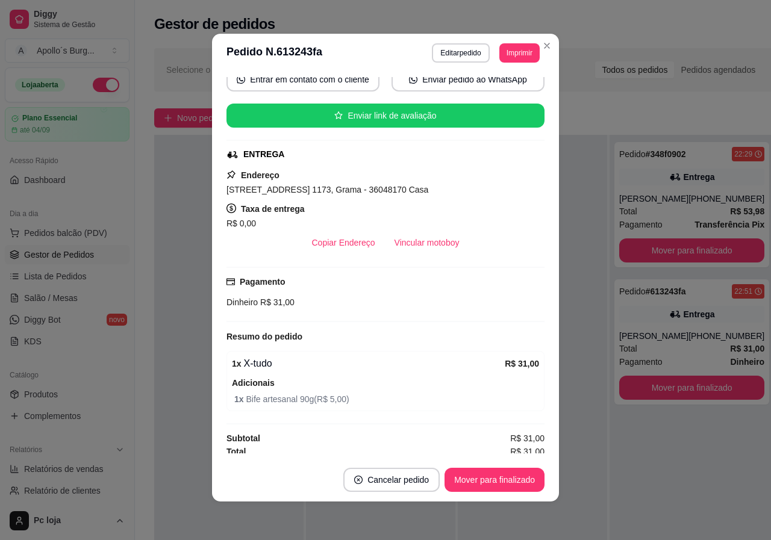
scroll to position [126, 0]
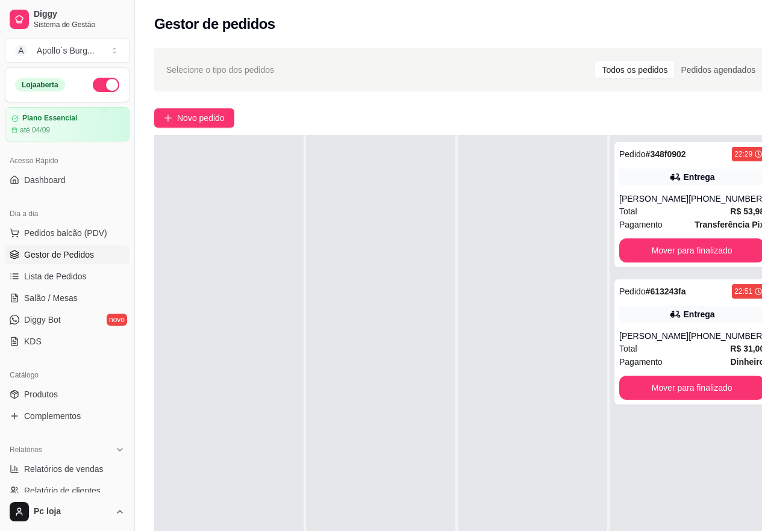
click at [585, 321] on div at bounding box center [532, 400] width 149 height 531
click at [689, 241] on button "Mover para finalizado" at bounding box center [691, 250] width 145 height 24
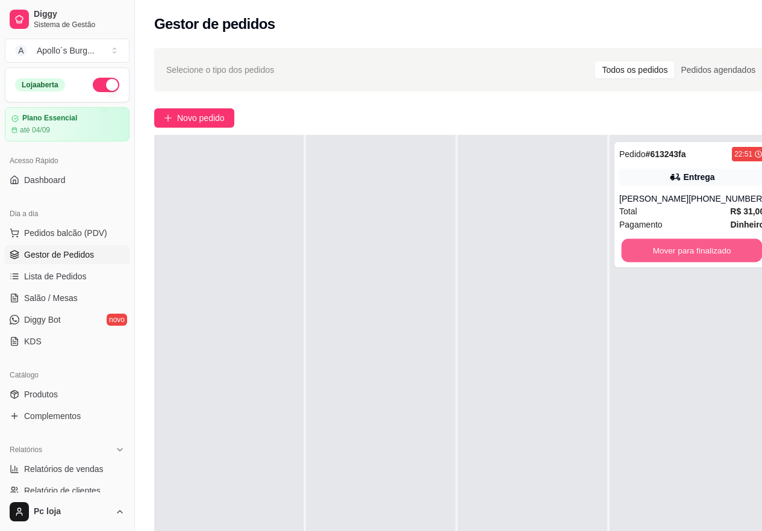
click at [689, 242] on button "Mover para finalizado" at bounding box center [691, 250] width 141 height 23
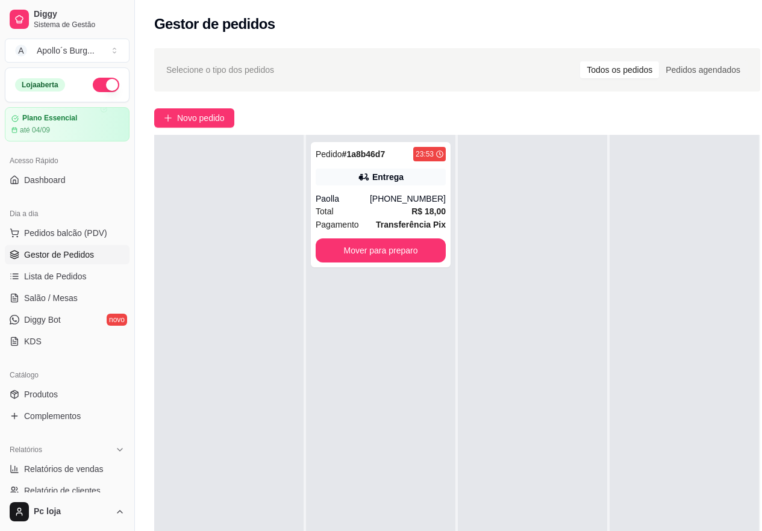
click at [204, 275] on div at bounding box center [228, 400] width 149 height 531
click at [355, 249] on button "Mover para preparo" at bounding box center [380, 250] width 126 height 23
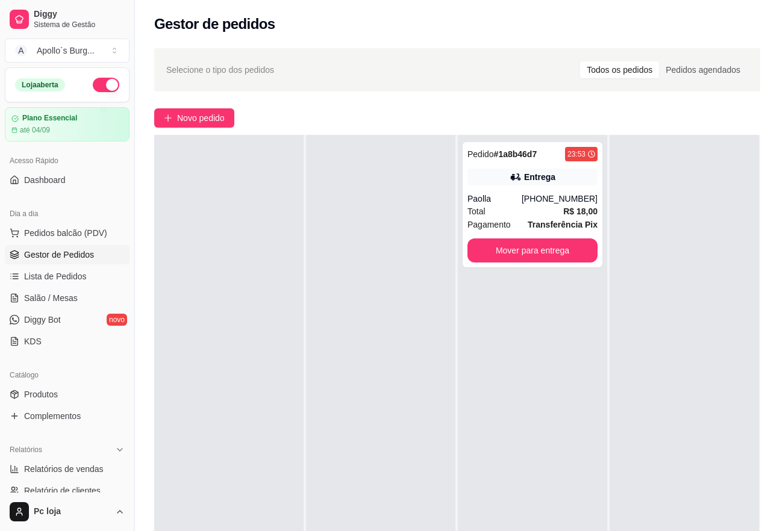
drag, startPoint x: 354, startPoint y: 250, endPoint x: 352, endPoint y: 165, distance: 85.5
click at [353, 252] on div at bounding box center [380, 400] width 149 height 531
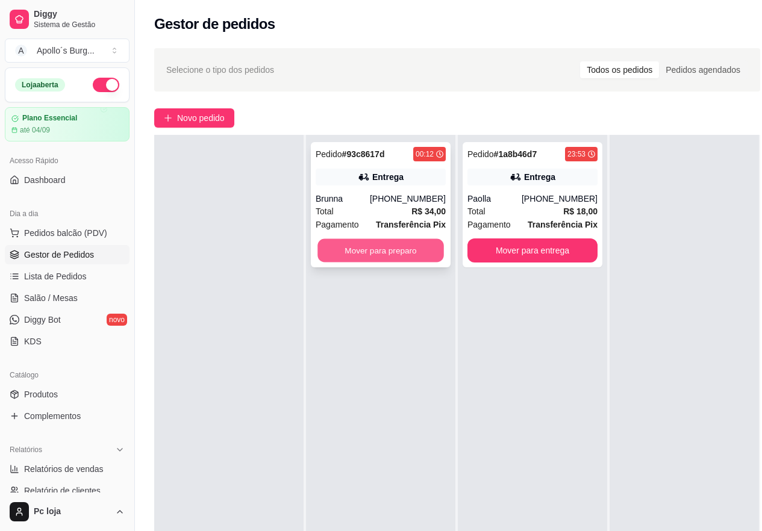
click at [405, 247] on button "Mover para preparo" at bounding box center [380, 250] width 126 height 23
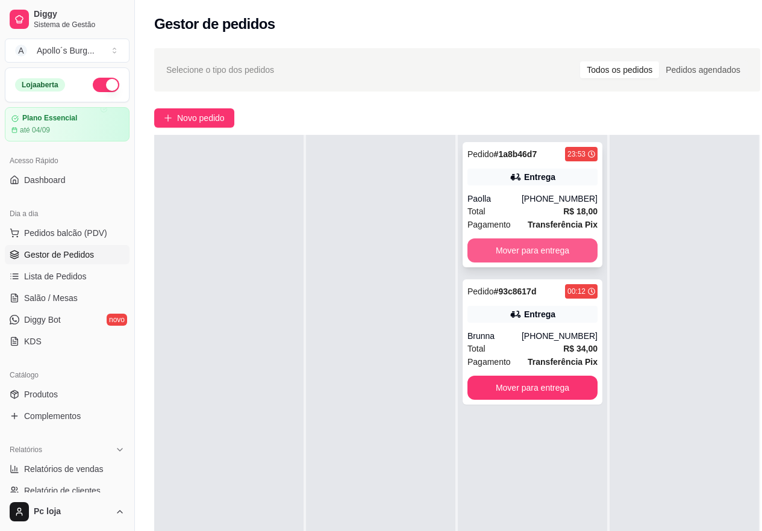
click at [561, 244] on button "Mover para entrega" at bounding box center [532, 250] width 130 height 24
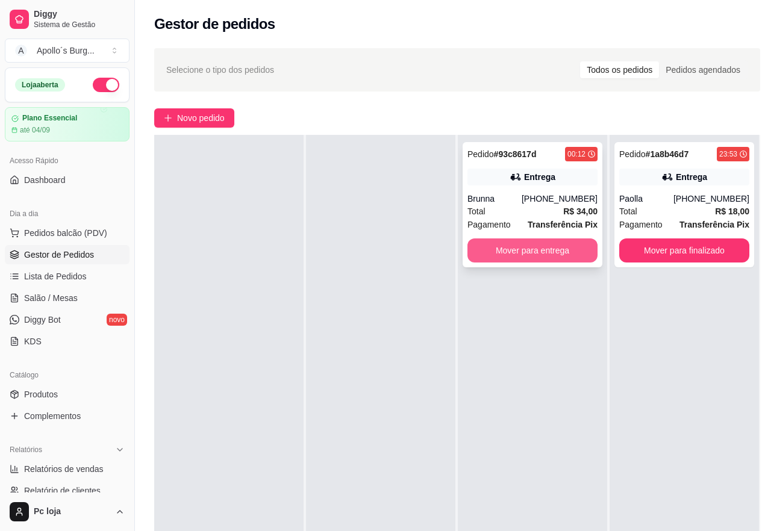
click at [553, 249] on button "Mover para entrega" at bounding box center [532, 250] width 130 height 24
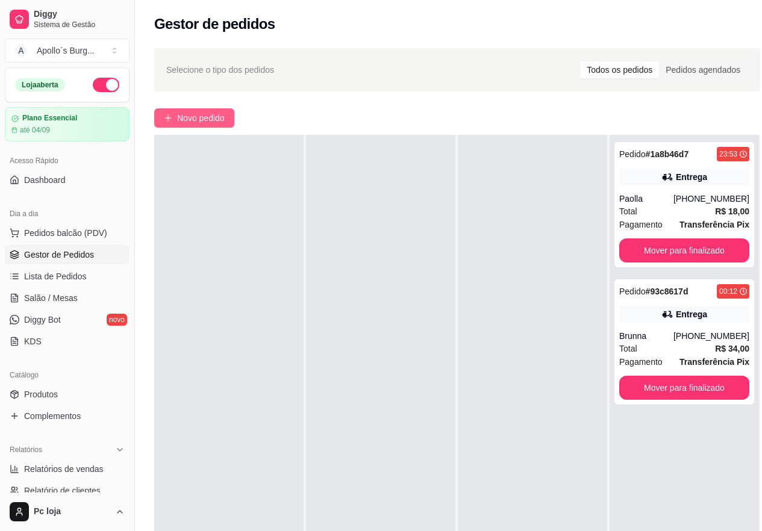
click at [206, 114] on span "Novo pedido" at bounding box center [201, 117] width 48 height 13
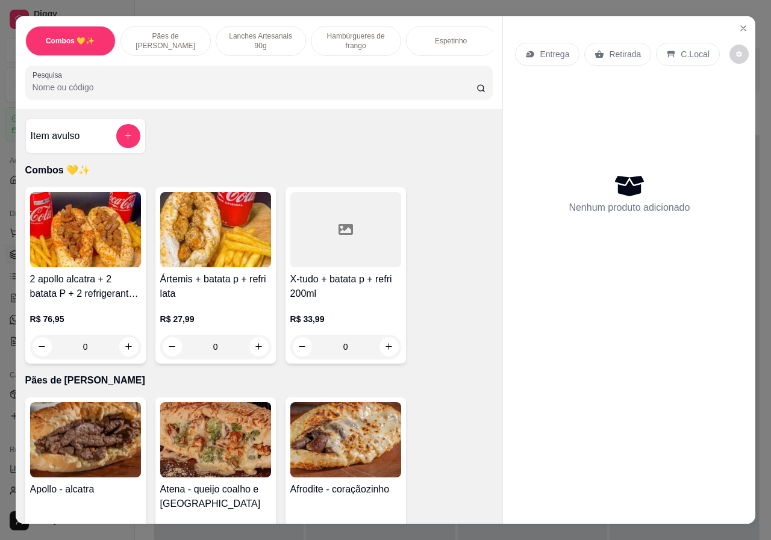
click at [294, 33] on div "Lanches Artesanais 90g" at bounding box center [261, 41] width 90 height 30
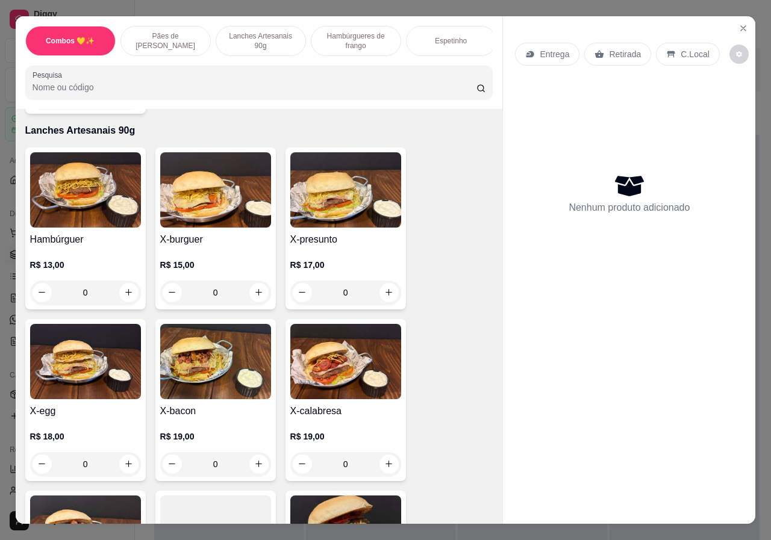
scroll to position [27, 0]
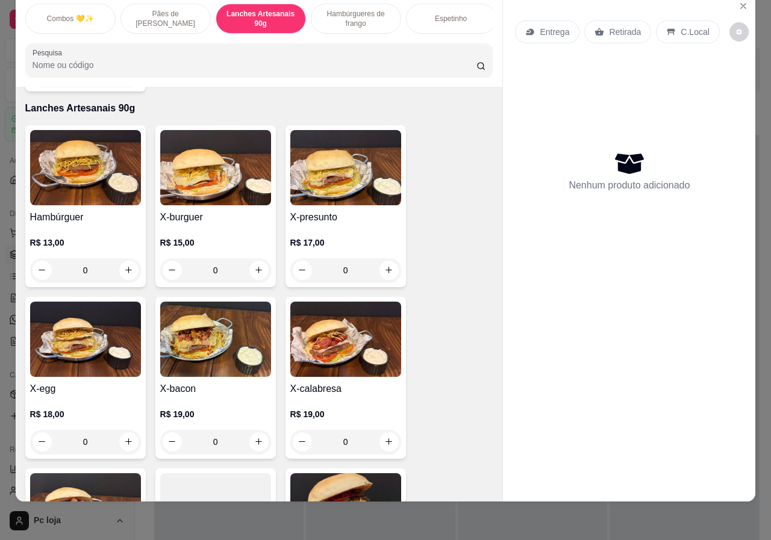
click at [54, 169] on img at bounding box center [85, 167] width 111 height 75
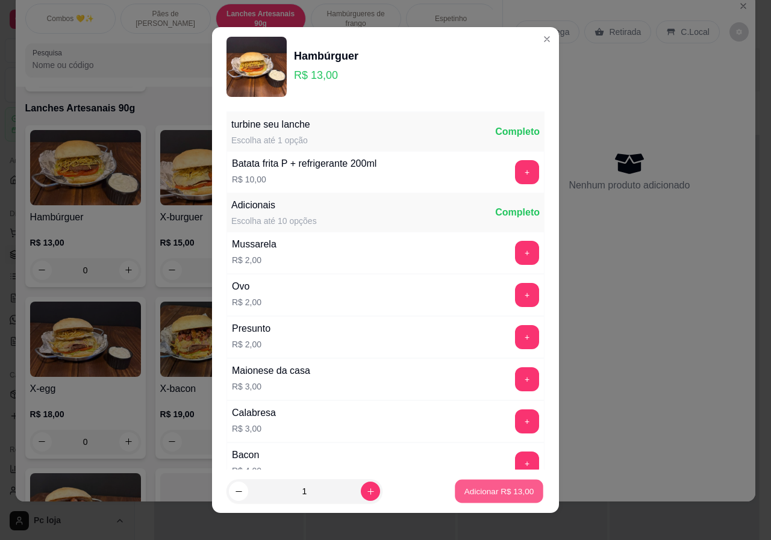
click at [485, 489] on p "Adicionar R$ 13,00" at bounding box center [499, 490] width 70 height 11
type input "1"
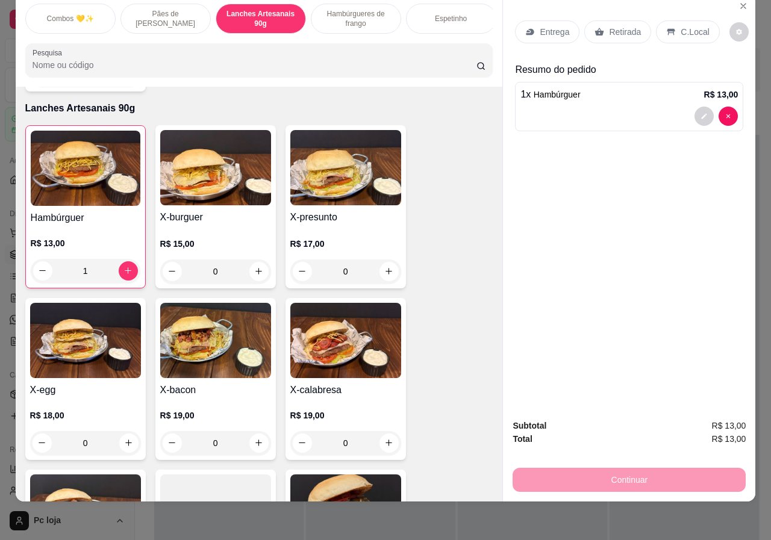
click at [555, 26] on p "Entrega" at bounding box center [553, 32] width 29 height 12
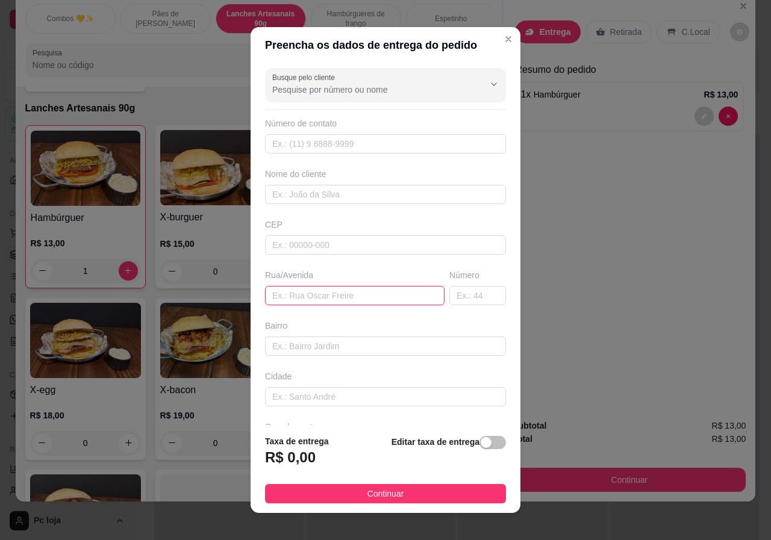
click at [294, 297] on input "text" at bounding box center [354, 295] width 179 height 19
paste input "Vereador [PERSON_NAME] 132"
type input "Vereador [PERSON_NAME] 132"
click at [449, 301] on input "text" at bounding box center [477, 295] width 57 height 19
type input "132"
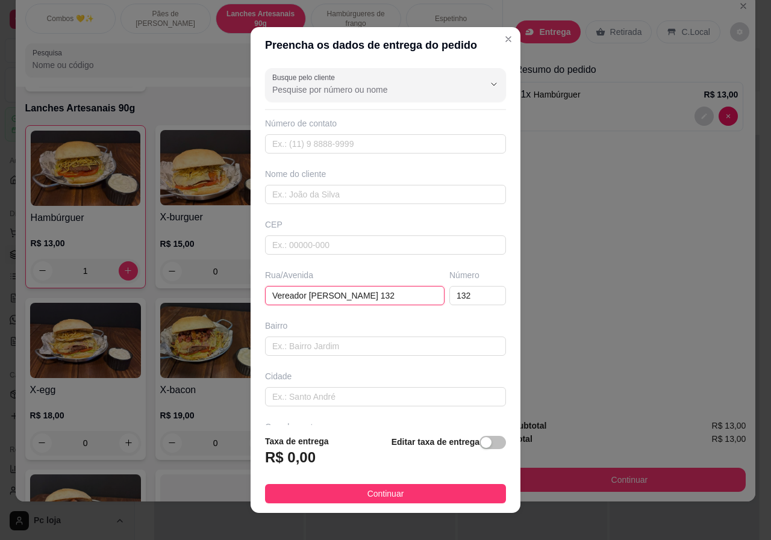
click at [397, 298] on input "Vereador [PERSON_NAME] 132" at bounding box center [354, 295] width 179 height 19
type input "Vereador [PERSON_NAME]"
click at [302, 138] on input "text" at bounding box center [385, 143] width 241 height 19
paste input "[PHONE_NUMBER]"
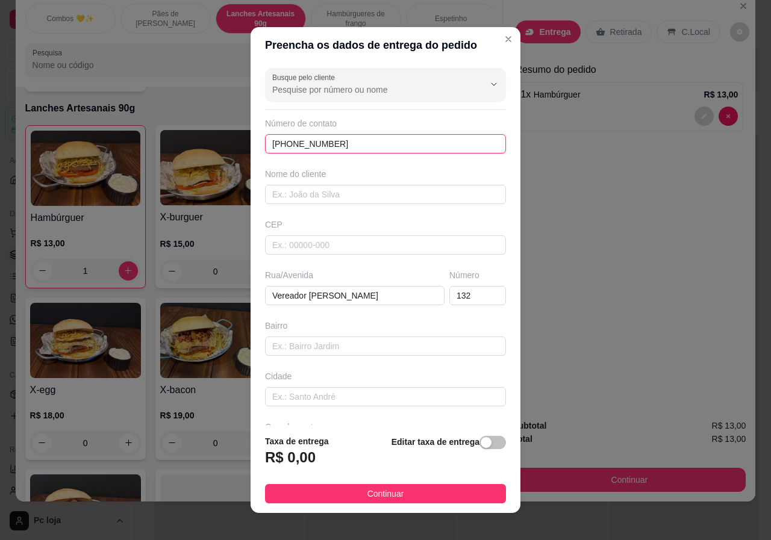
type input "[PHONE_NUMBER]"
click at [328, 173] on div "Nome do cliente" at bounding box center [385, 174] width 241 height 12
click at [330, 188] on input "text" at bounding box center [385, 194] width 241 height 19
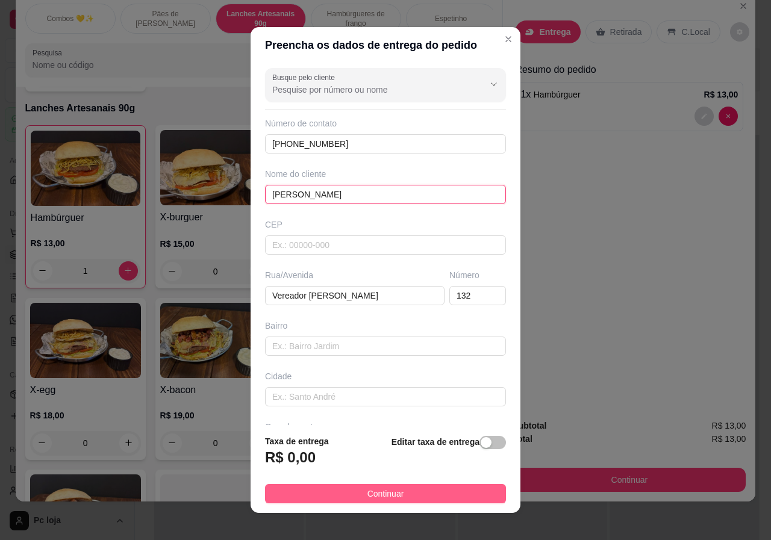
type input "[PERSON_NAME]"
click at [369, 498] on span "Continuar" at bounding box center [385, 493] width 37 height 13
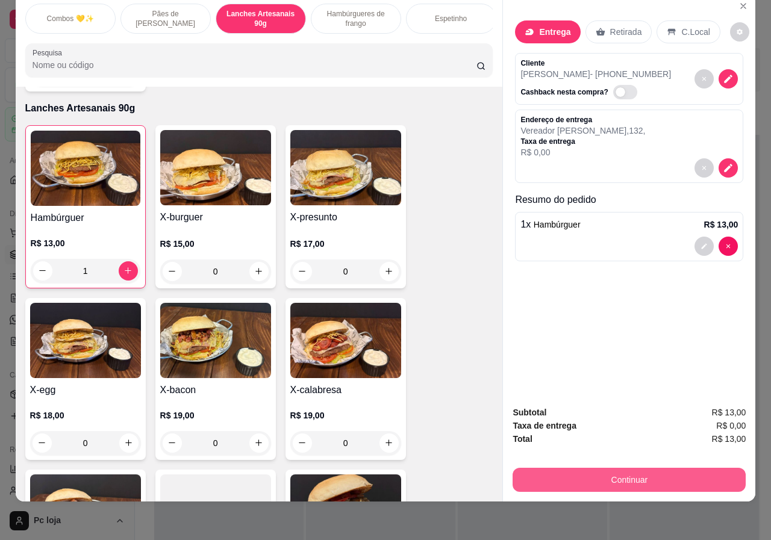
click at [605, 468] on button "Continuar" at bounding box center [628, 480] width 233 height 24
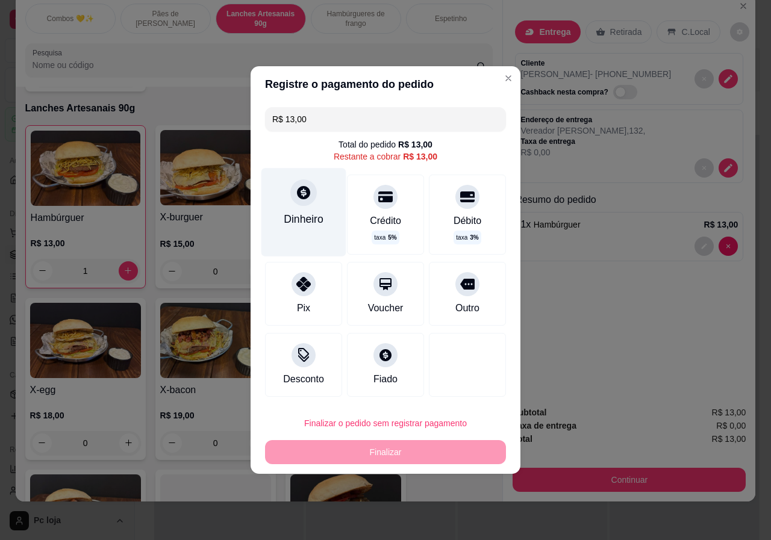
click at [297, 192] on icon at bounding box center [303, 192] width 13 height 13
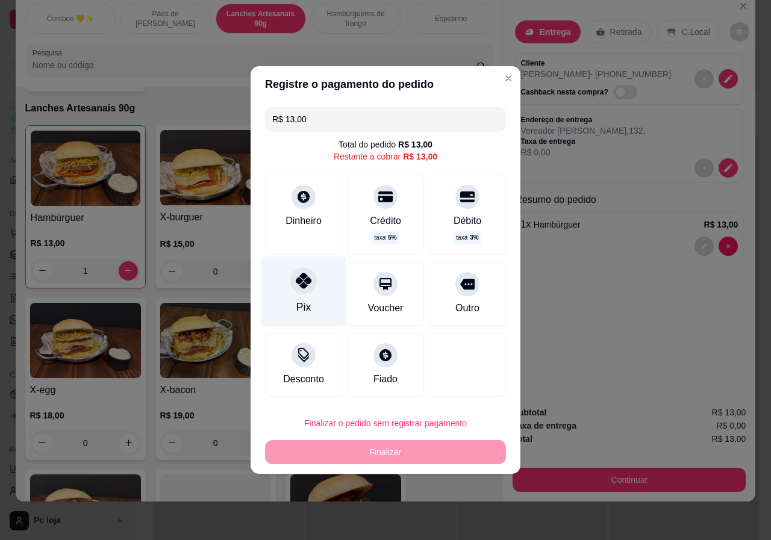
click at [294, 296] on div "Pix" at bounding box center [303, 291] width 85 height 70
type input "R$ 0,00"
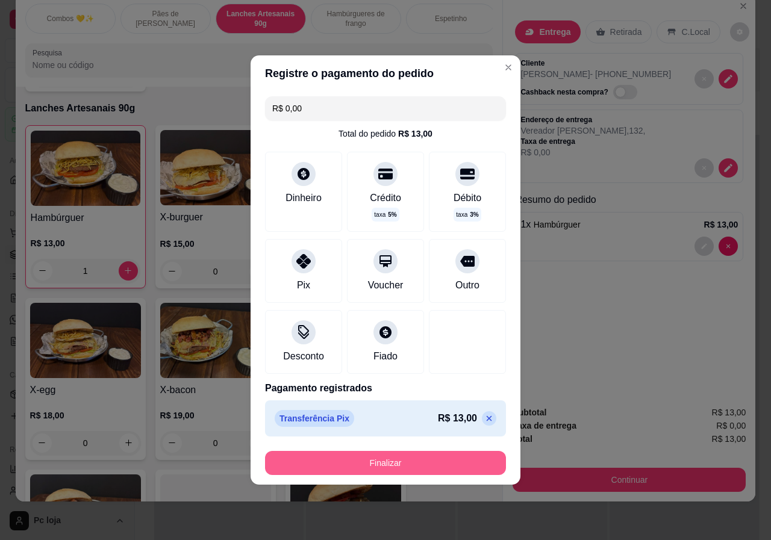
click at [399, 462] on button "Finalizar" at bounding box center [385, 463] width 241 height 24
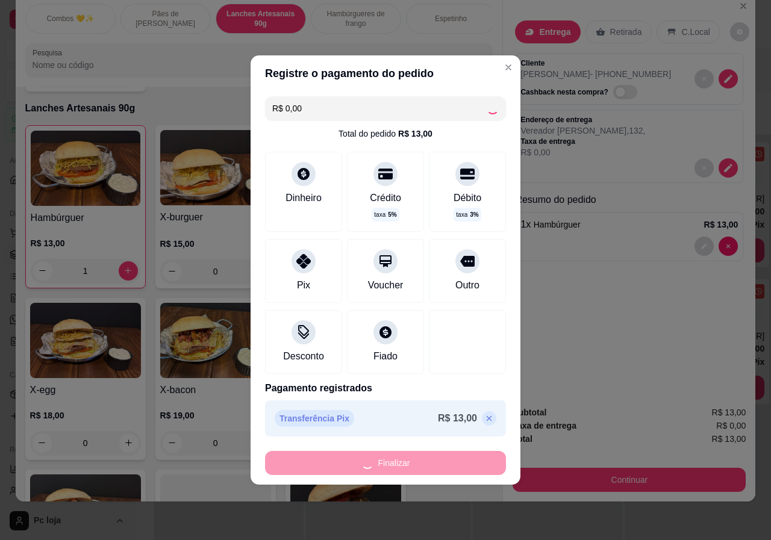
type input "0"
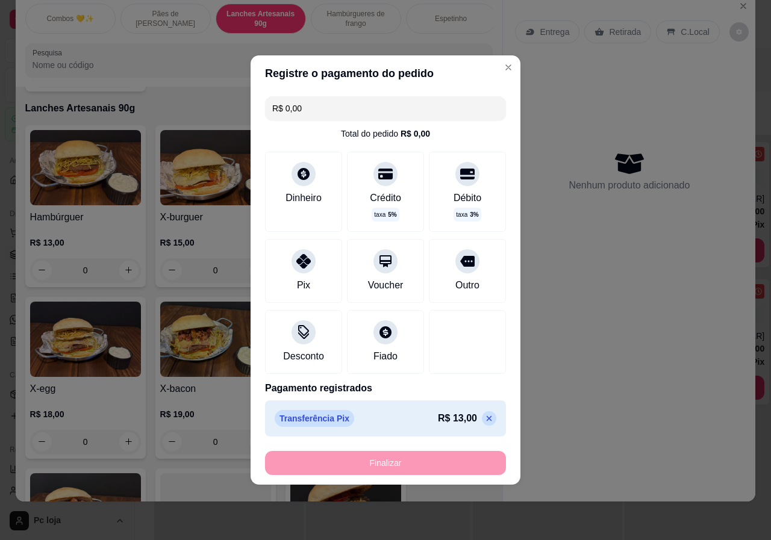
type input "-R$ 13,00"
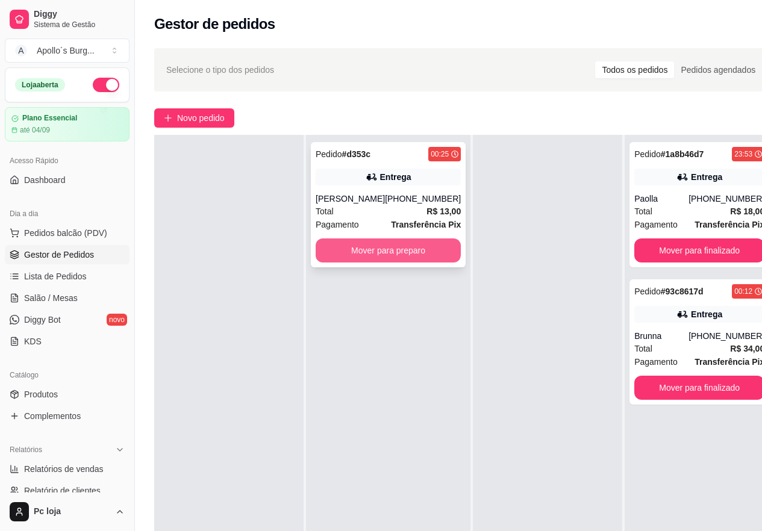
click at [373, 252] on button "Mover para preparo" at bounding box center [387, 250] width 145 height 24
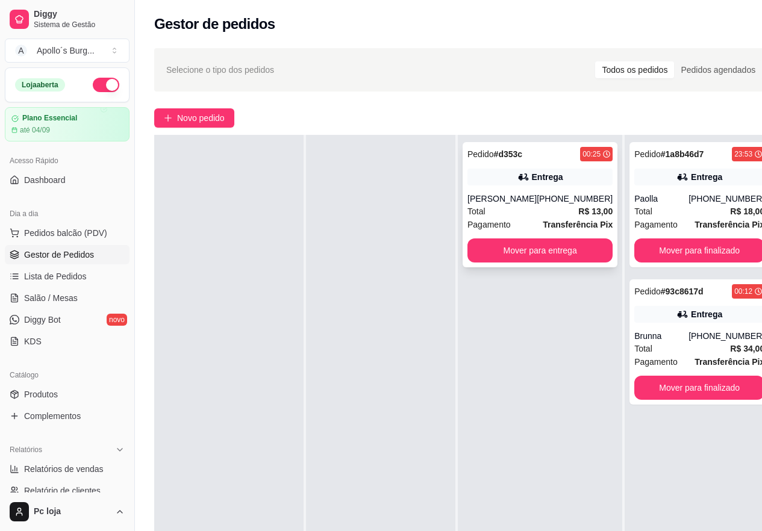
click at [538, 205] on div "Total R$ 13,00" at bounding box center [539, 211] width 145 height 13
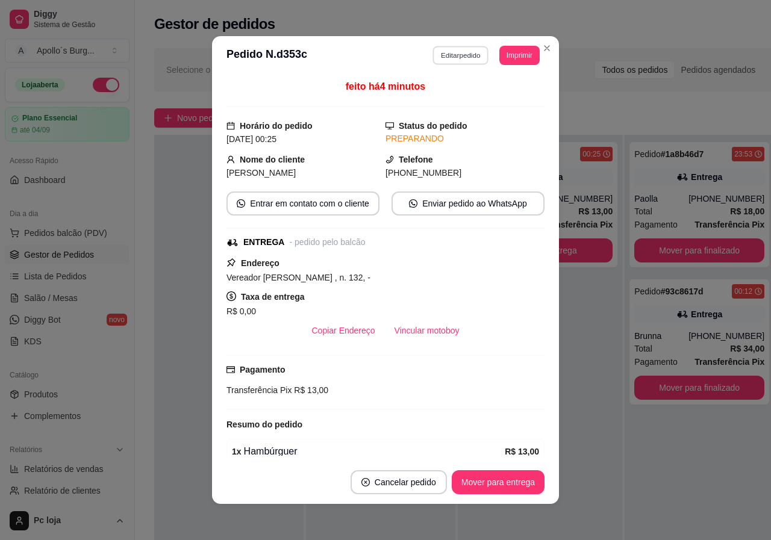
click at [464, 57] on button "Editar pedido" at bounding box center [461, 55] width 56 height 19
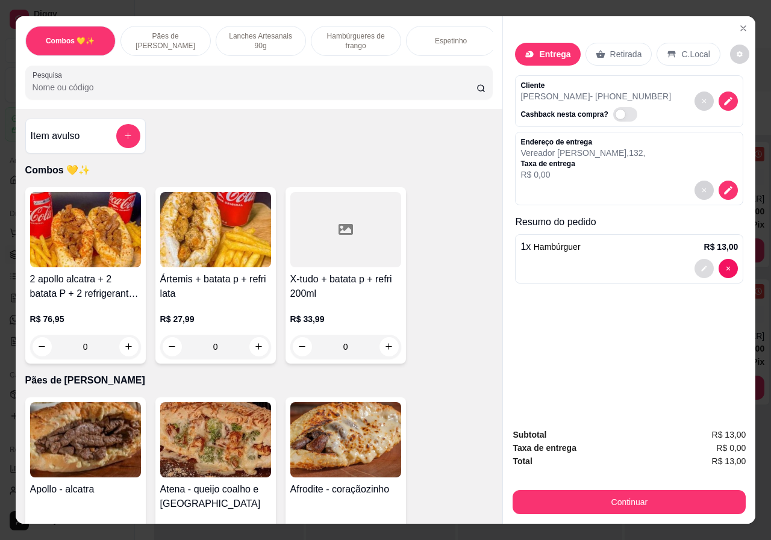
click at [698, 259] on button "decrease-product-quantity" at bounding box center [703, 268] width 19 height 19
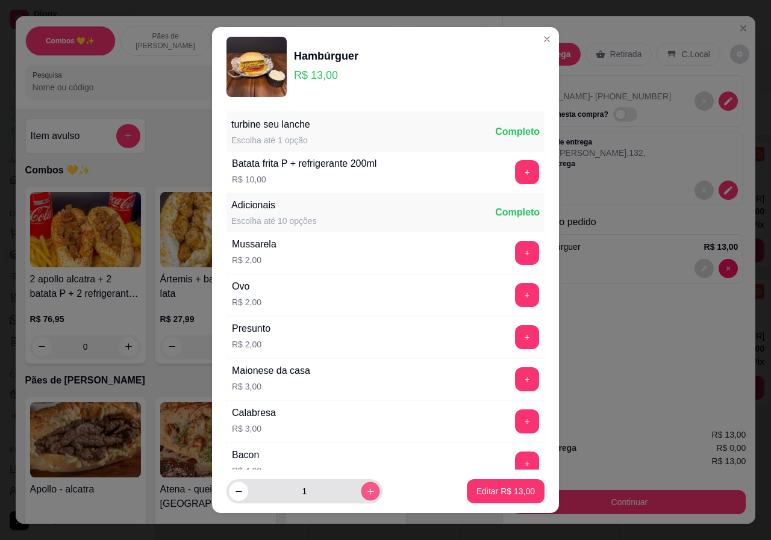
click at [366, 494] on icon "increase-product-quantity" at bounding box center [370, 491] width 9 height 9
type input "2"
click at [482, 487] on p "Editar R$ 26,00" at bounding box center [505, 491] width 58 height 12
type input "2"
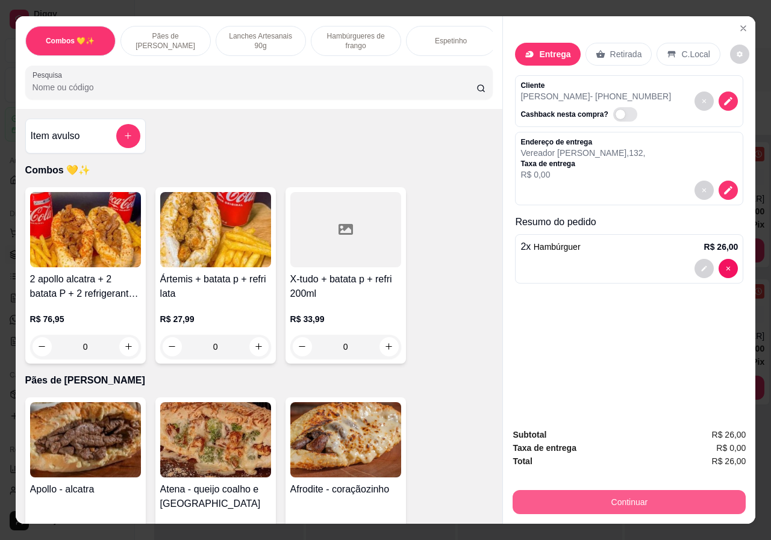
click at [567, 501] on button "Continuar" at bounding box center [628, 502] width 233 height 24
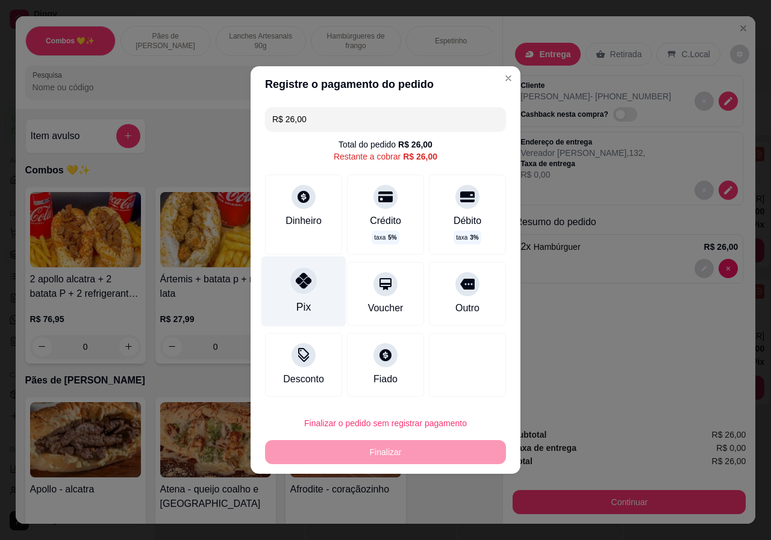
click at [312, 291] on div "Pix" at bounding box center [303, 291] width 85 height 70
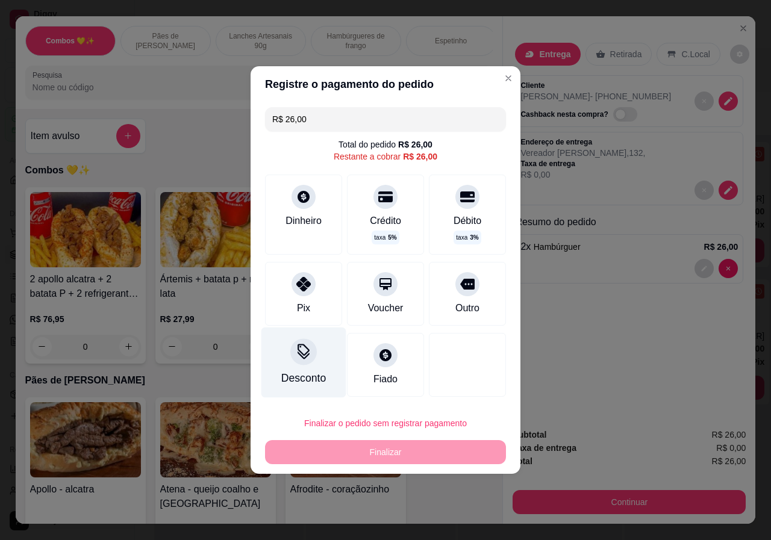
type input "R$ 0,00"
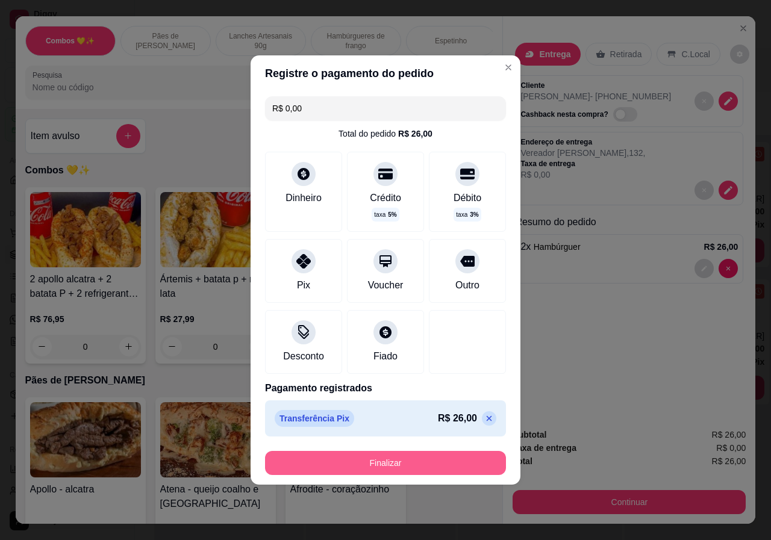
click at [390, 464] on button "Finalizar" at bounding box center [385, 463] width 241 height 24
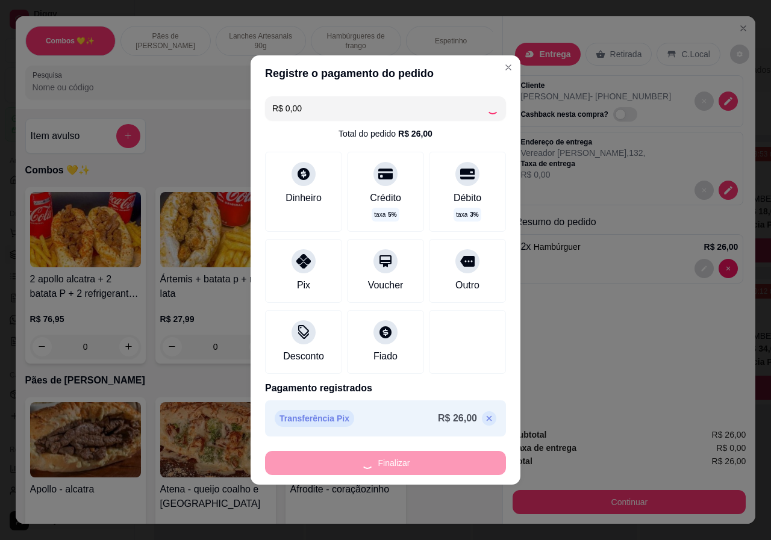
type input "0"
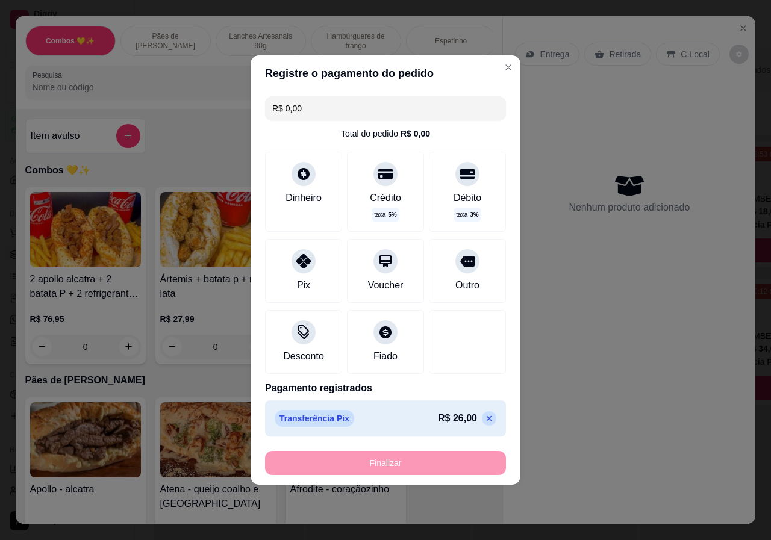
type input "-R$ 26,00"
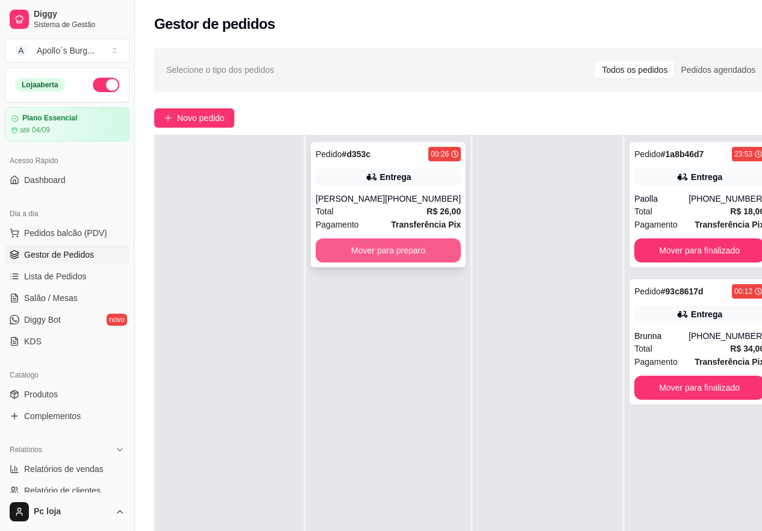
click at [356, 251] on button "Mover para preparo" at bounding box center [387, 250] width 145 height 24
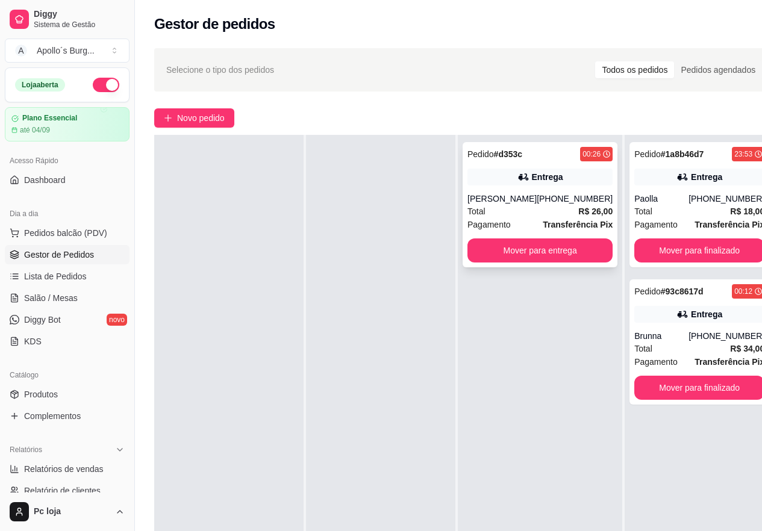
click at [589, 173] on div "Entrega" at bounding box center [539, 177] width 145 height 17
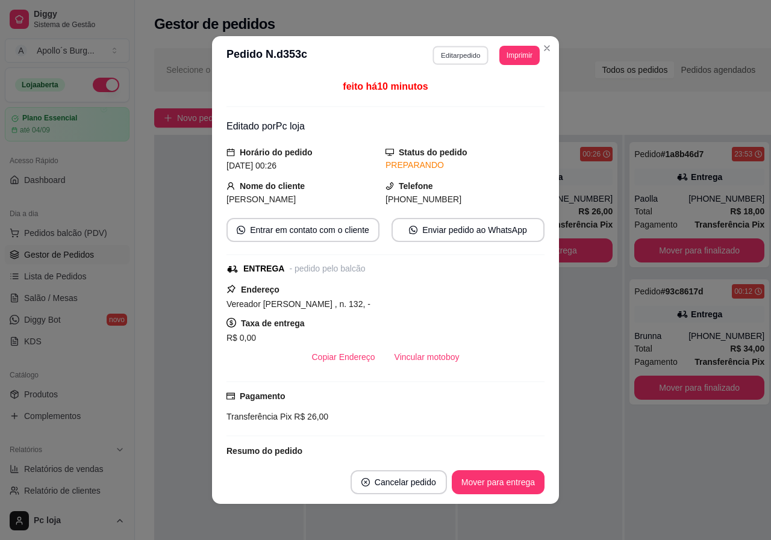
click at [461, 56] on button "Editar pedido" at bounding box center [461, 55] width 56 height 19
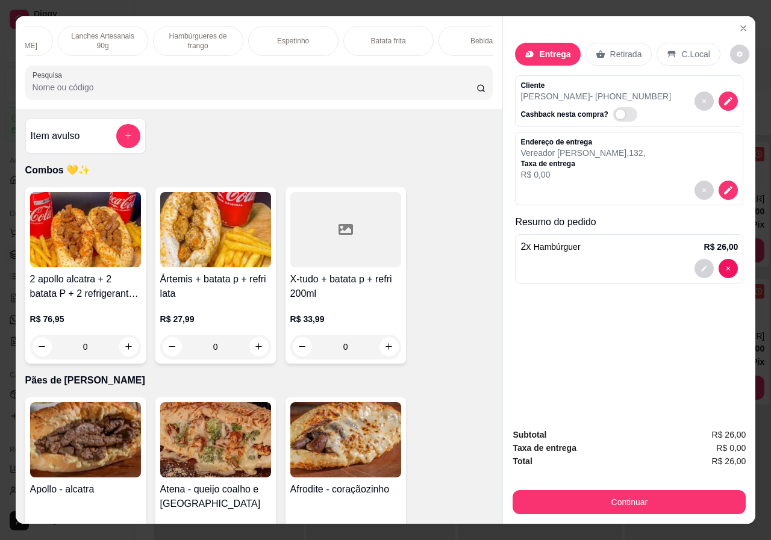
scroll to position [0, 193]
click at [450, 36] on p "Bebidas" at bounding box center [448, 41] width 26 height 10
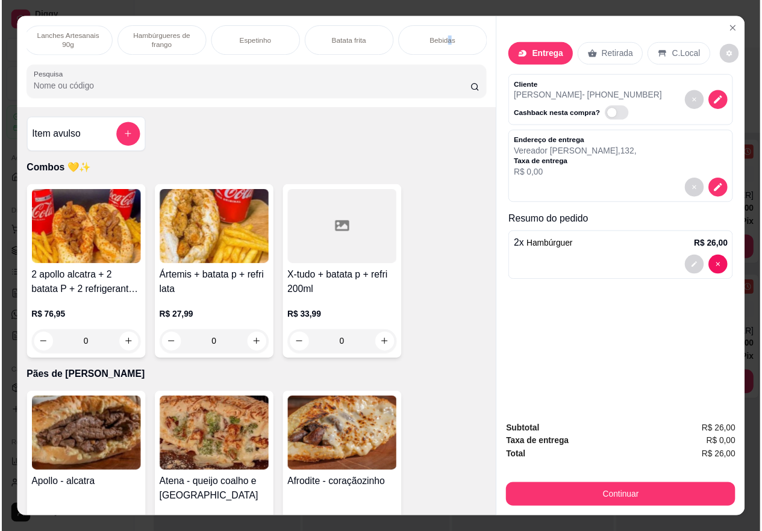
scroll to position [27, 0]
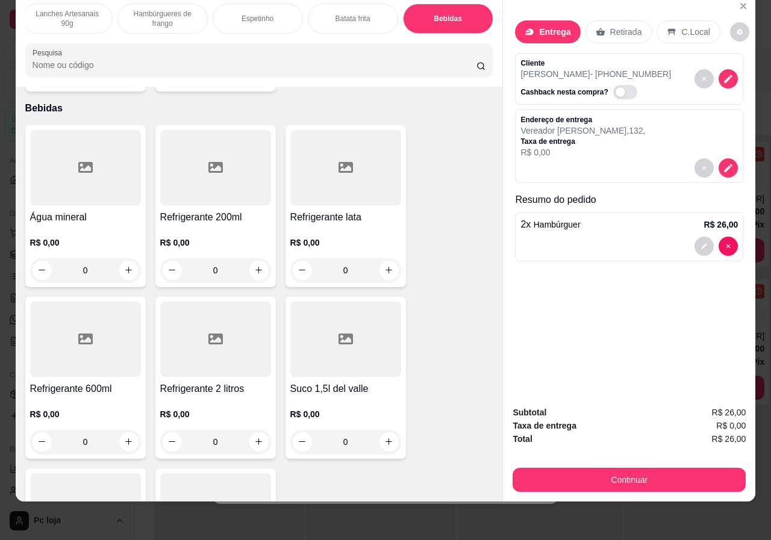
click at [224, 408] on p "R$ 0,00" at bounding box center [215, 414] width 111 height 12
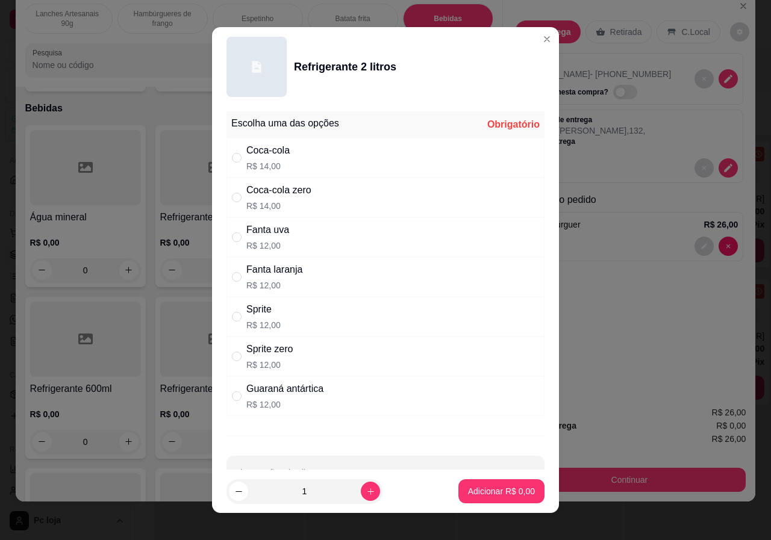
click at [288, 400] on p "R$ 12,00" at bounding box center [284, 405] width 77 height 12
radio input "true"
click at [464, 495] on p "Adicionar R$ 12,00" at bounding box center [499, 490] width 70 height 11
type input "1"
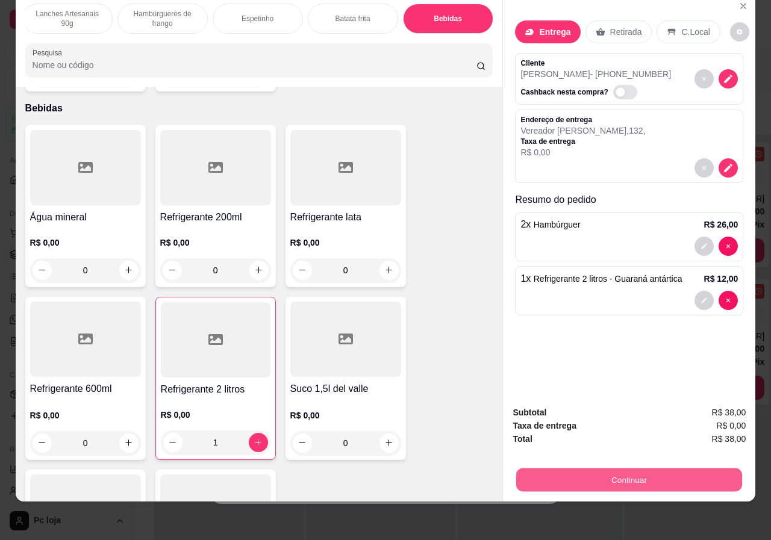
click at [603, 471] on button "Continuar" at bounding box center [629, 479] width 226 height 23
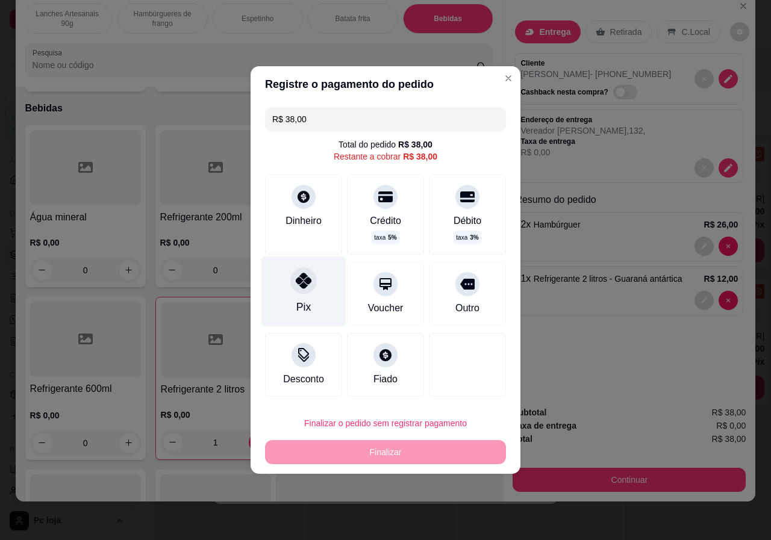
click at [300, 281] on icon at bounding box center [304, 281] width 16 height 16
type input "R$ 0,00"
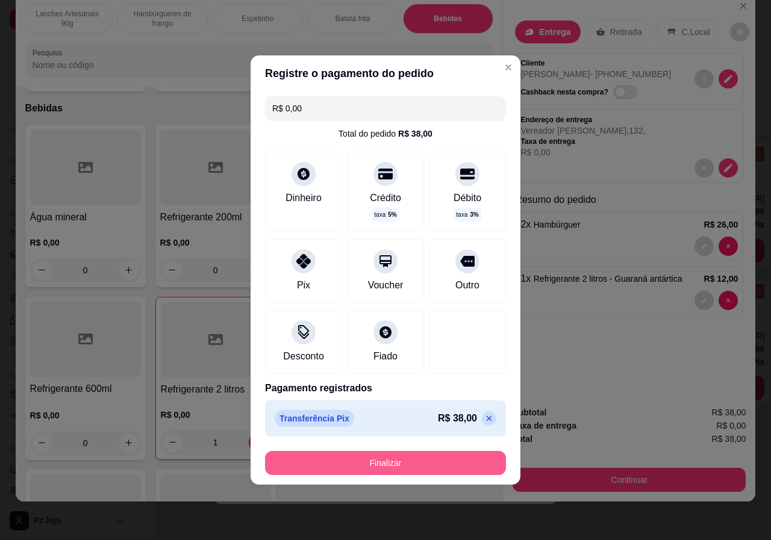
click at [398, 463] on button "Finalizar" at bounding box center [385, 463] width 241 height 24
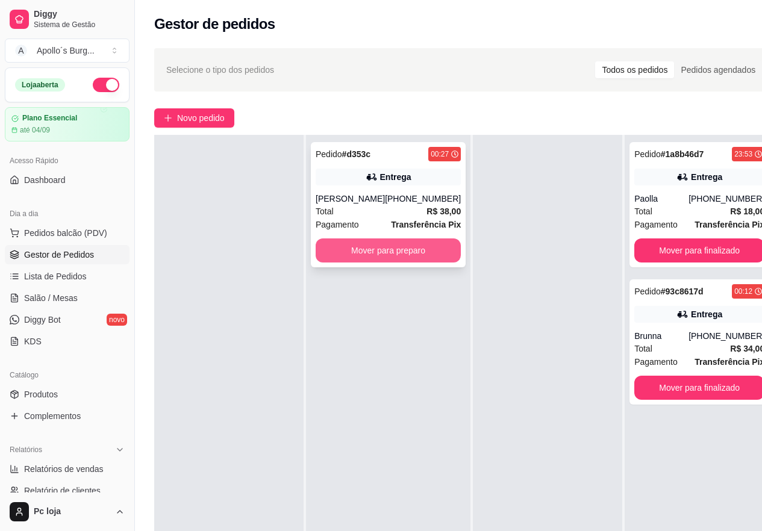
click at [379, 249] on button "Mover para preparo" at bounding box center [387, 250] width 145 height 24
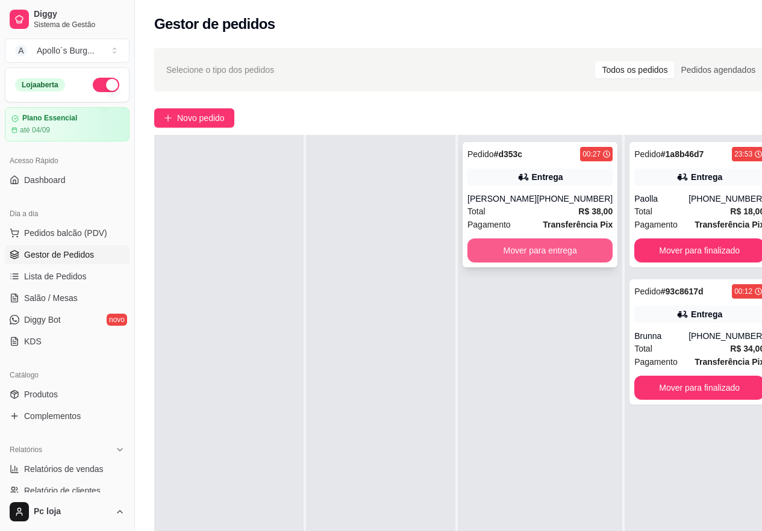
click at [512, 246] on button "Mover para entrega" at bounding box center [539, 250] width 145 height 24
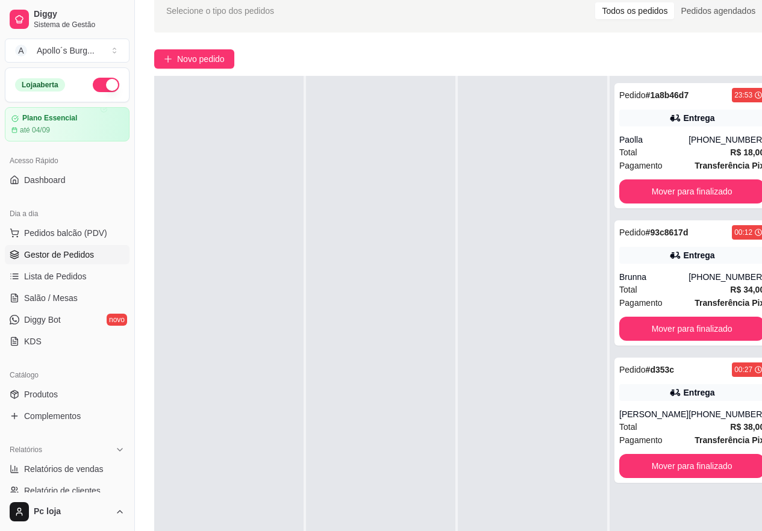
scroll to position [60, 0]
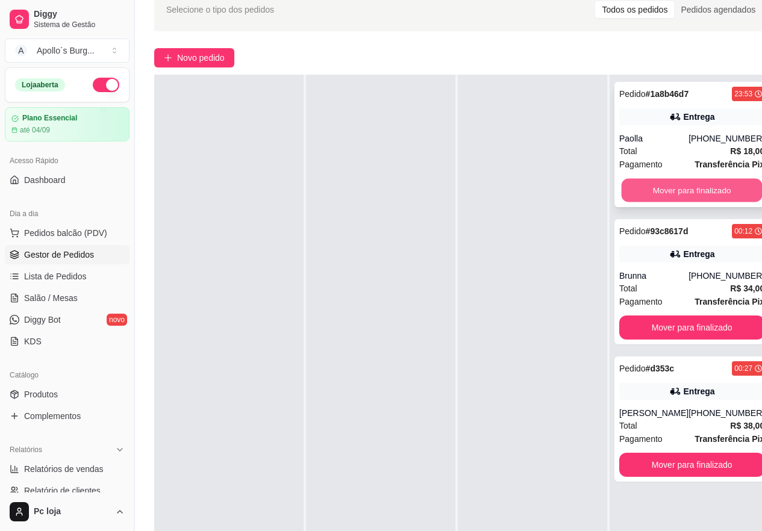
click at [721, 187] on button "Mover para finalizado" at bounding box center [691, 190] width 141 height 23
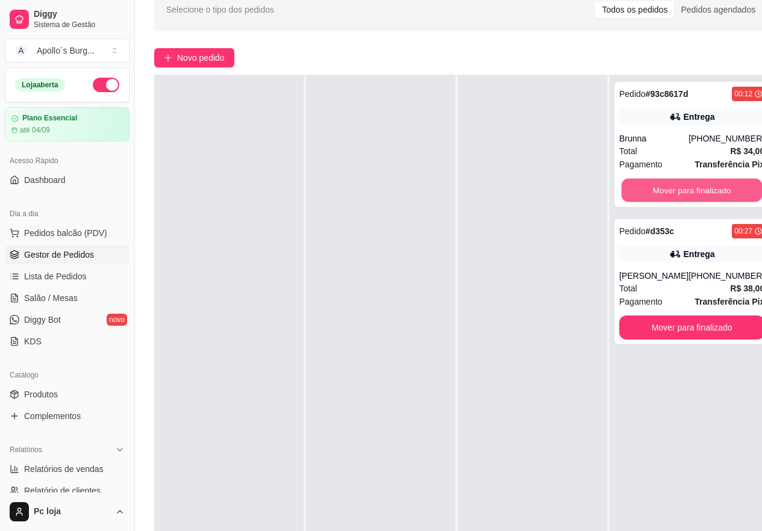
click at [721, 187] on button "Mover para finalizado" at bounding box center [691, 190] width 141 height 23
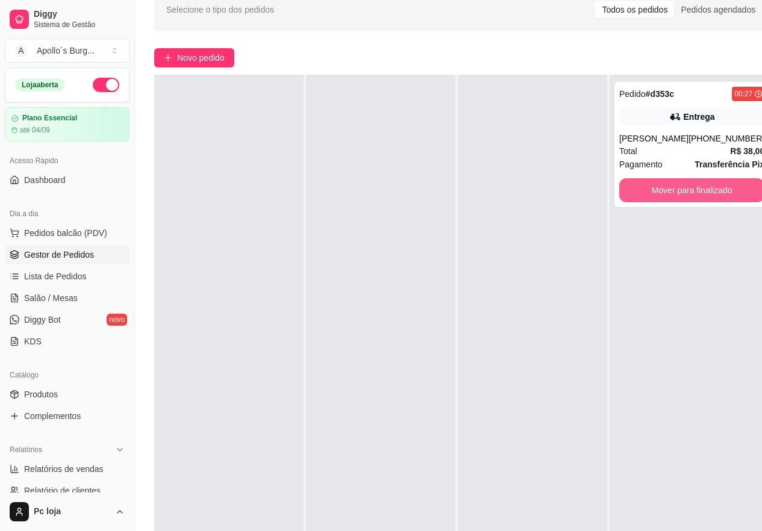
click at [721, 187] on button "Mover para finalizado" at bounding box center [691, 190] width 145 height 24
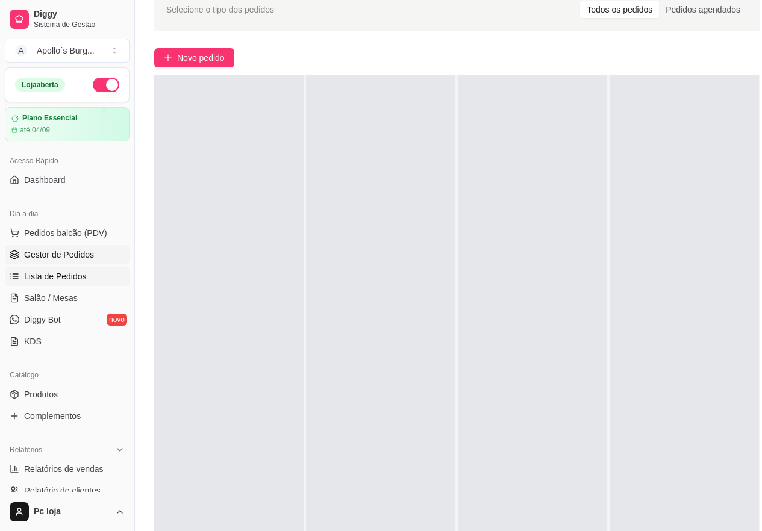
click at [77, 275] on span "Lista de Pedidos" at bounding box center [55, 276] width 63 height 12
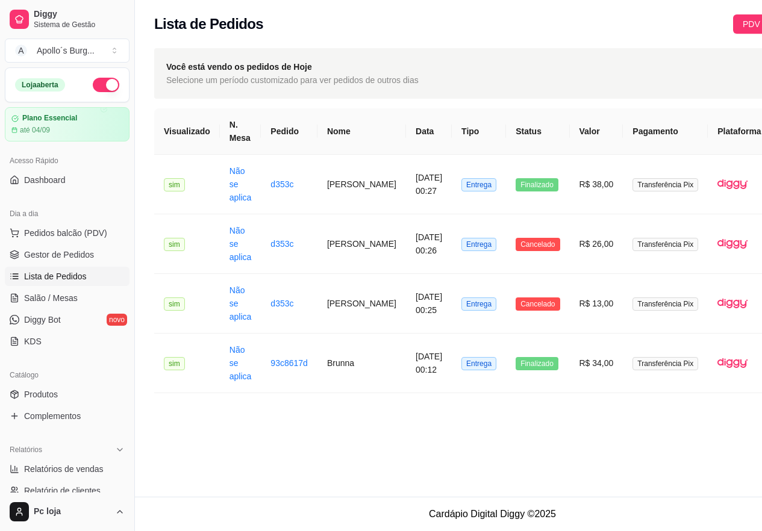
scroll to position [0, 62]
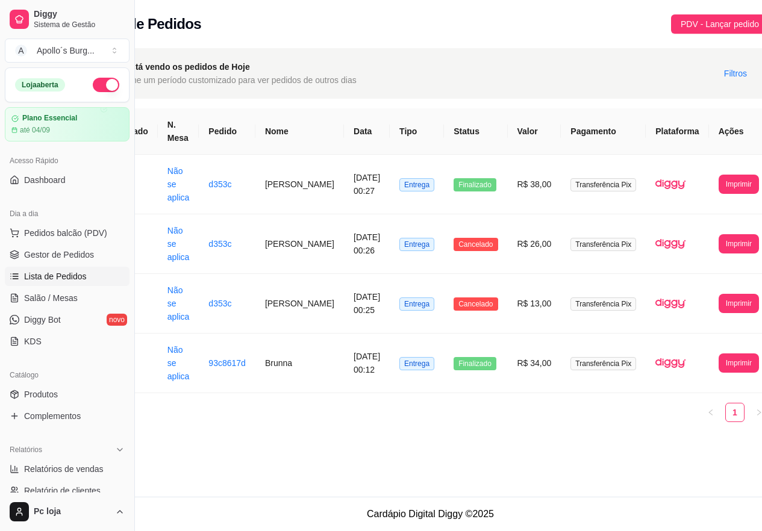
click at [5, 267] on link "Lista de Pedidos" at bounding box center [67, 276] width 125 height 19
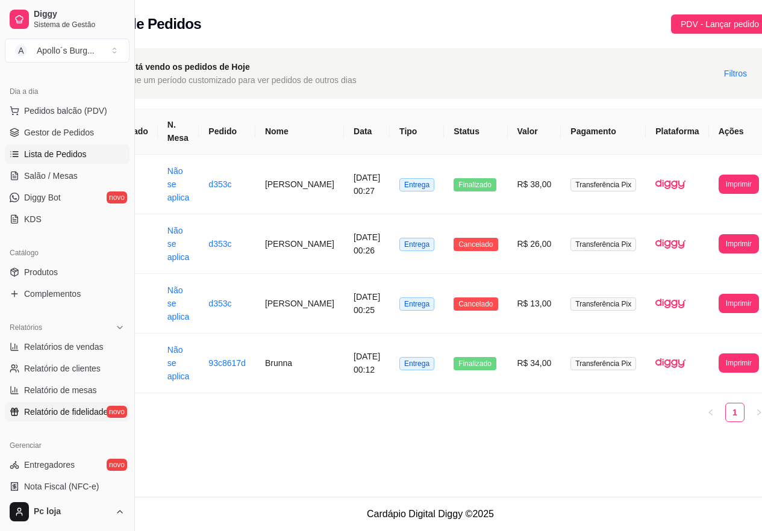
scroll to position [301, 0]
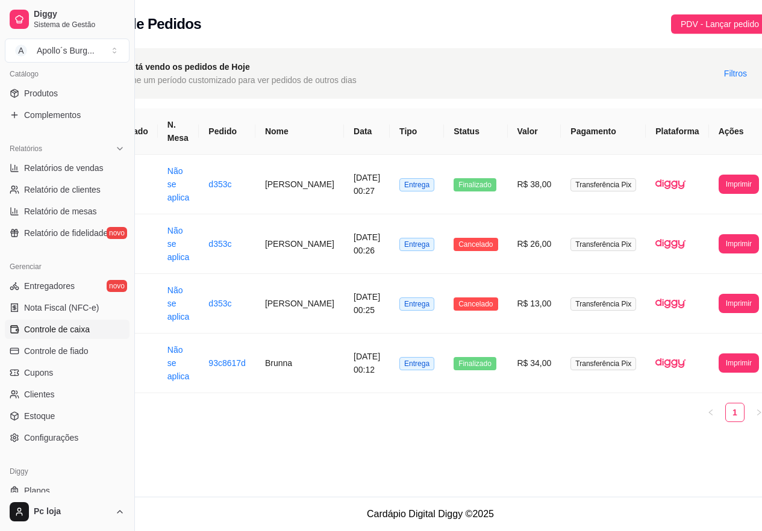
click at [68, 328] on span "Controle de caixa" at bounding box center [57, 329] width 66 height 12
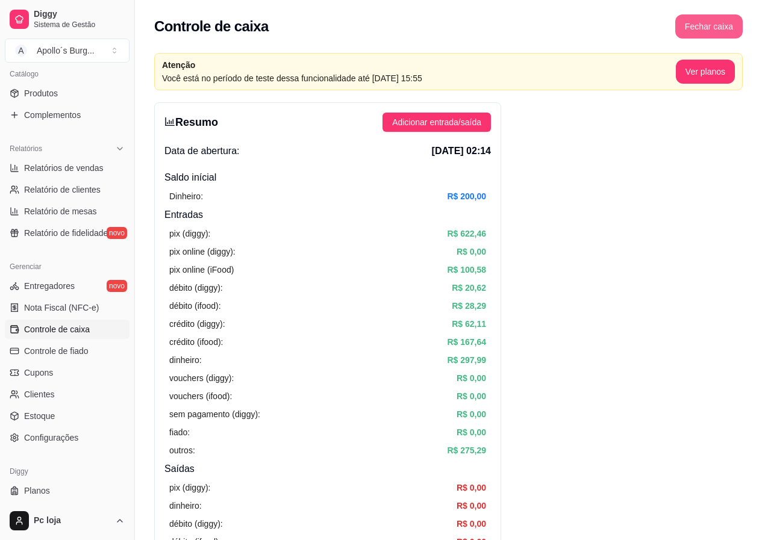
click at [700, 27] on button "Fechar caixa" at bounding box center [708, 26] width 67 height 24
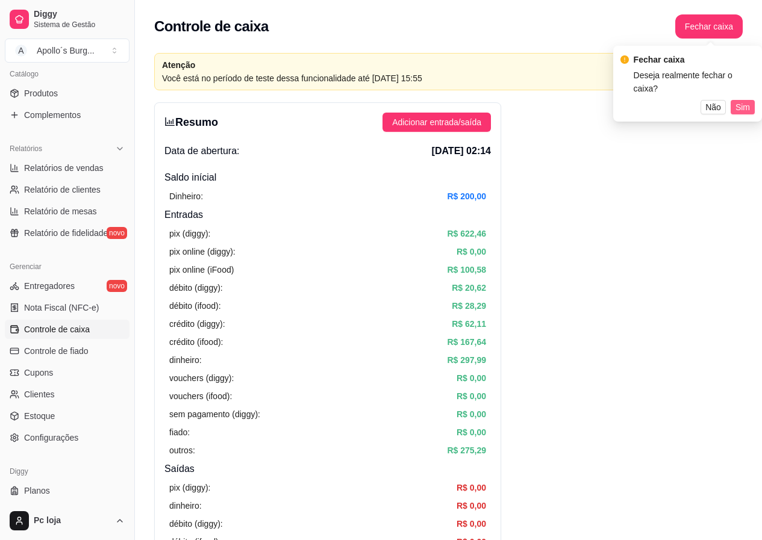
click at [747, 101] on span "Sim" at bounding box center [742, 107] width 14 height 13
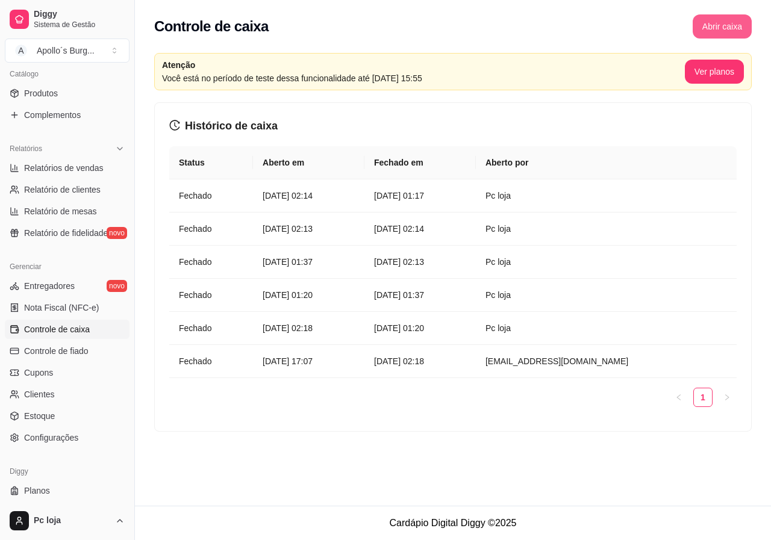
click at [726, 28] on button "Abrir caixa" at bounding box center [721, 26] width 59 height 24
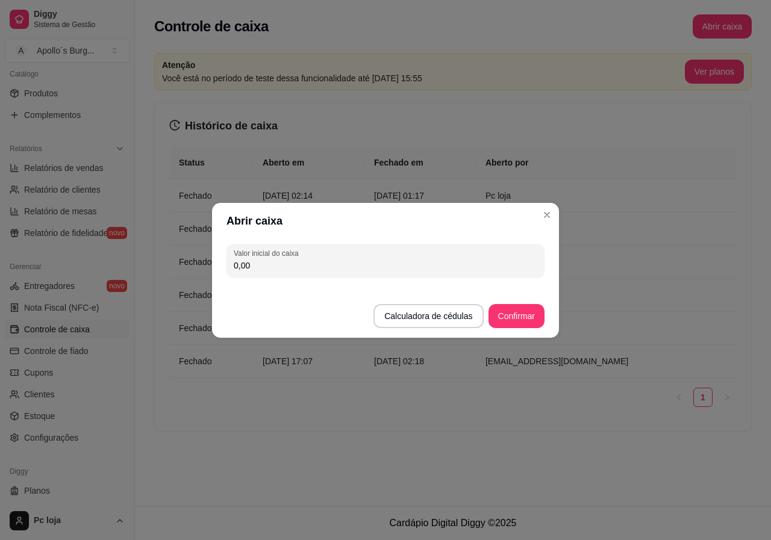
click at [461, 263] on input "0,00" at bounding box center [385, 265] width 303 height 12
type input "200,00"
click at [531, 318] on button "Confirmar" at bounding box center [516, 316] width 56 height 24
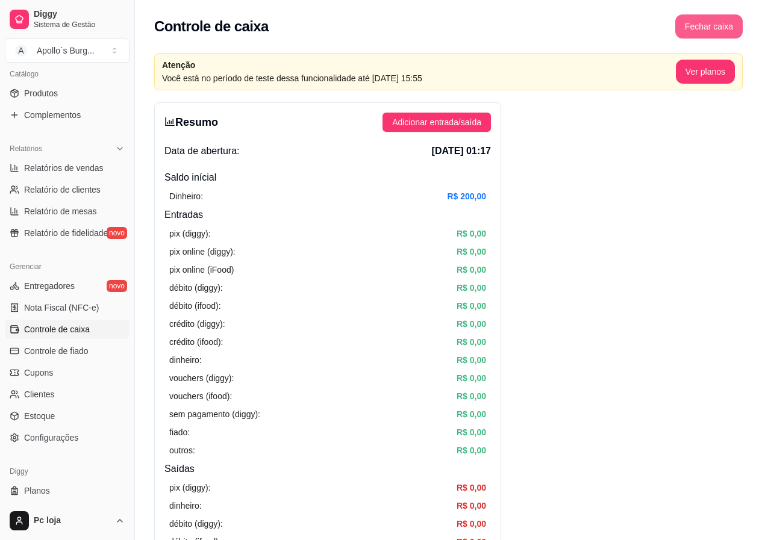
click at [716, 19] on button "Fechar caixa" at bounding box center [708, 26] width 67 height 24
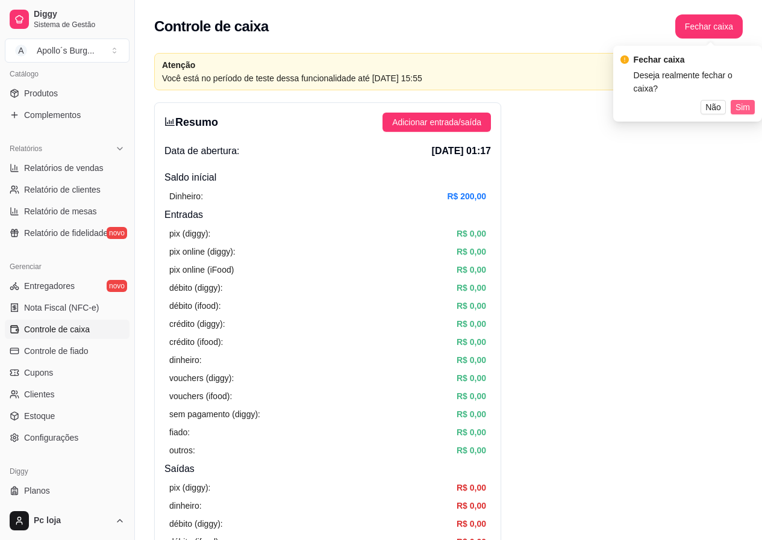
click at [741, 101] on span "Sim" at bounding box center [742, 107] width 14 height 13
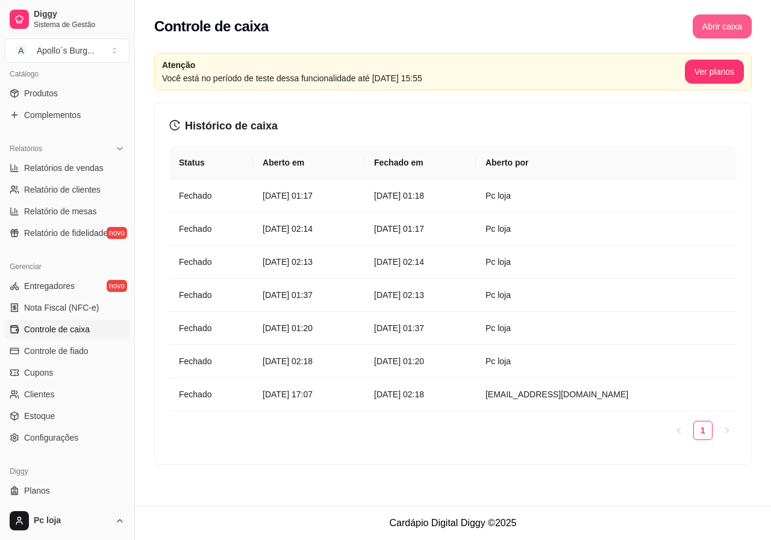
click at [724, 23] on button "Abrir caixa" at bounding box center [721, 26] width 59 height 24
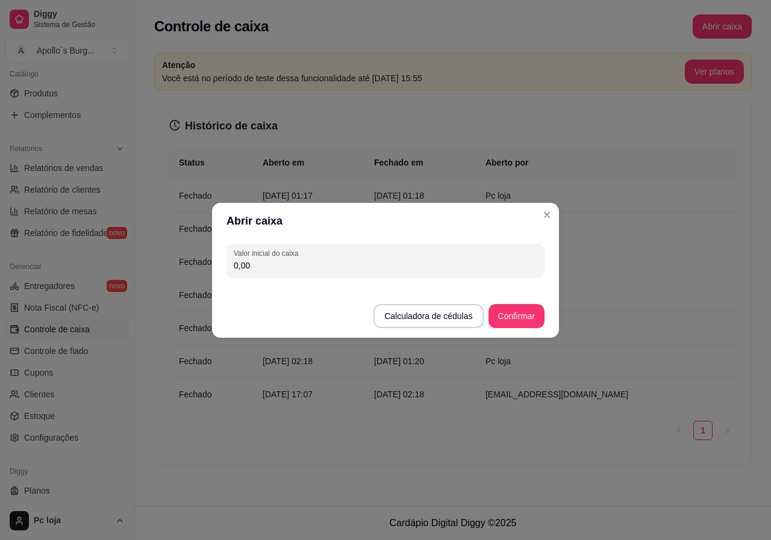
click at [441, 264] on input "0,00" at bounding box center [385, 265] width 303 height 12
type input "212,00"
click at [512, 313] on button "Confirmar" at bounding box center [516, 315] width 55 height 23
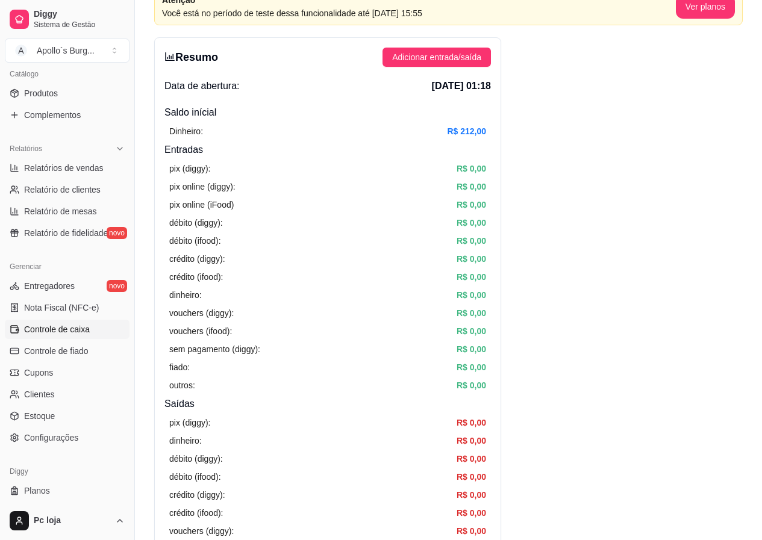
scroll to position [60, 0]
